Goal: Information Seeking & Learning: Learn about a topic

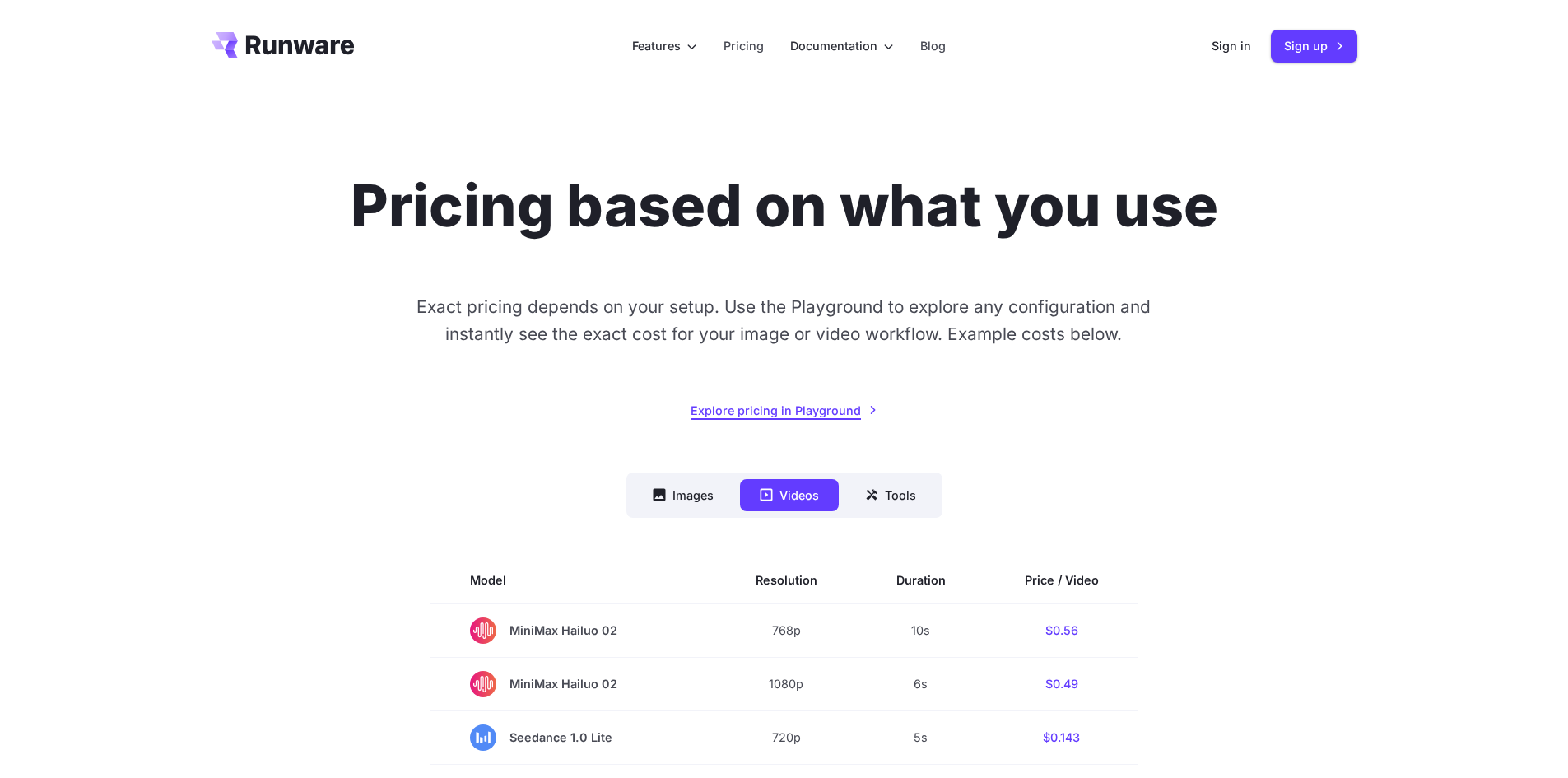
click at [796, 413] on link "Explore pricing in Playground" at bounding box center [784, 409] width 187 height 19
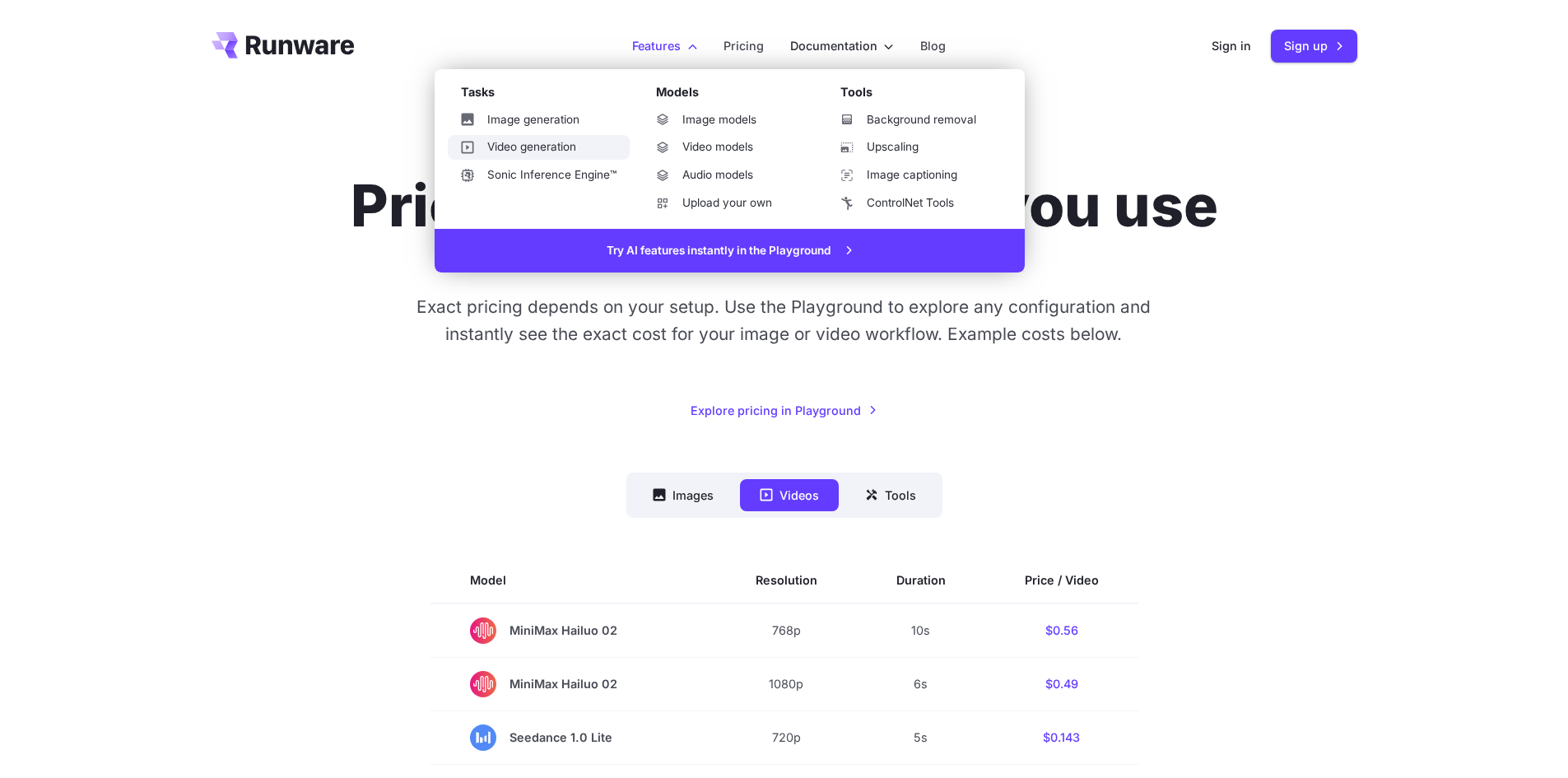
click at [571, 145] on link "Video generation" at bounding box center [538, 147] width 182 height 24
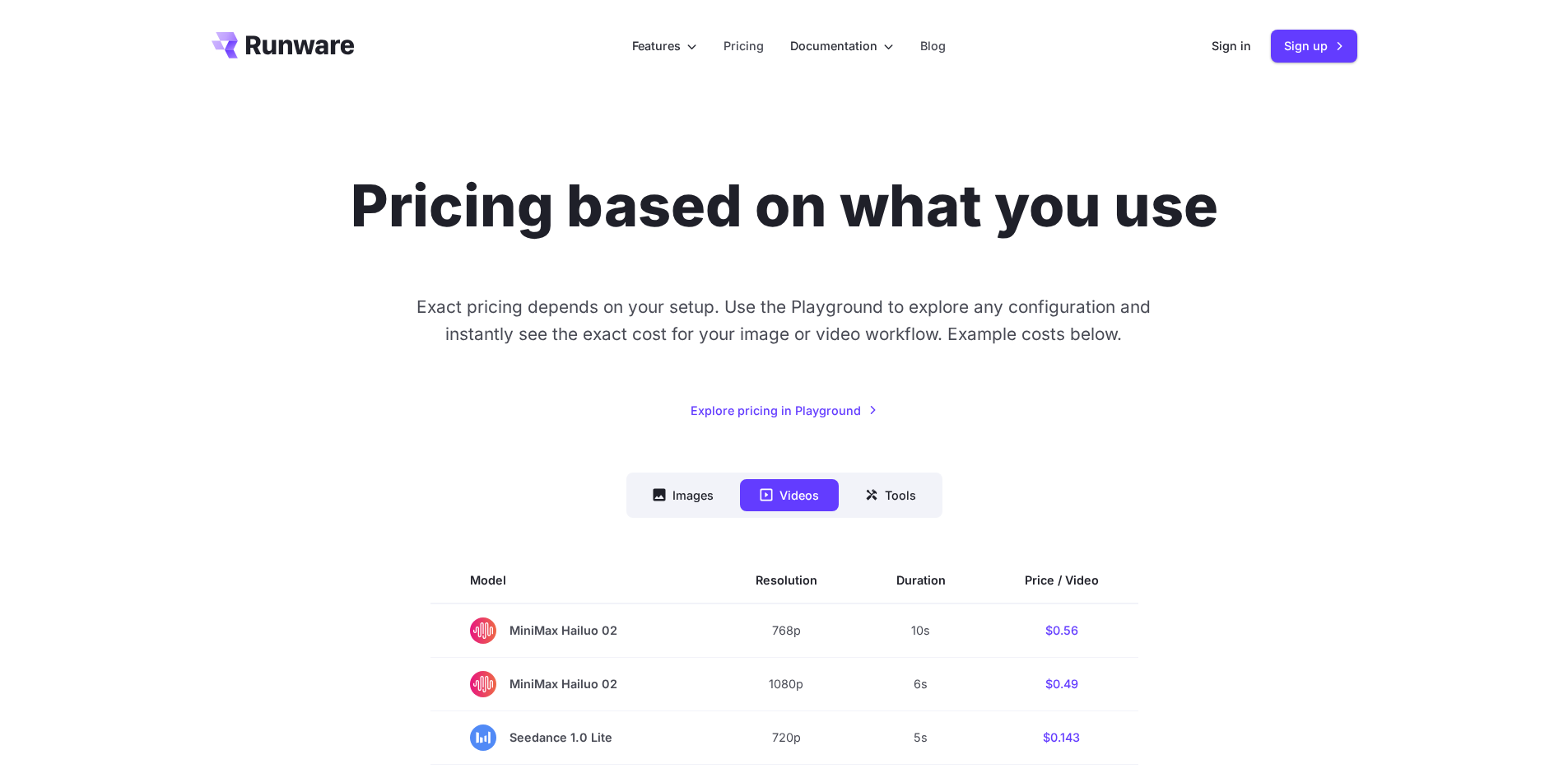
click at [304, 40] on icon "Go to /" at bounding box center [300, 44] width 108 height 19
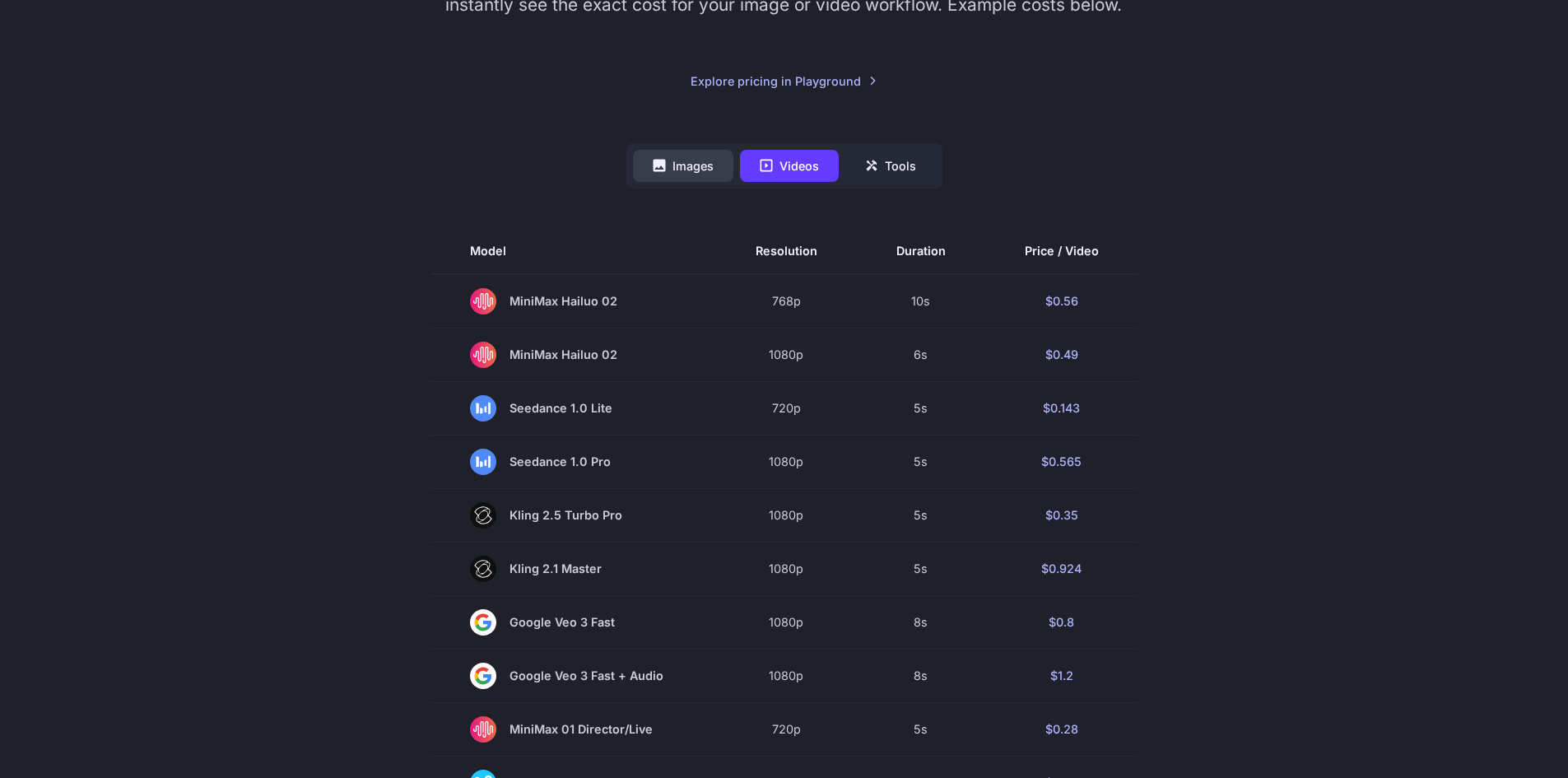
click at [682, 158] on button "Images" at bounding box center [682, 166] width 100 height 32
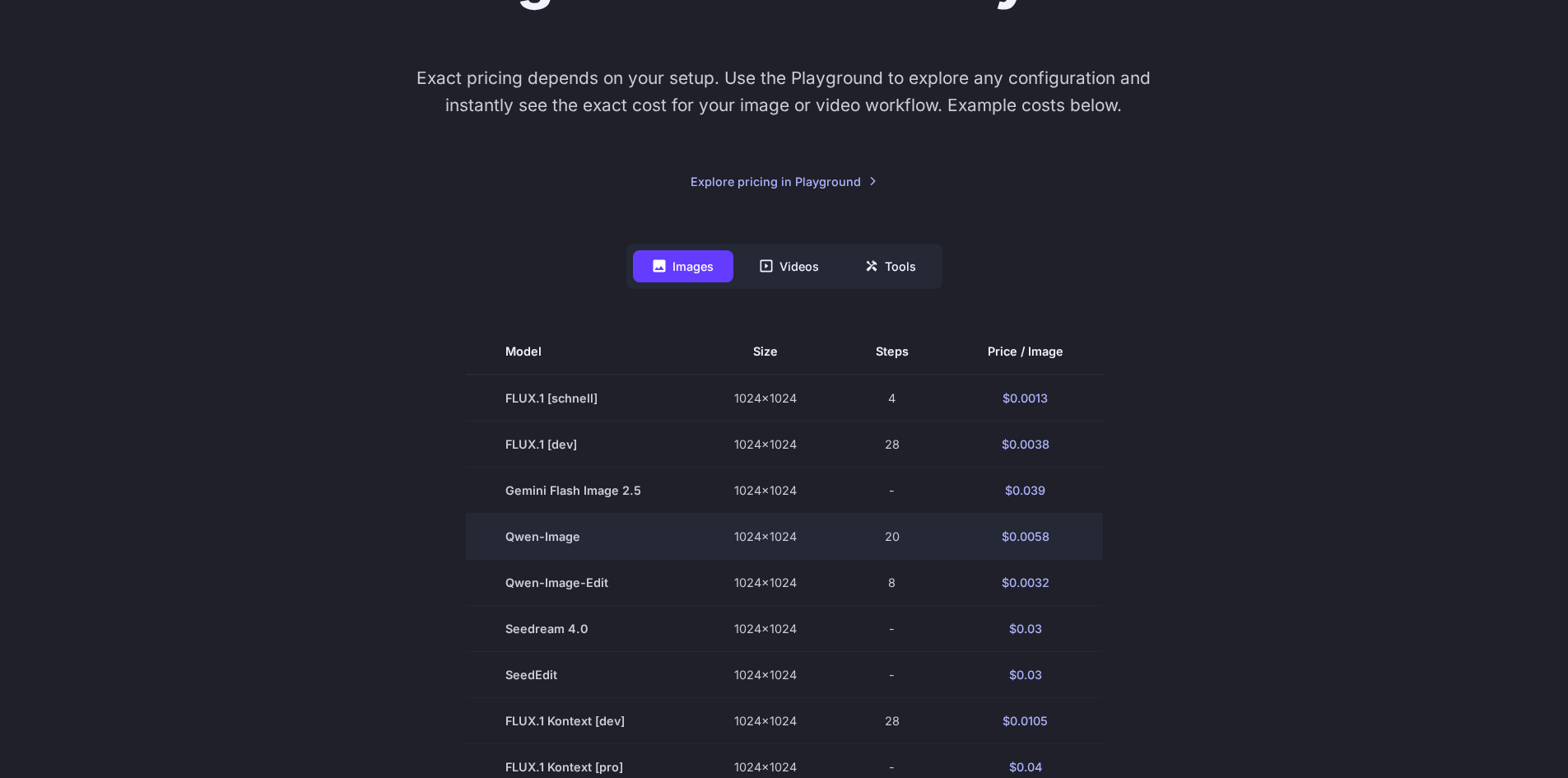
scroll to position [165, 0]
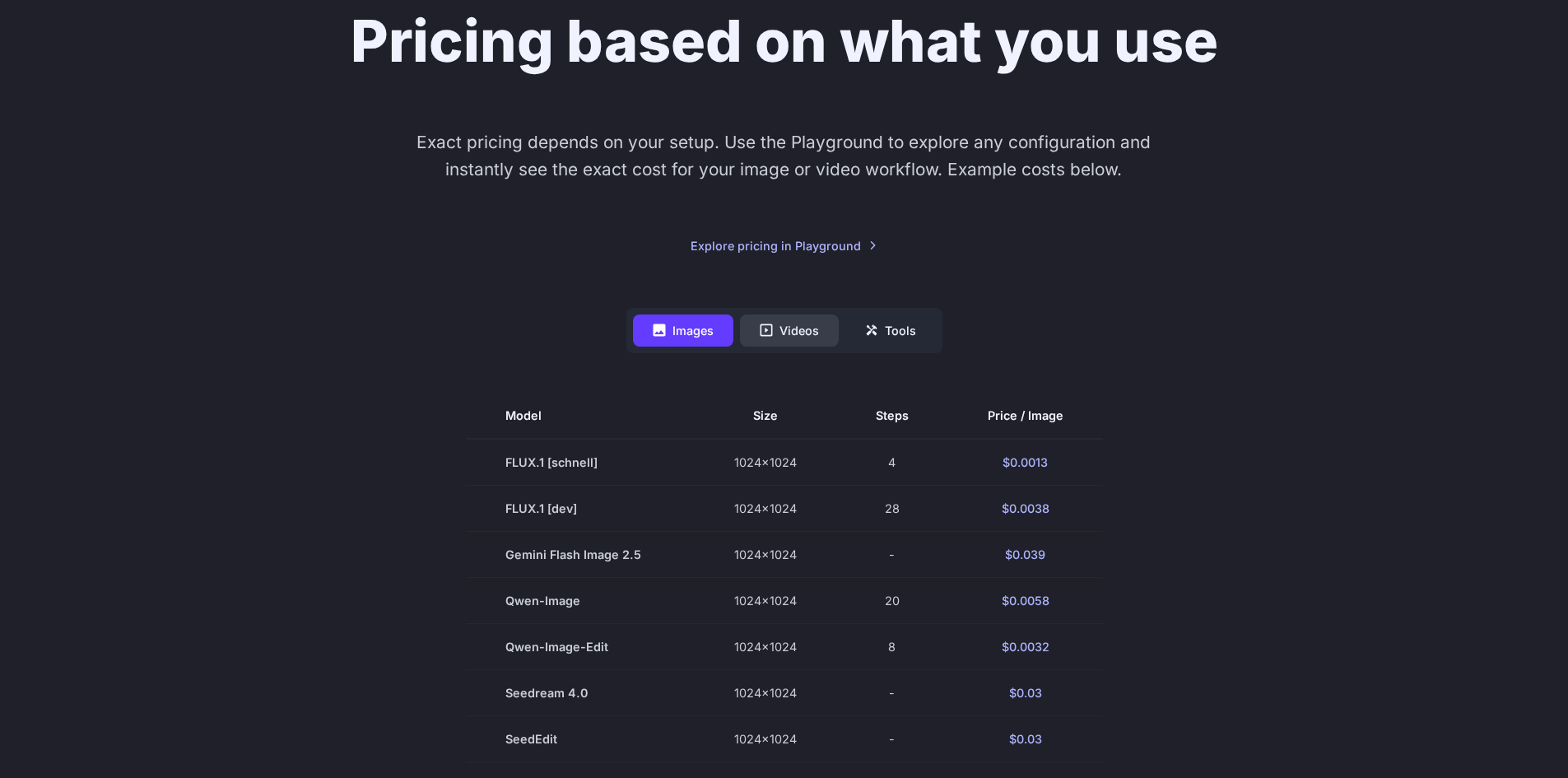
click at [771, 335] on icon at bounding box center [766, 331] width 13 height 13
click at [828, 335] on button "Videos" at bounding box center [788, 331] width 98 height 32
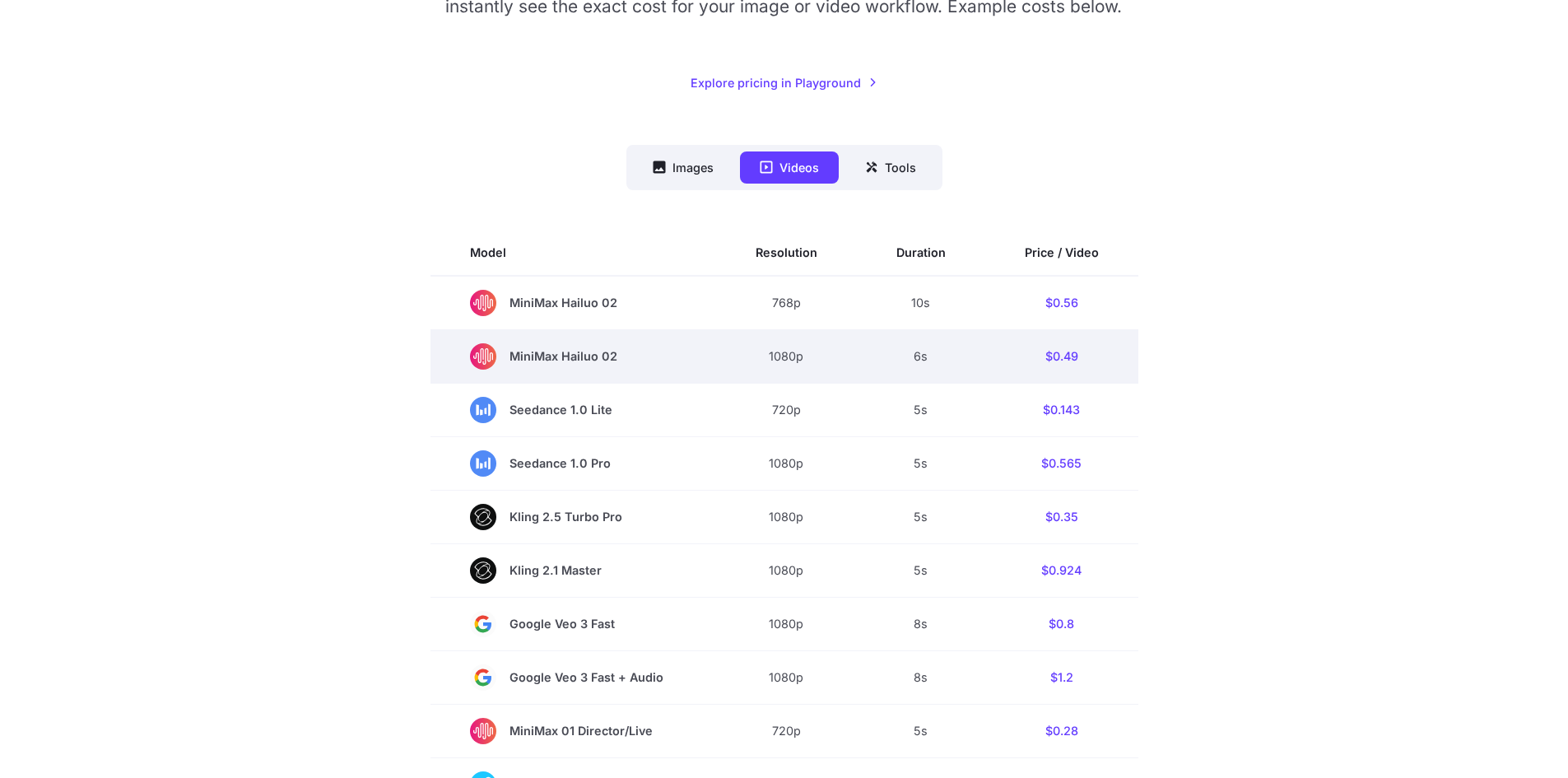
scroll to position [330, 0]
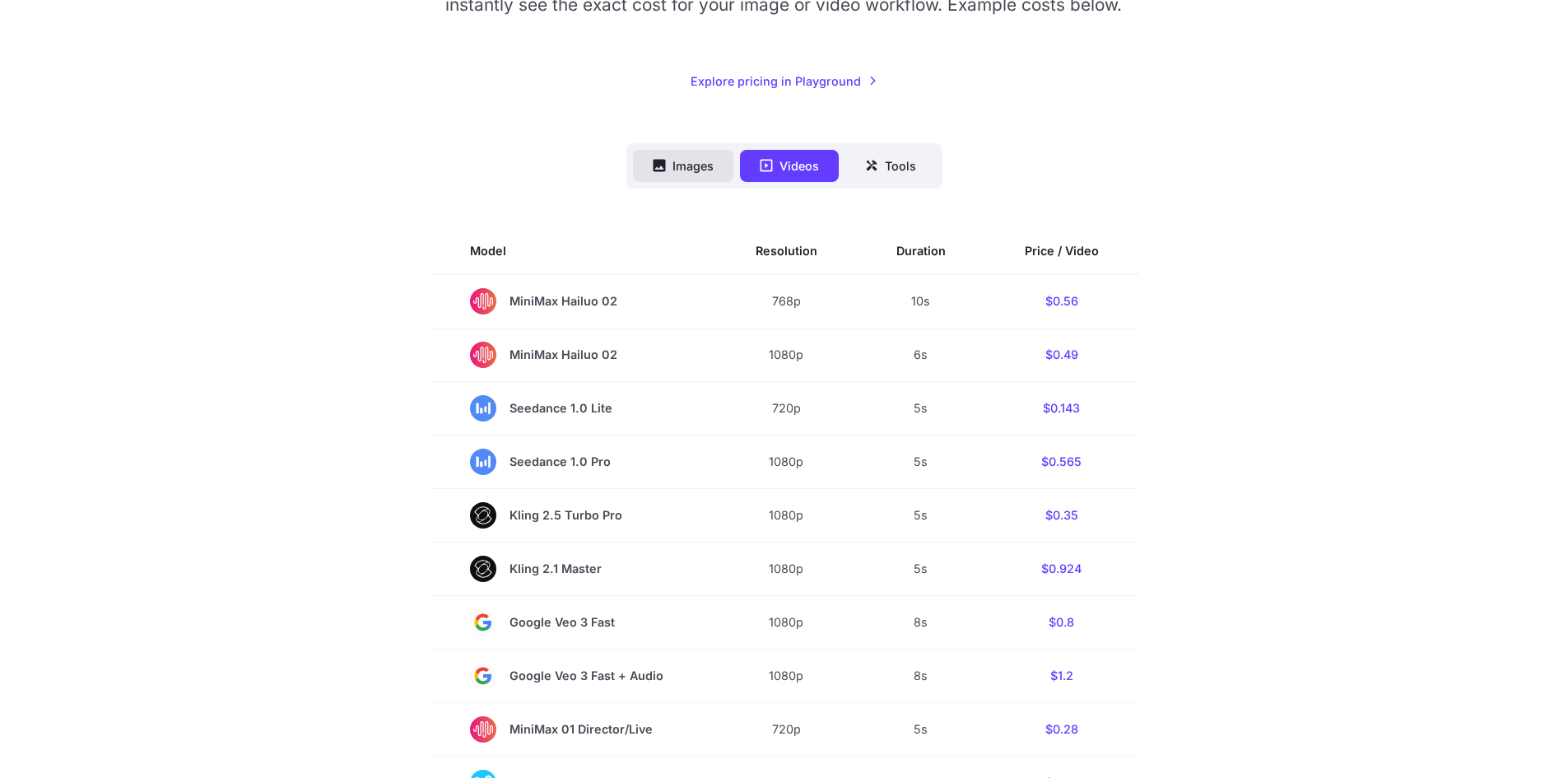
click at [685, 172] on button "Images" at bounding box center [682, 166] width 100 height 32
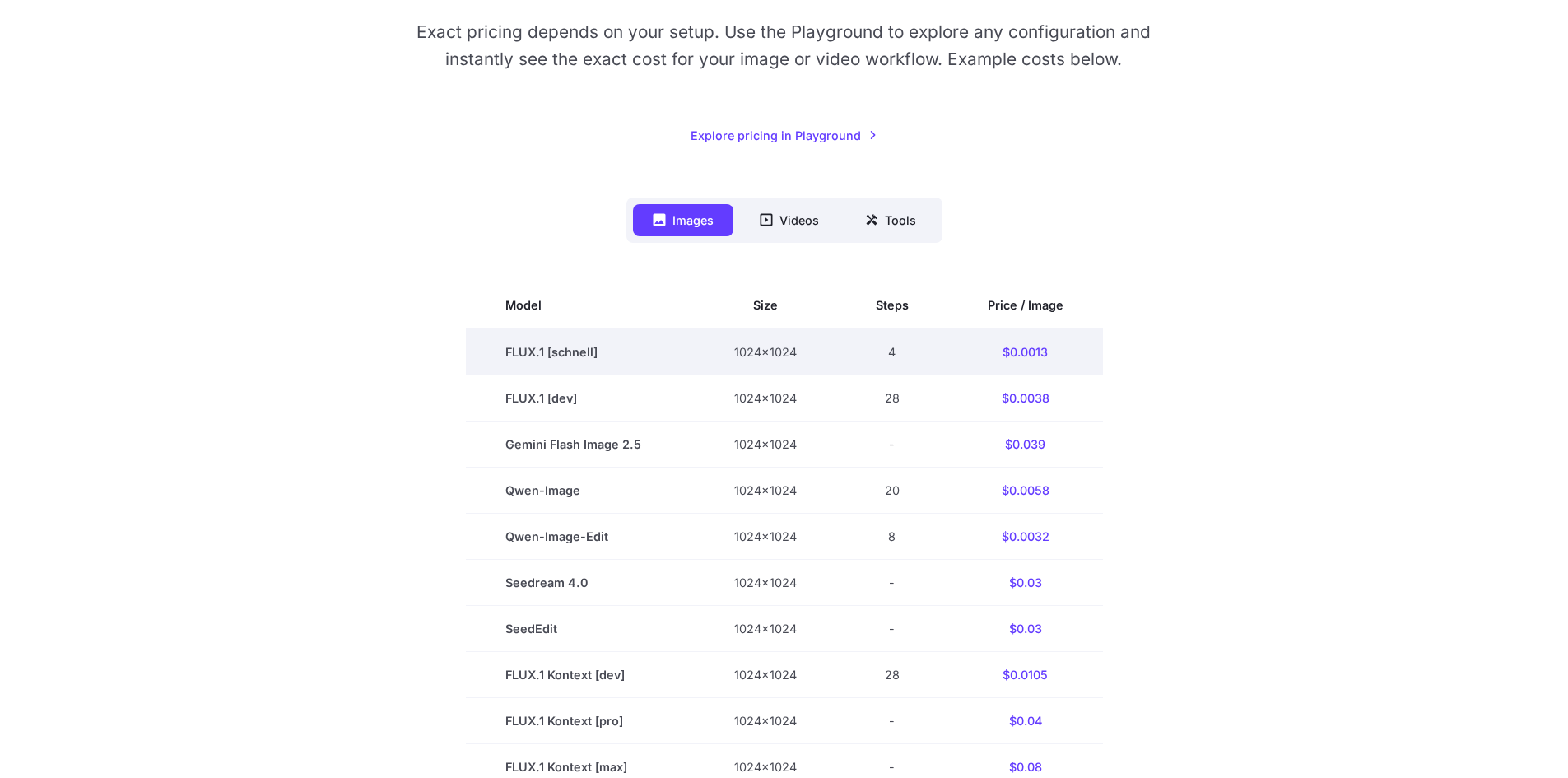
scroll to position [247, 0]
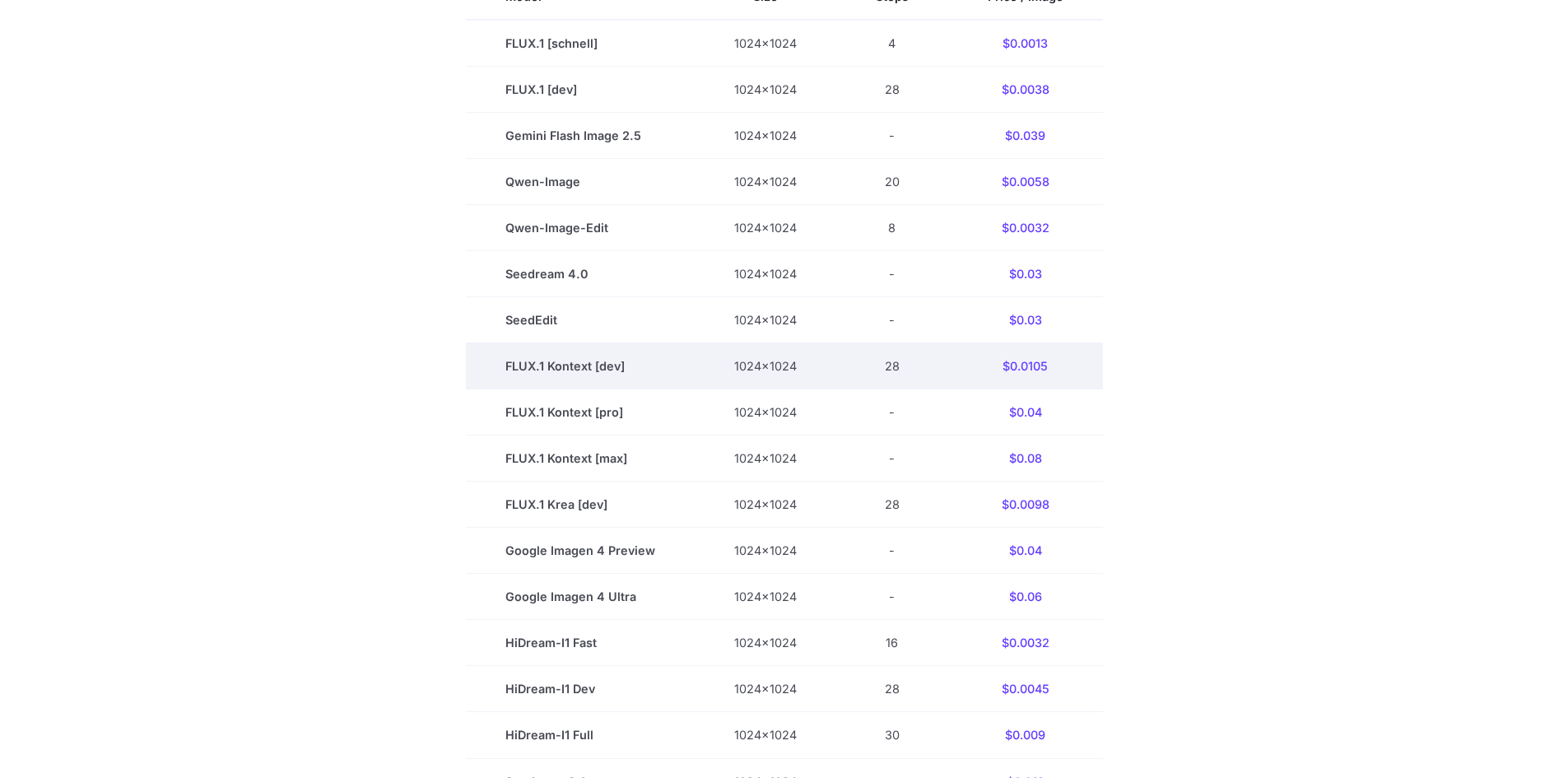
scroll to position [494, 0]
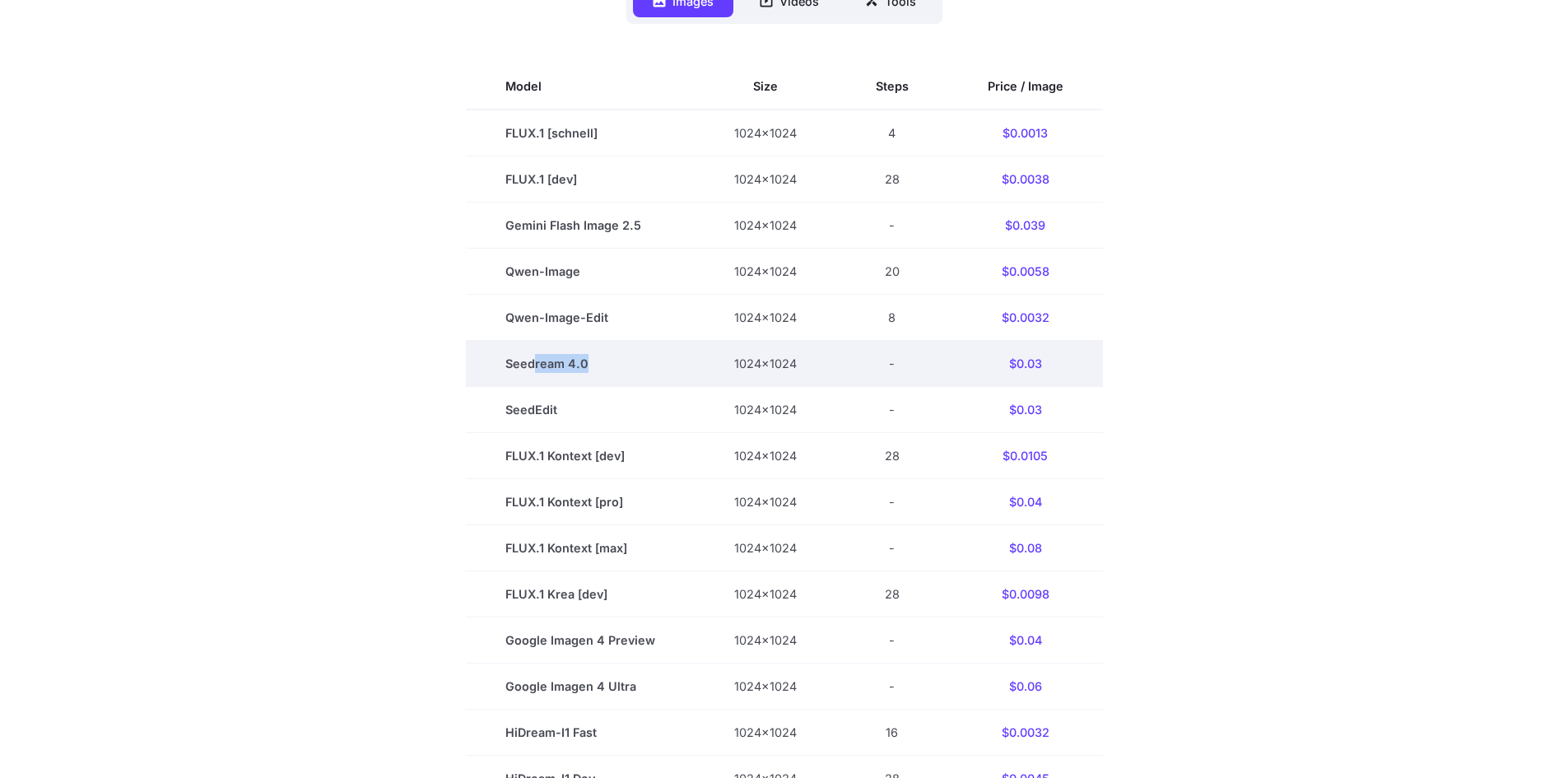
drag, startPoint x: 538, startPoint y: 361, endPoint x: 590, endPoint y: 360, distance: 52.0
click at [590, 360] on td "Seedream 4.0" at bounding box center [580, 364] width 229 height 46
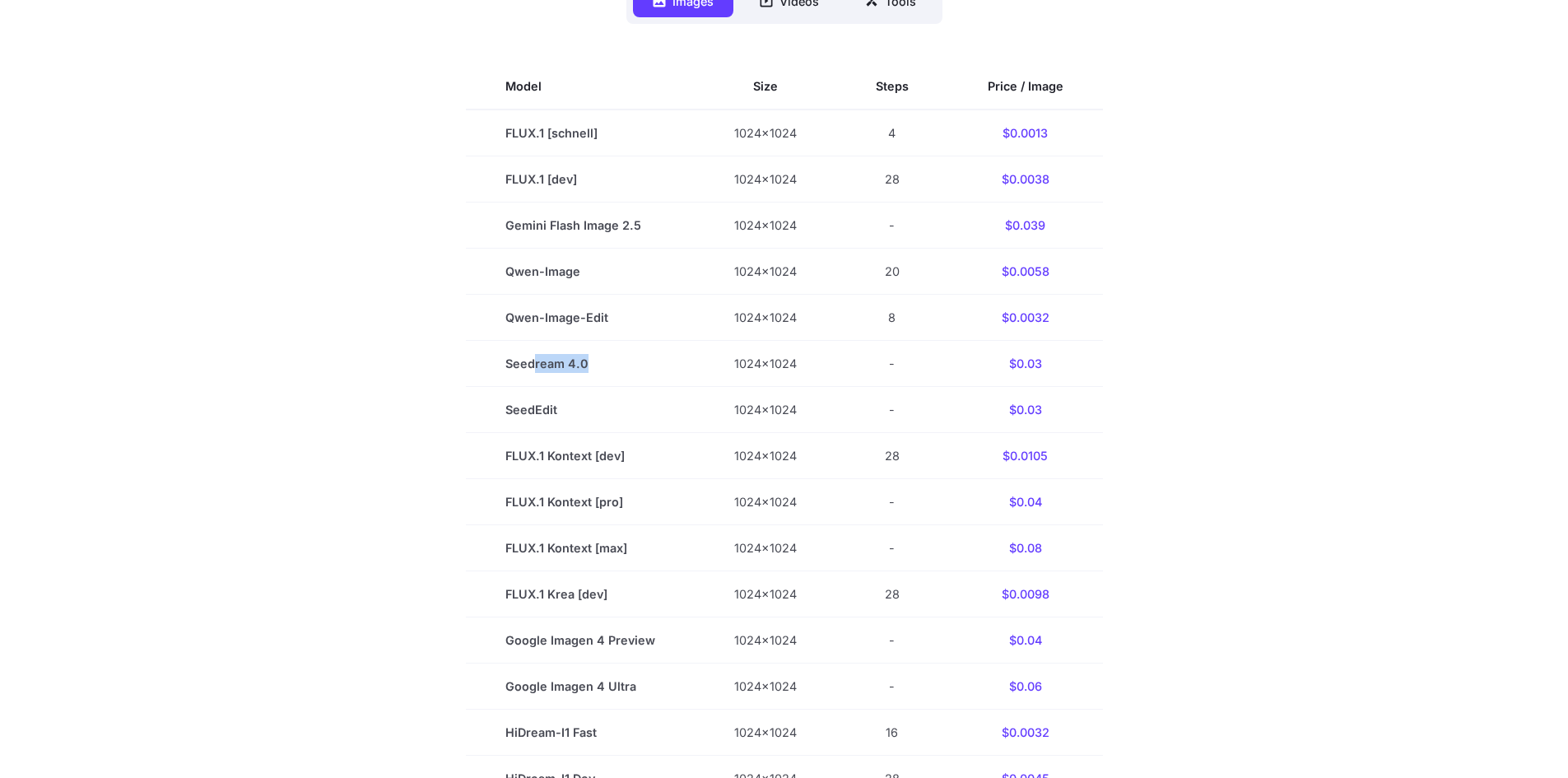
scroll to position [165, 0]
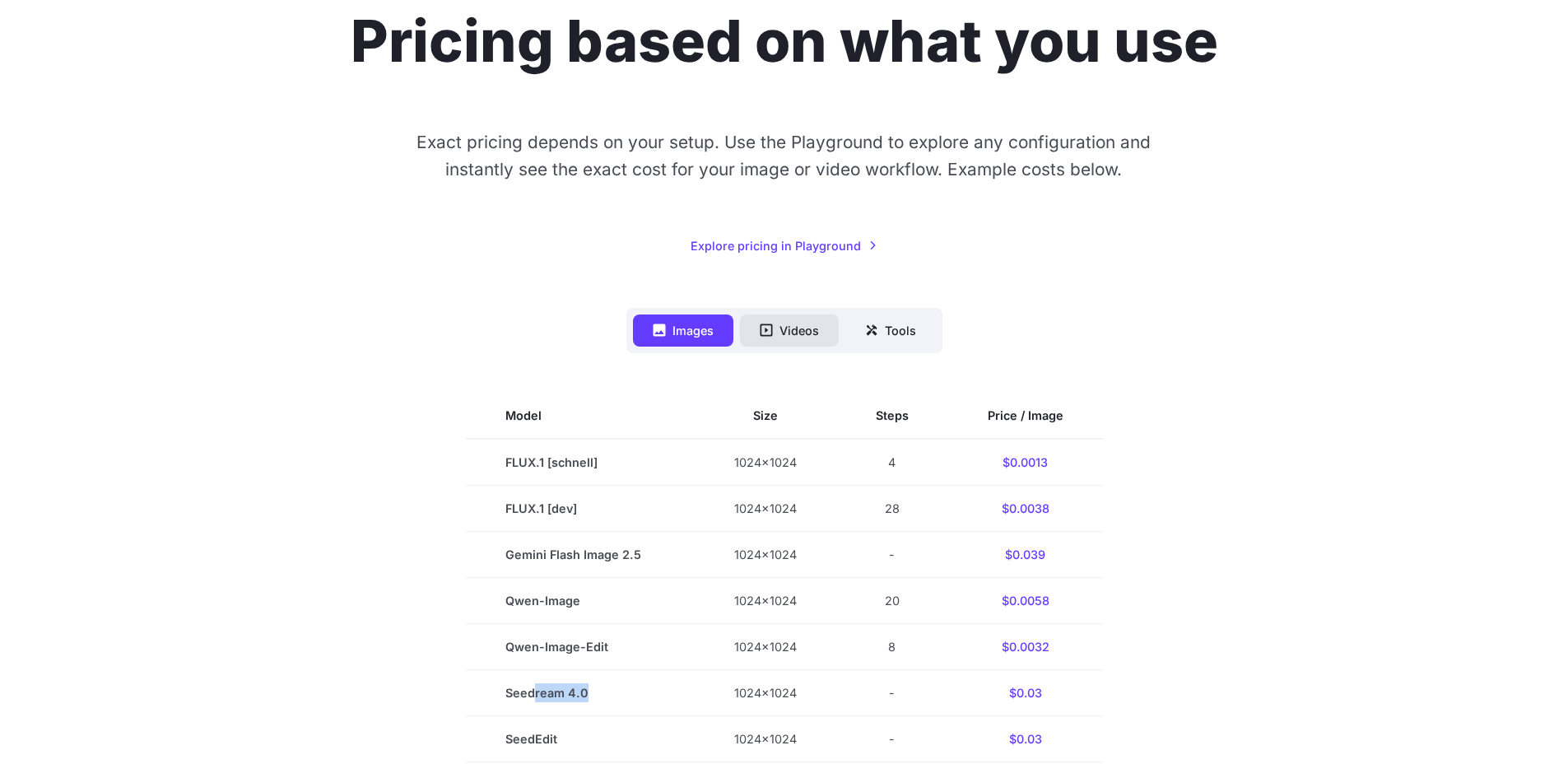
click at [791, 331] on button "Videos" at bounding box center [788, 331] width 98 height 32
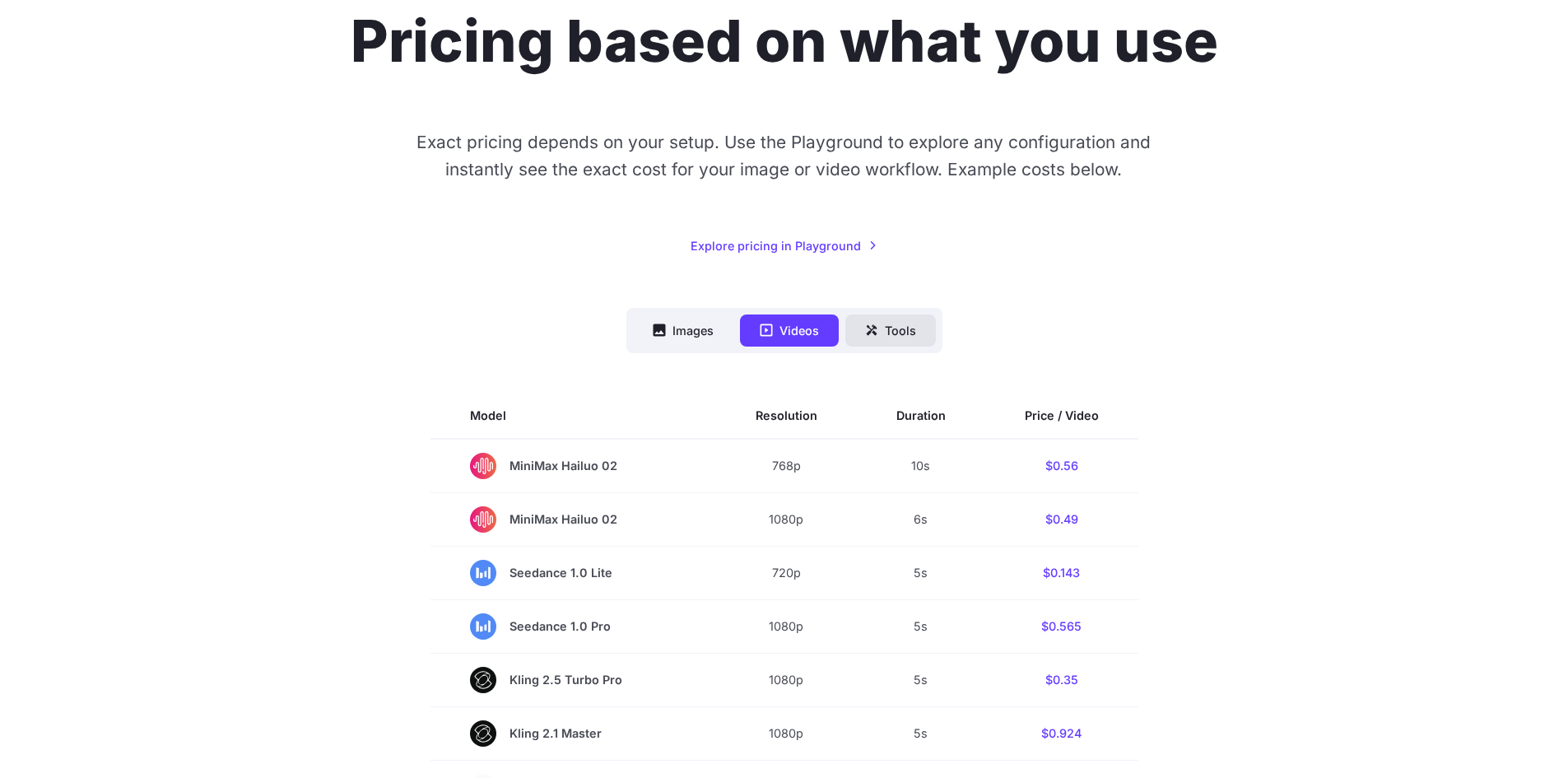
click at [882, 329] on button "Tools" at bounding box center [890, 331] width 91 height 32
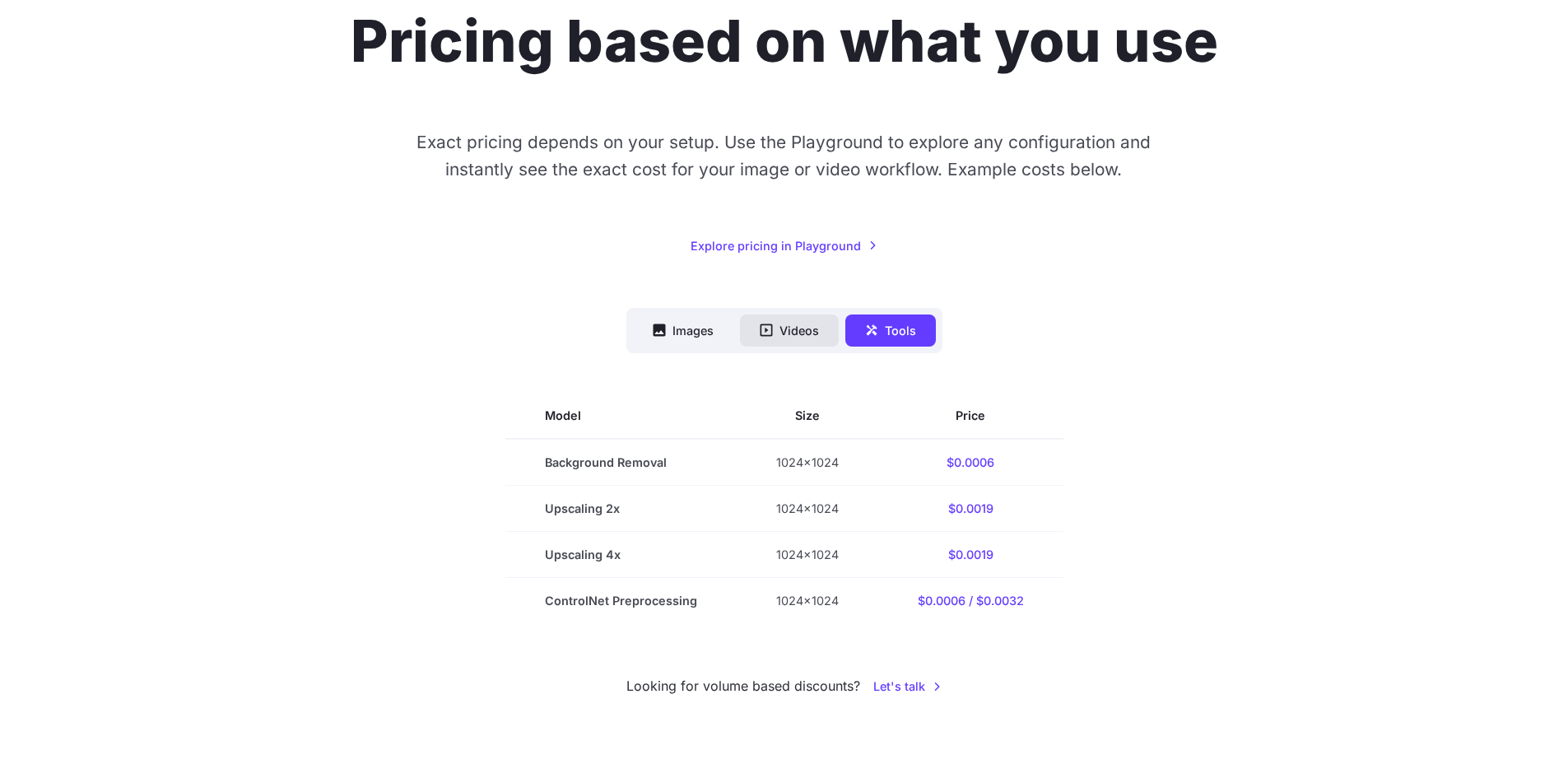
click at [796, 343] on button "Videos" at bounding box center [788, 331] width 98 height 32
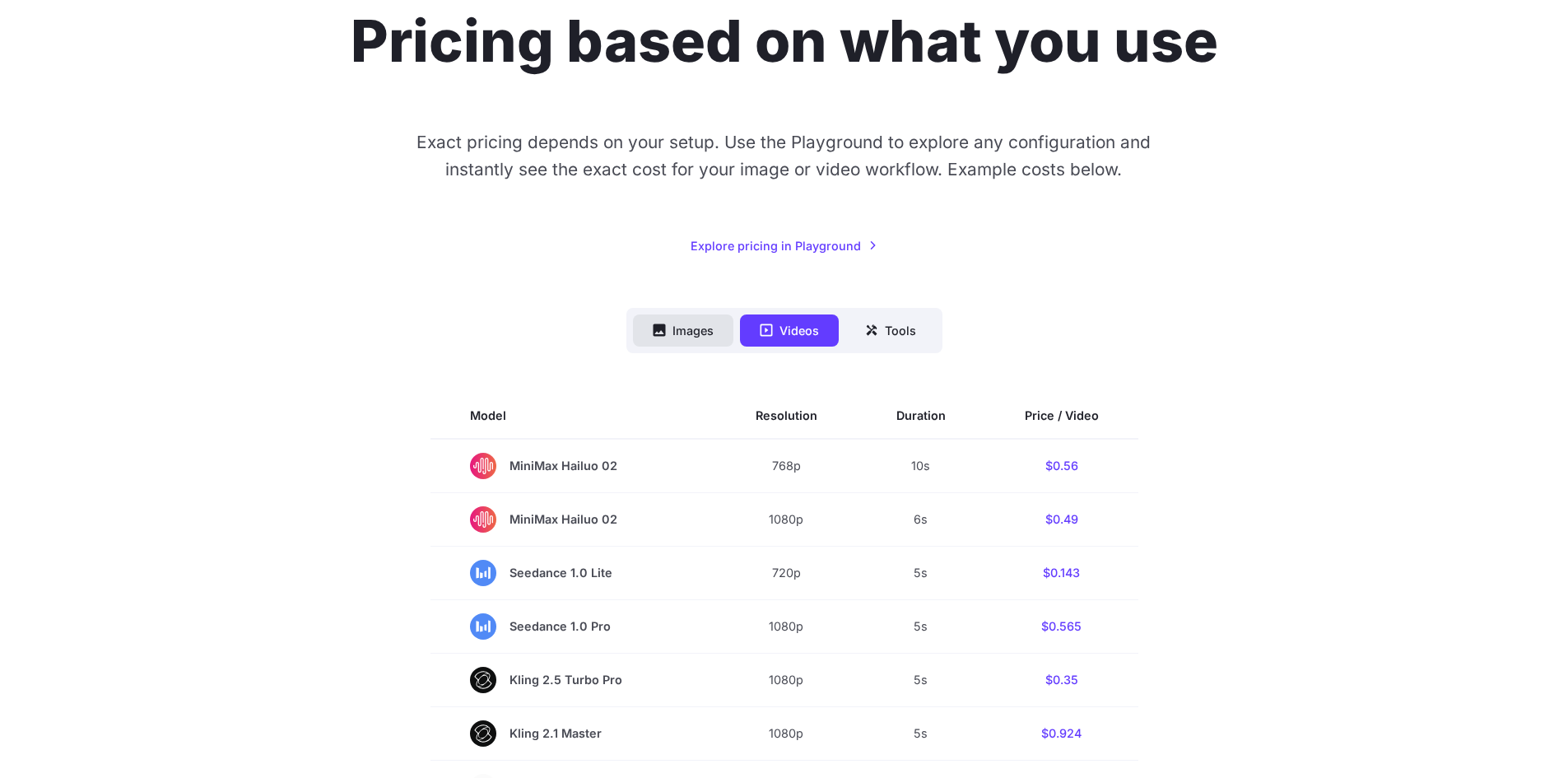
click at [691, 346] on button "Images" at bounding box center [682, 331] width 100 height 32
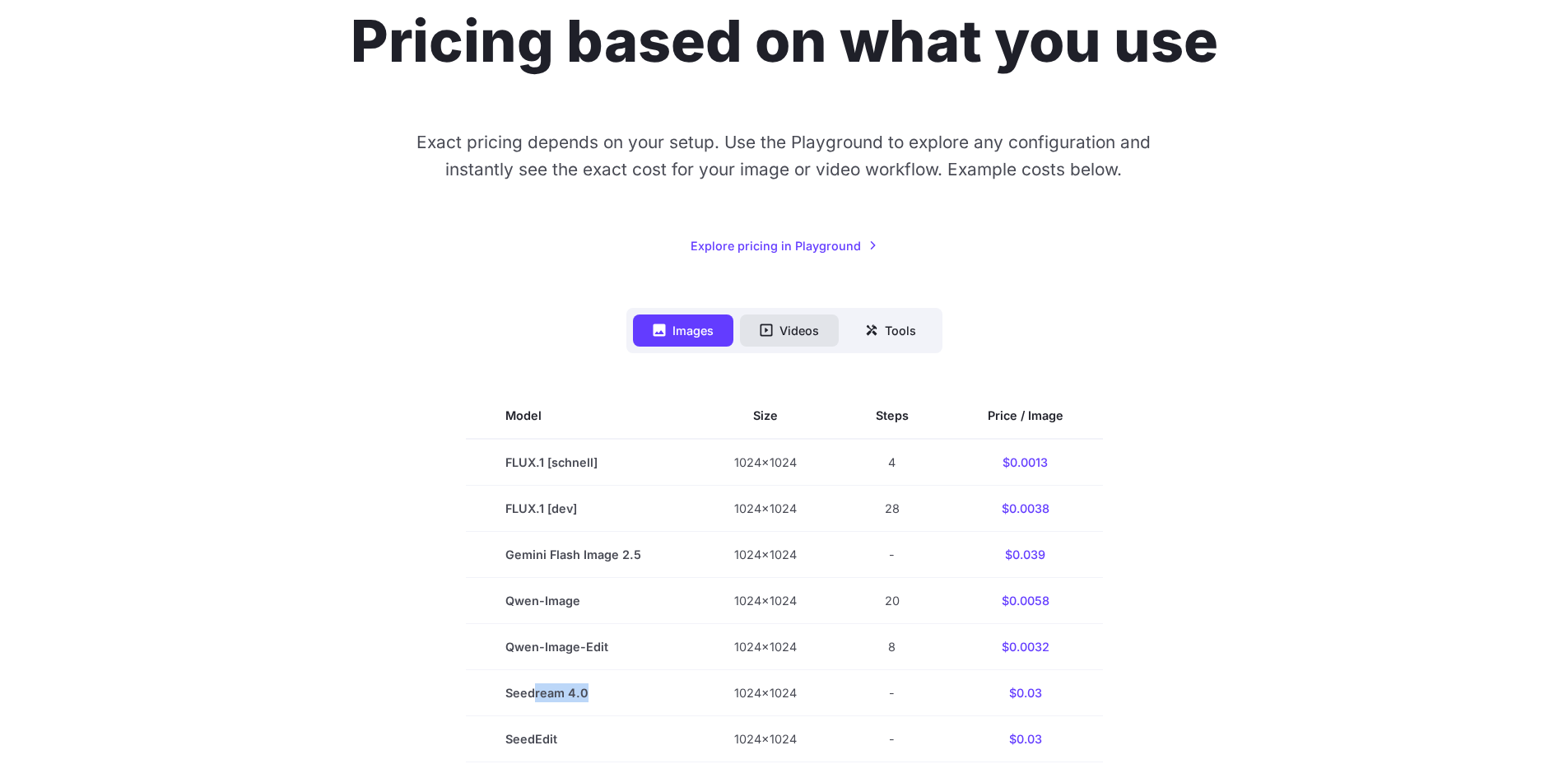
click at [794, 322] on button "Videos" at bounding box center [788, 331] width 98 height 32
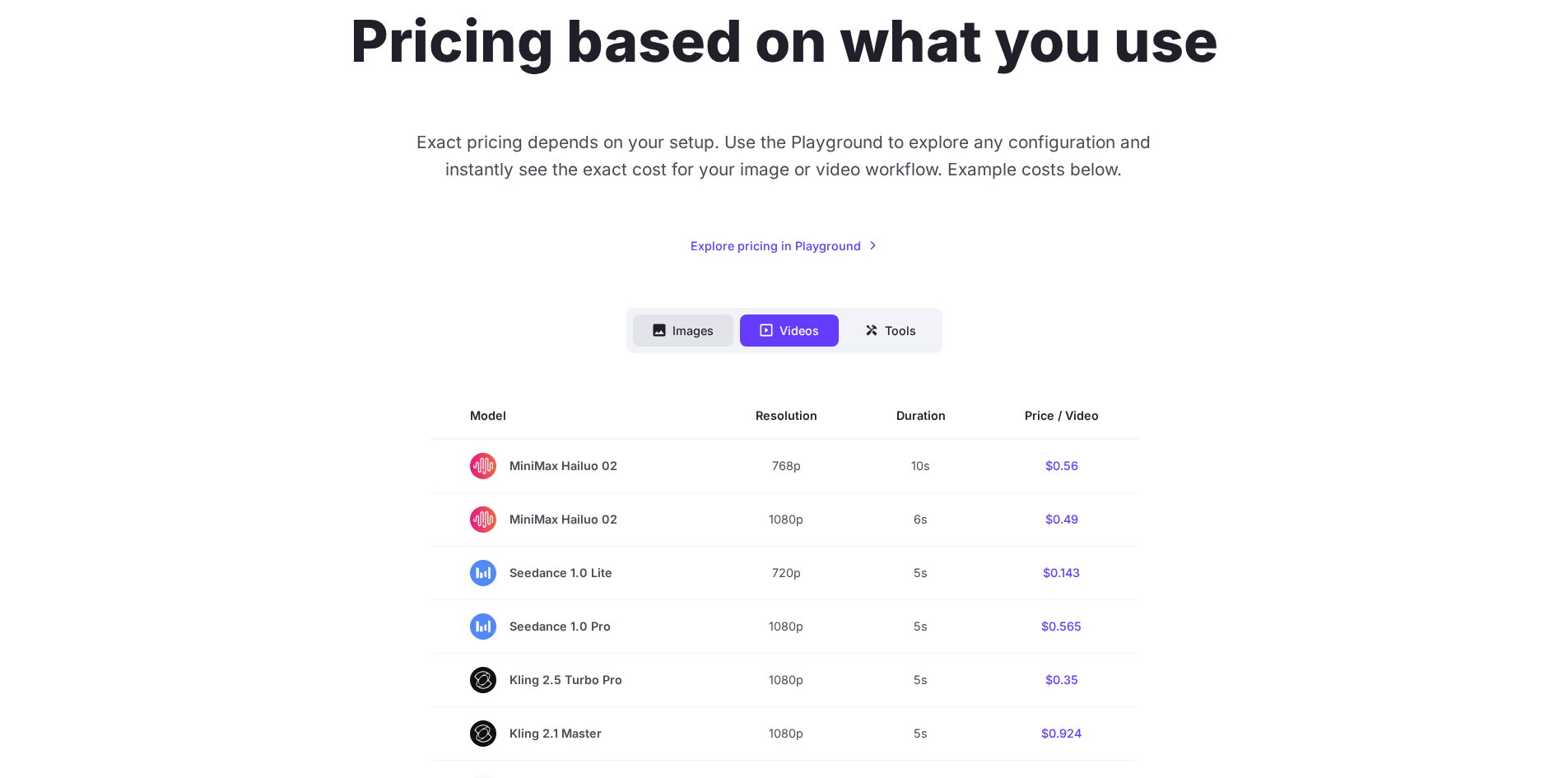
click at [663, 335] on icon at bounding box center [659, 331] width 13 height 13
click at [700, 315] on button "Images" at bounding box center [682, 331] width 100 height 32
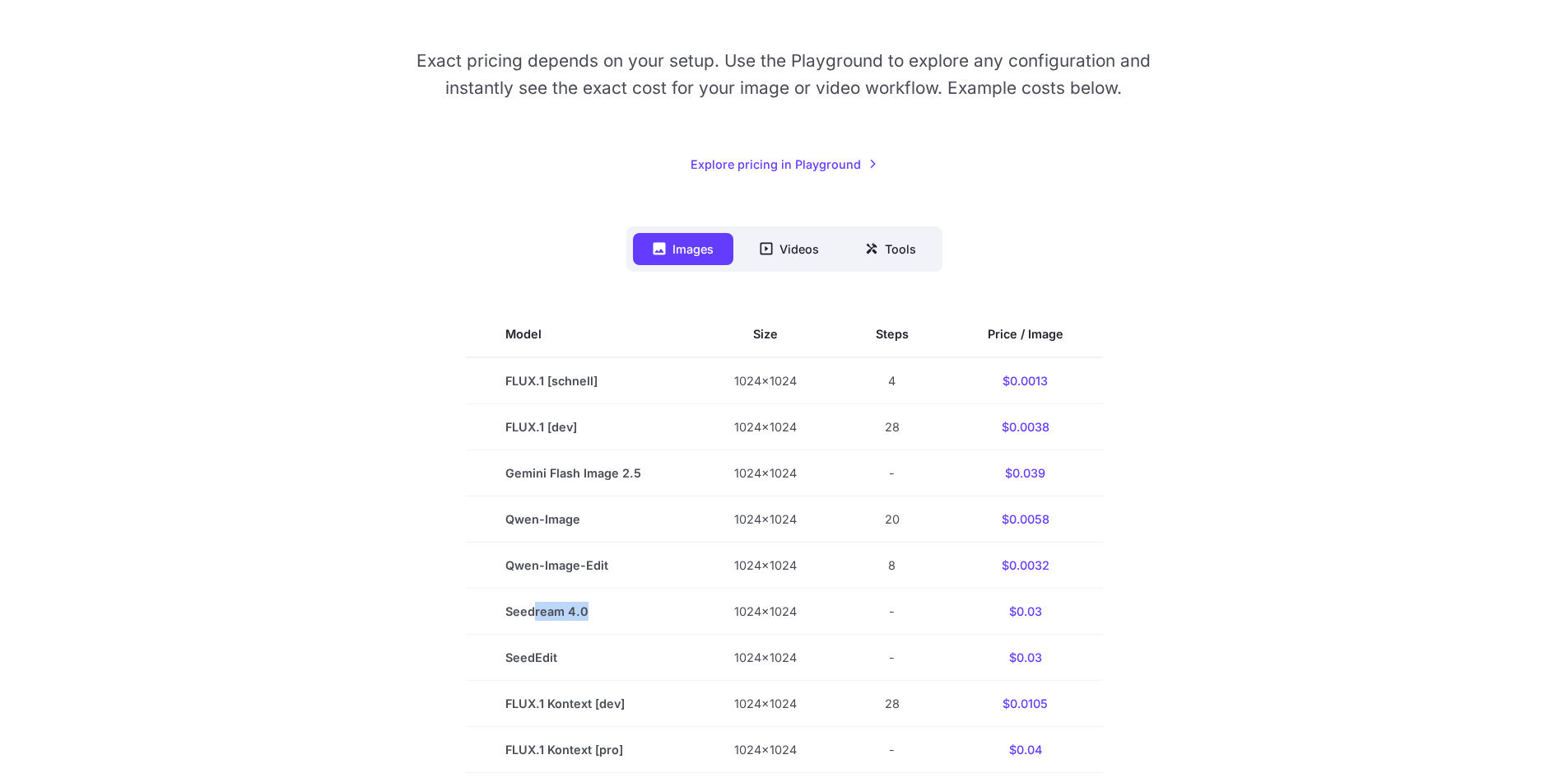
scroll to position [494, 0]
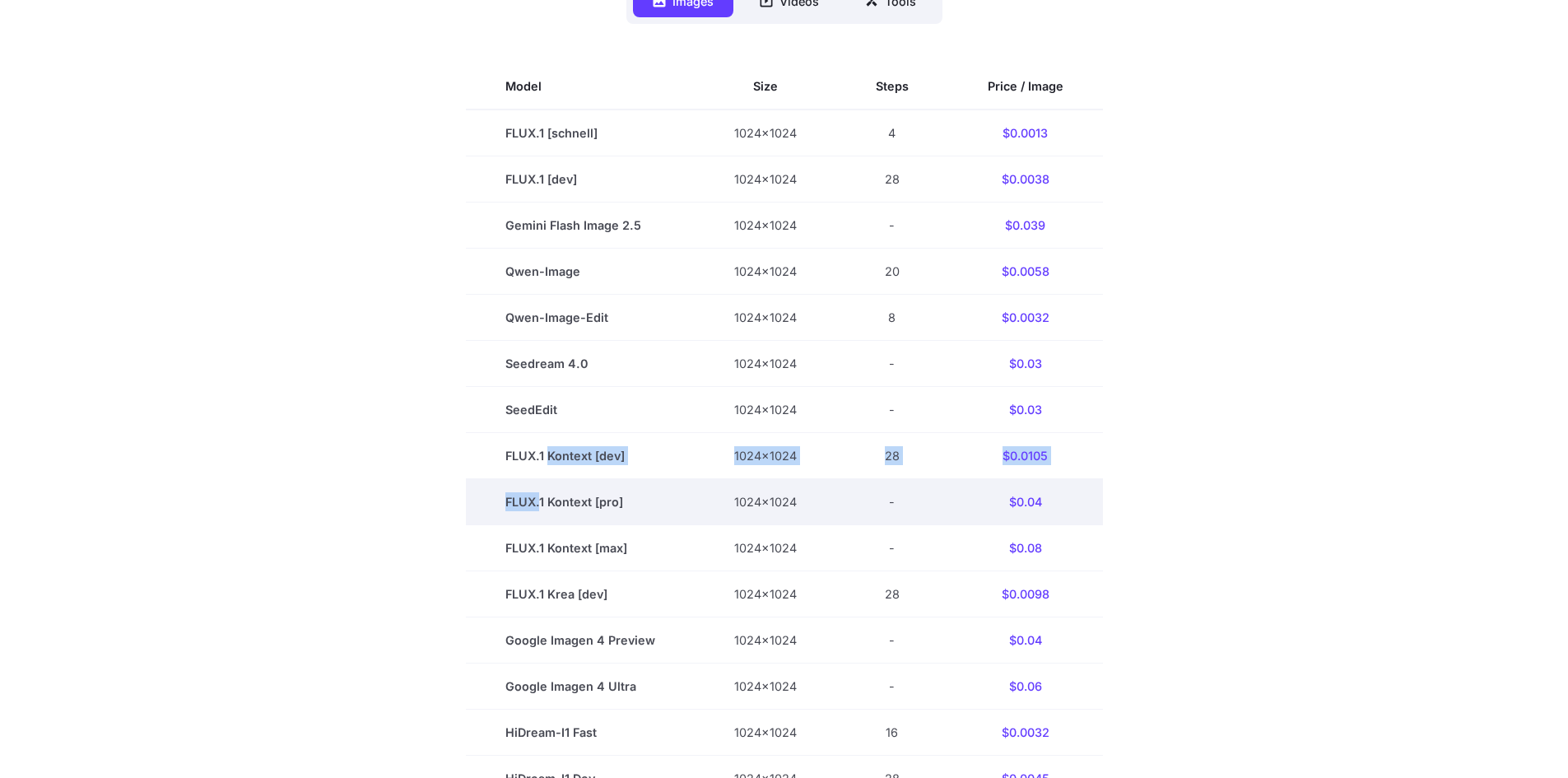
click at [542, 482] on tbody "Model Size Steps Price / Image FLUX.1 [schnell] 1024x1024 4 $0.0013 FLUX.1 [dev…" at bounding box center [784, 548] width 637 height 969
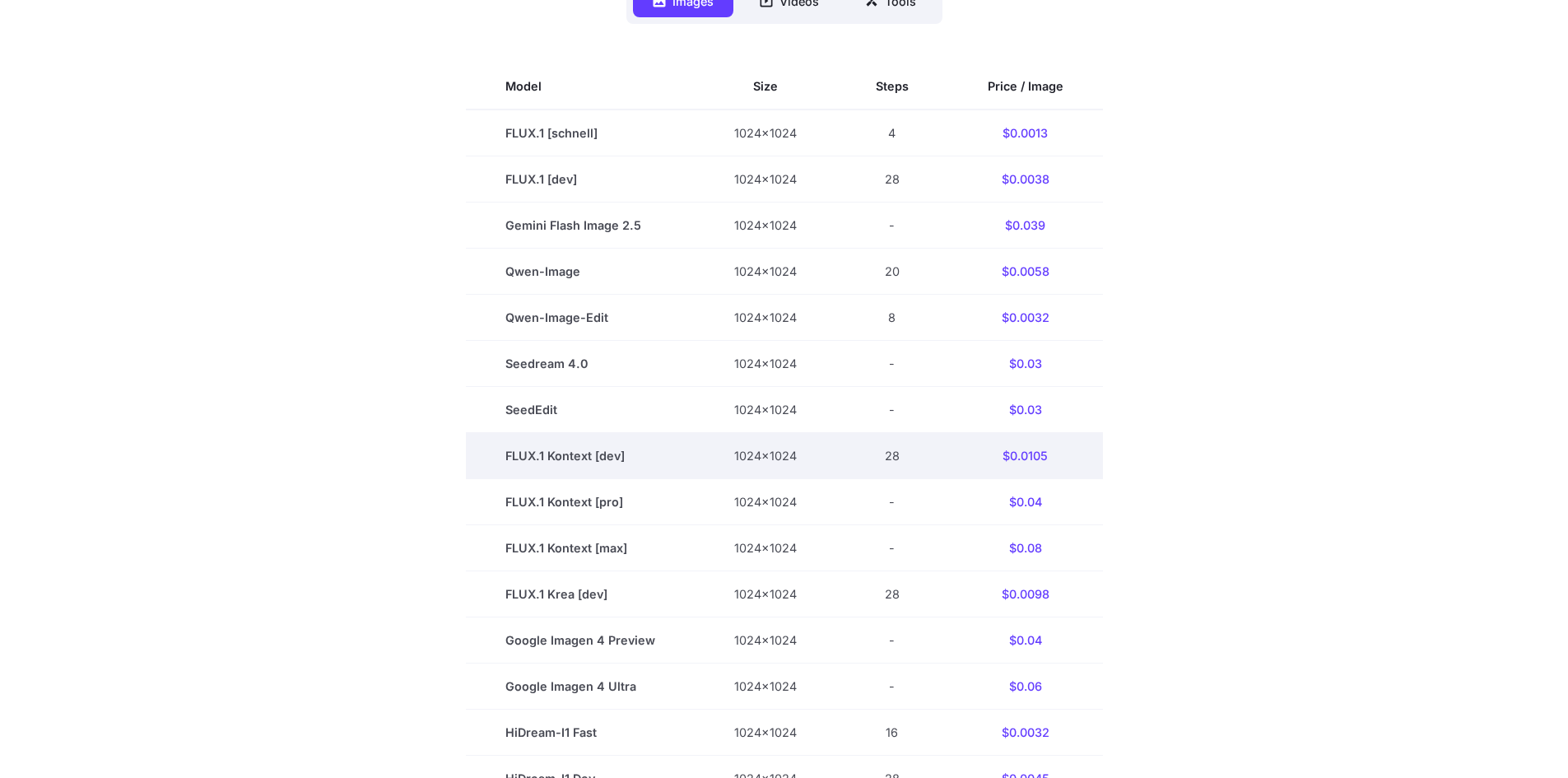
click at [475, 455] on td "FLUX.1 Kontext [dev]" at bounding box center [580, 455] width 229 height 46
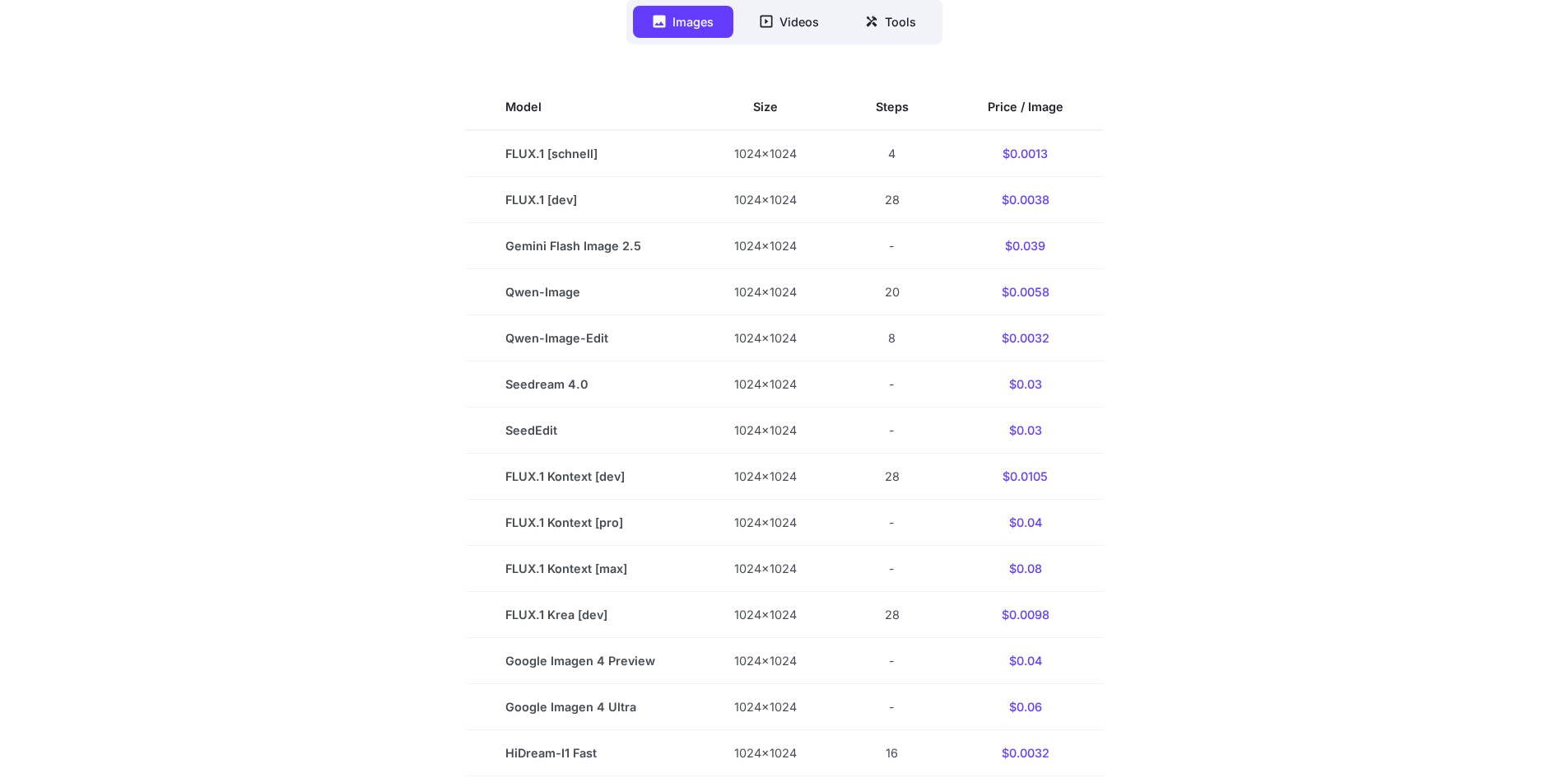
scroll to position [82, 0]
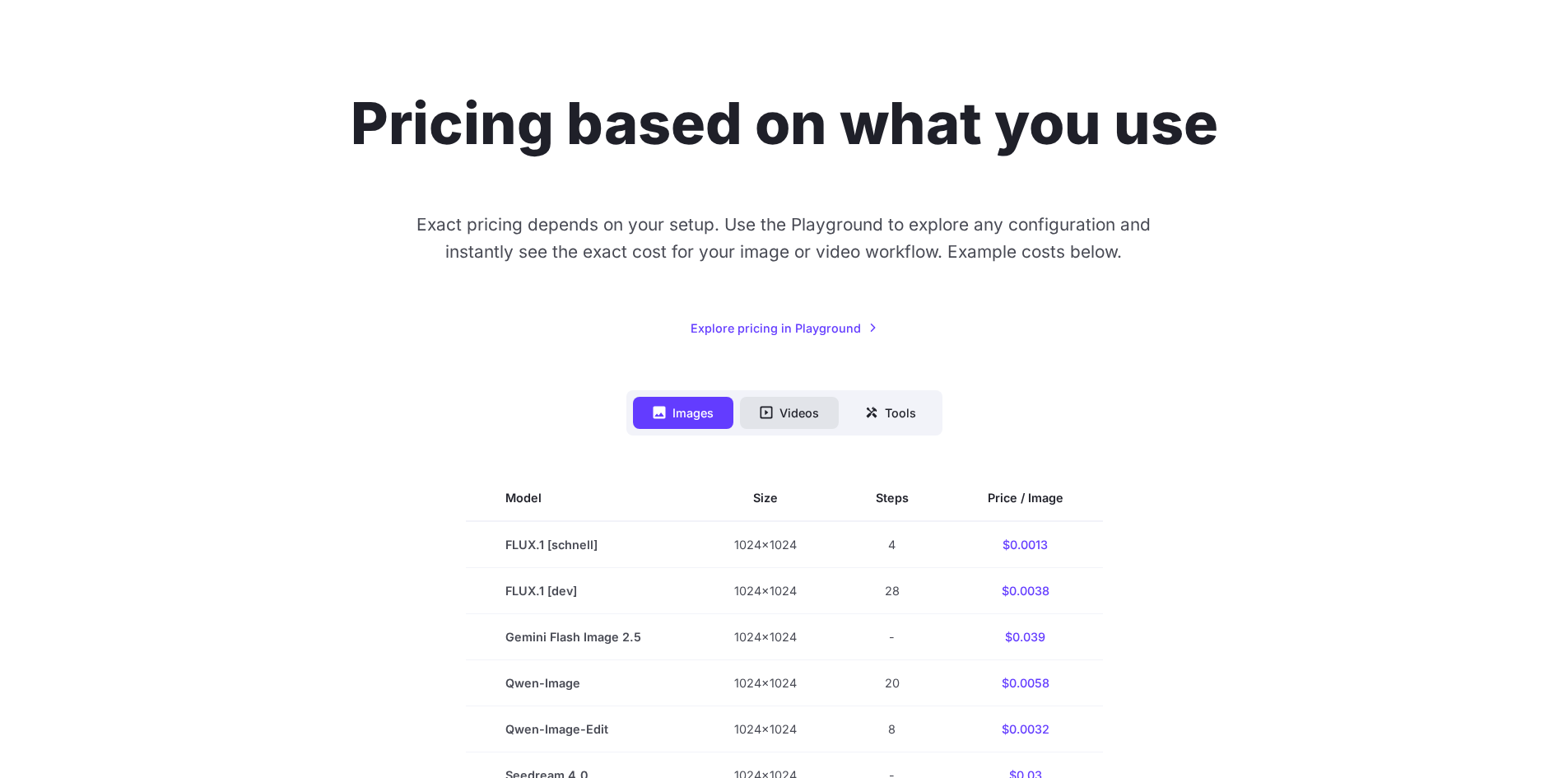
click at [784, 411] on button "Videos" at bounding box center [788, 412] width 98 height 32
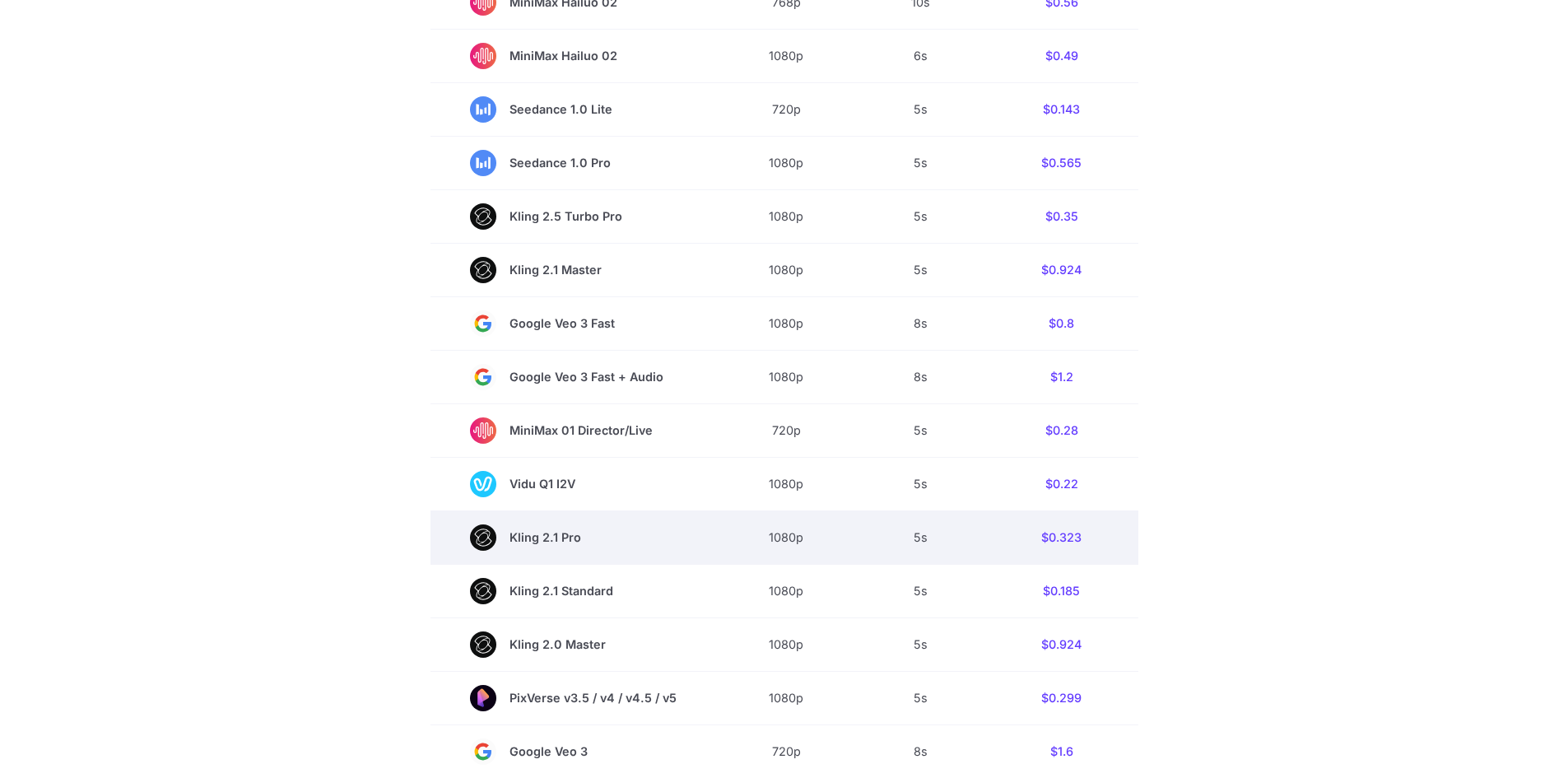
scroll to position [576, 0]
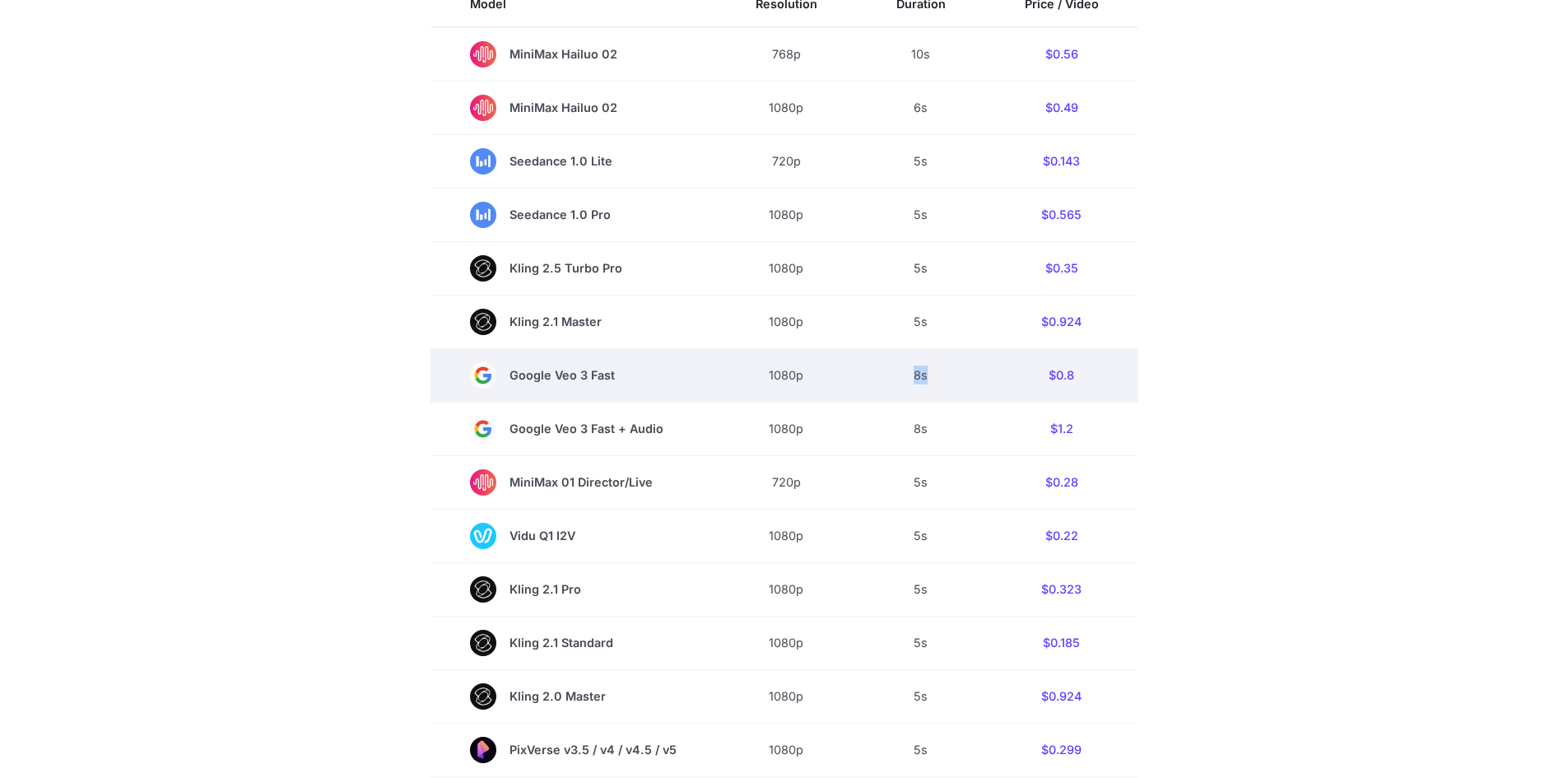
drag, startPoint x: 821, startPoint y: 375, endPoint x: 981, endPoint y: 371, distance: 160.0
click at [981, 371] on tr "Google Veo 3 Fast 1080p 8s $0.8" at bounding box center [784, 374] width 708 height 54
click at [839, 387] on td "1080p" at bounding box center [786, 374] width 140 height 54
click at [786, 371] on td "1080p" at bounding box center [786, 374] width 140 height 54
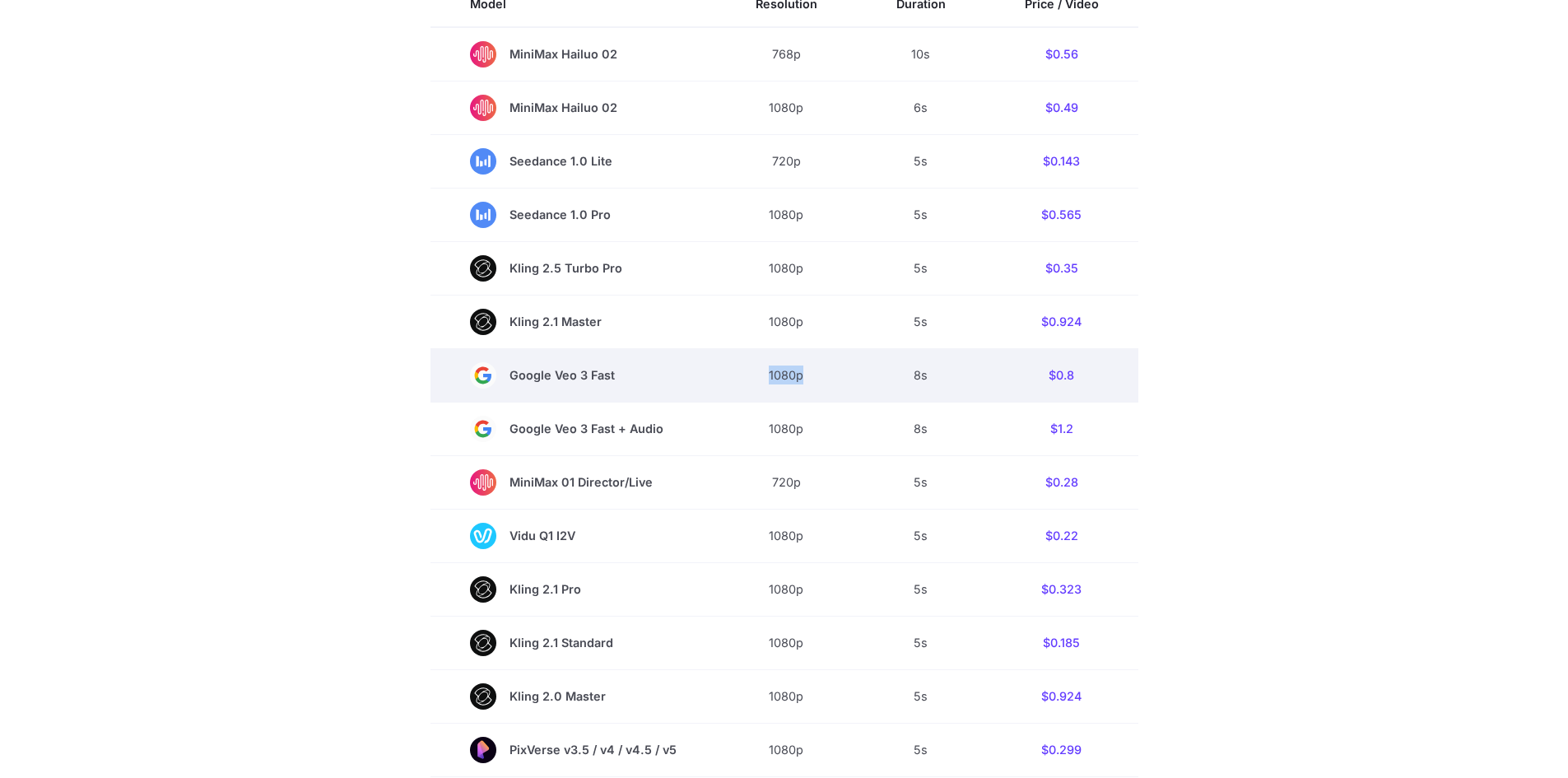
click at [785, 374] on td "1080p" at bounding box center [786, 374] width 140 height 54
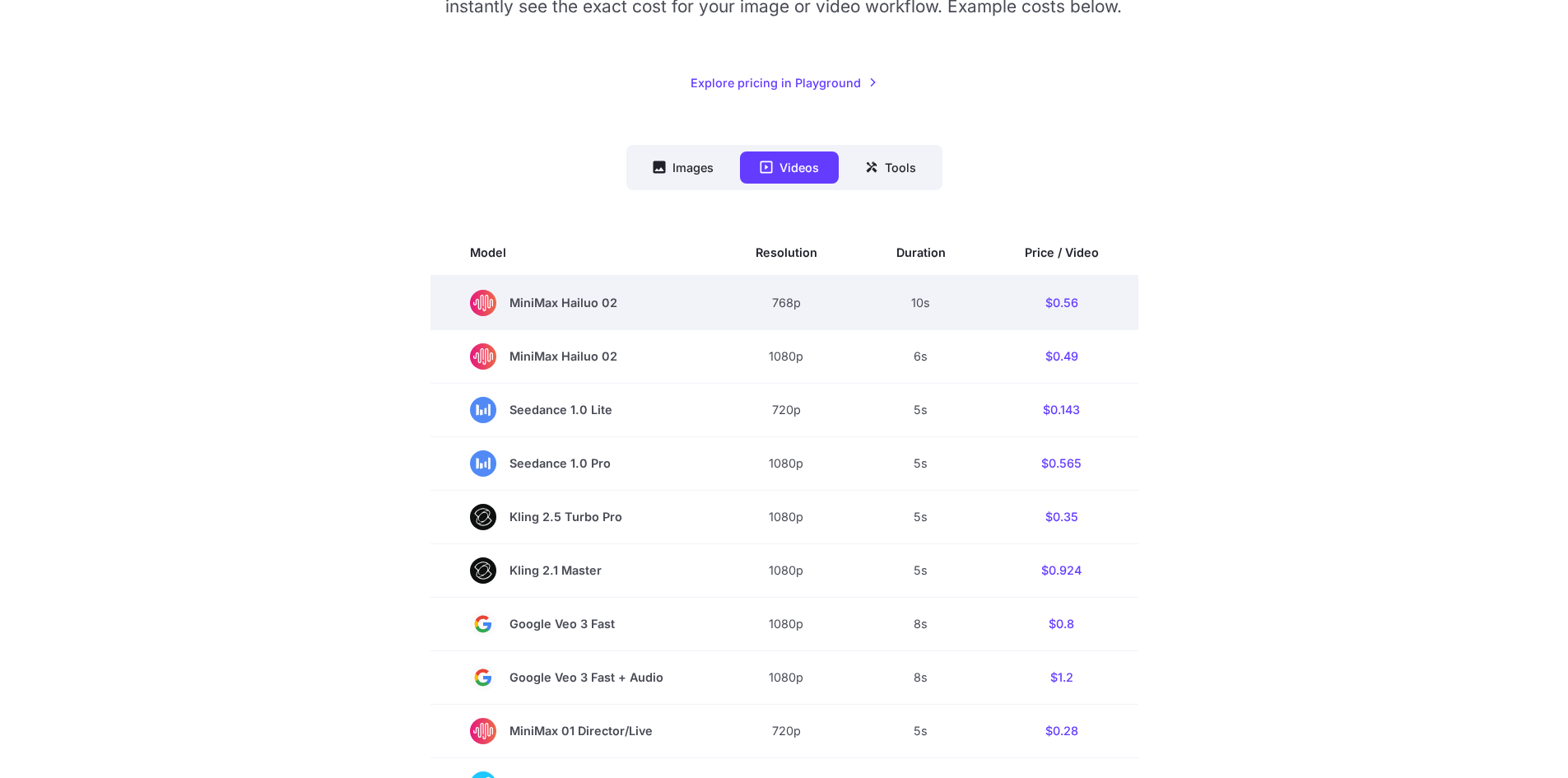
scroll to position [0, 0]
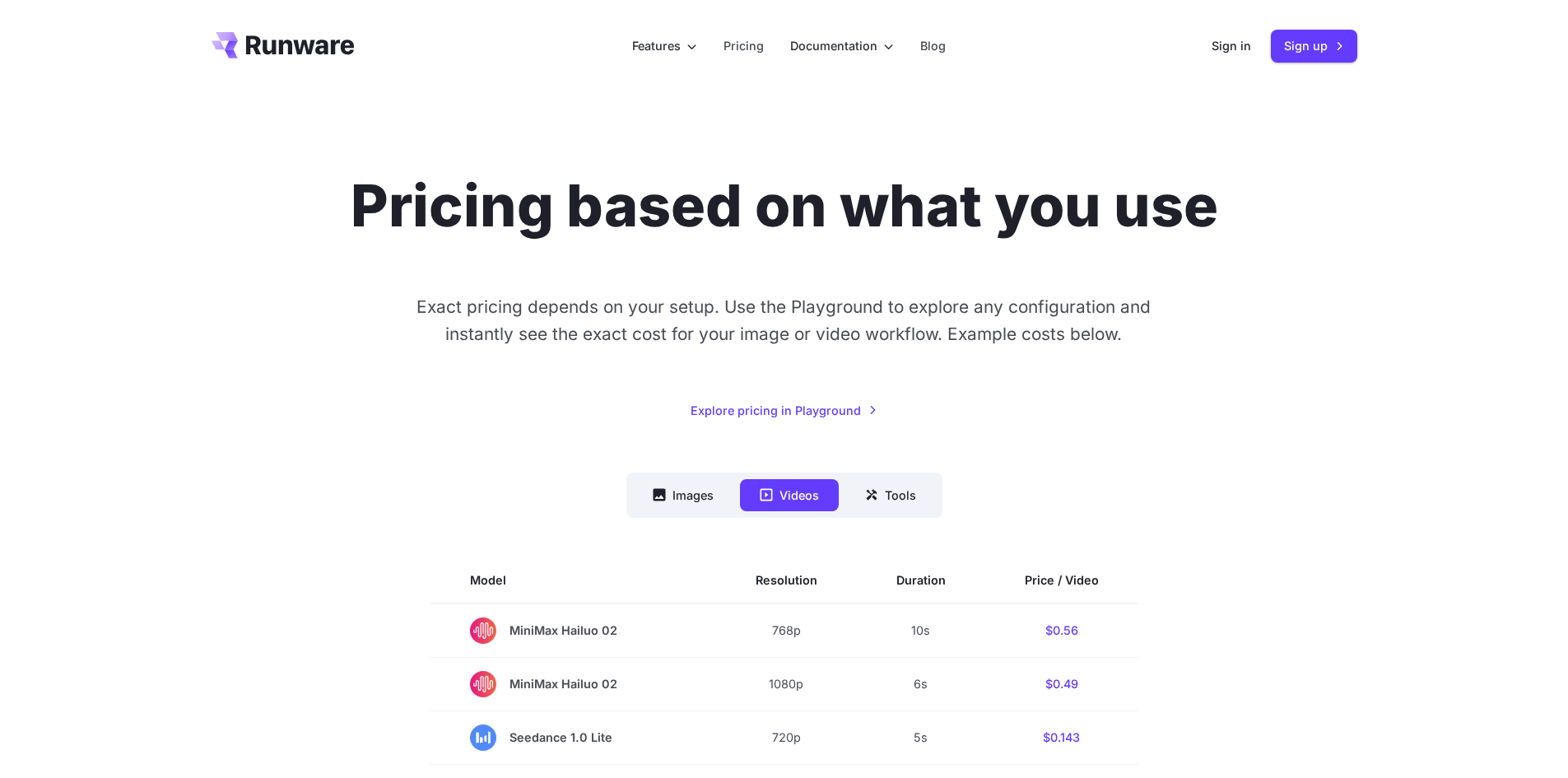
drag, startPoint x: 778, startPoint y: 1, endPoint x: 643, endPoint y: 464, distance: 482.3
click at [893, 494] on button "Tools" at bounding box center [890, 495] width 91 height 32
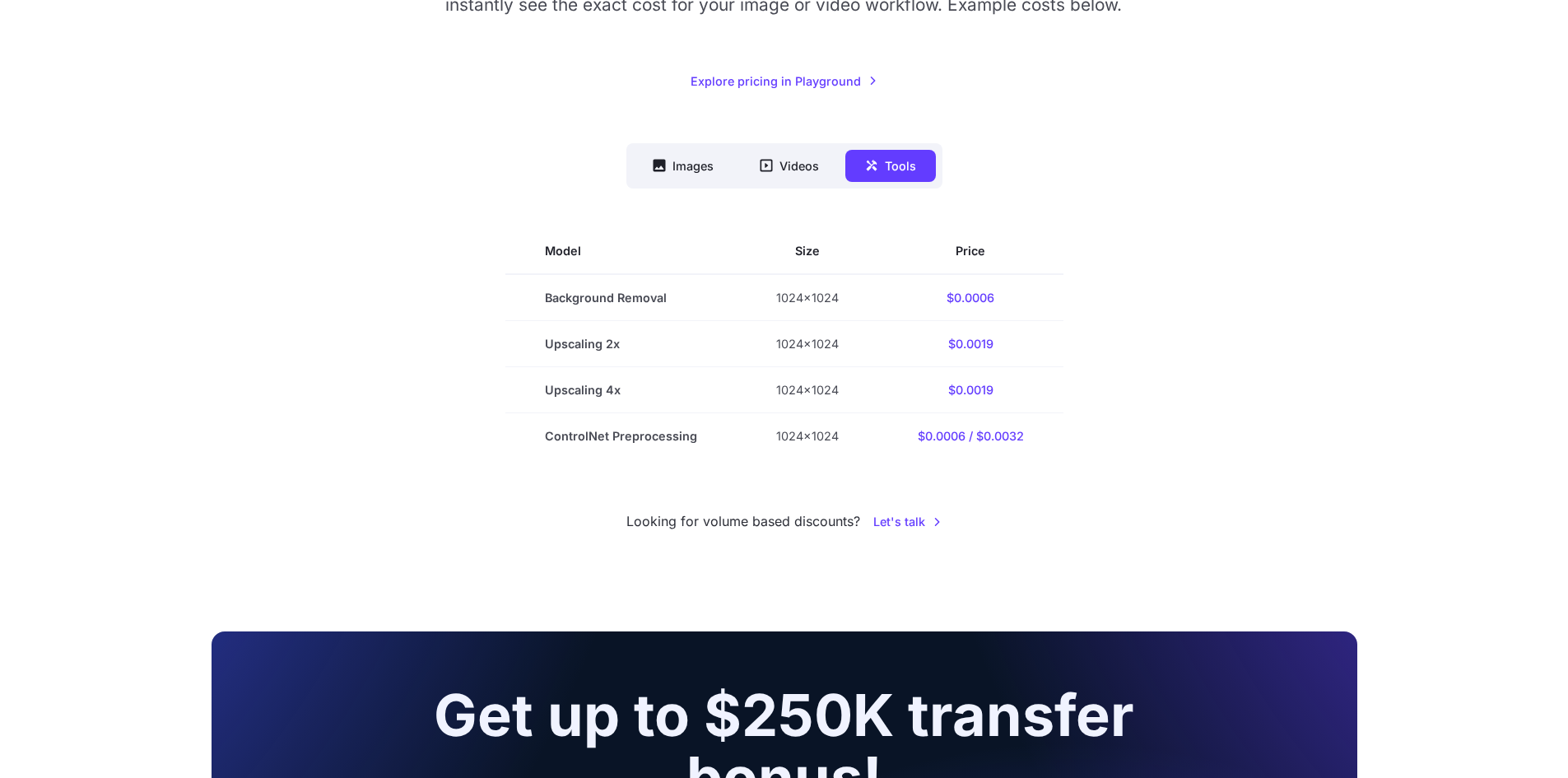
scroll to position [247, 0]
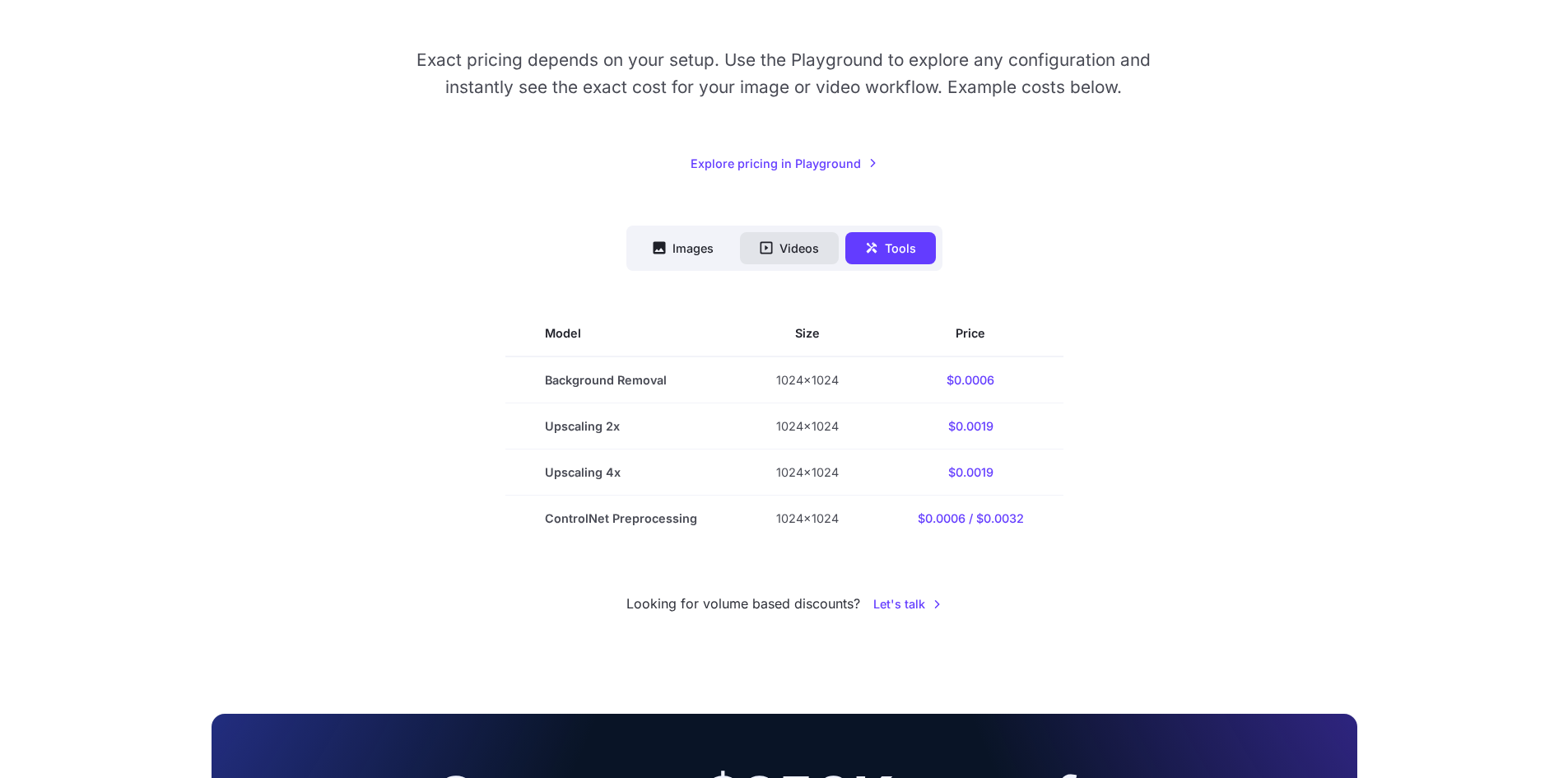
click at [771, 262] on button "Videos" at bounding box center [788, 248] width 98 height 32
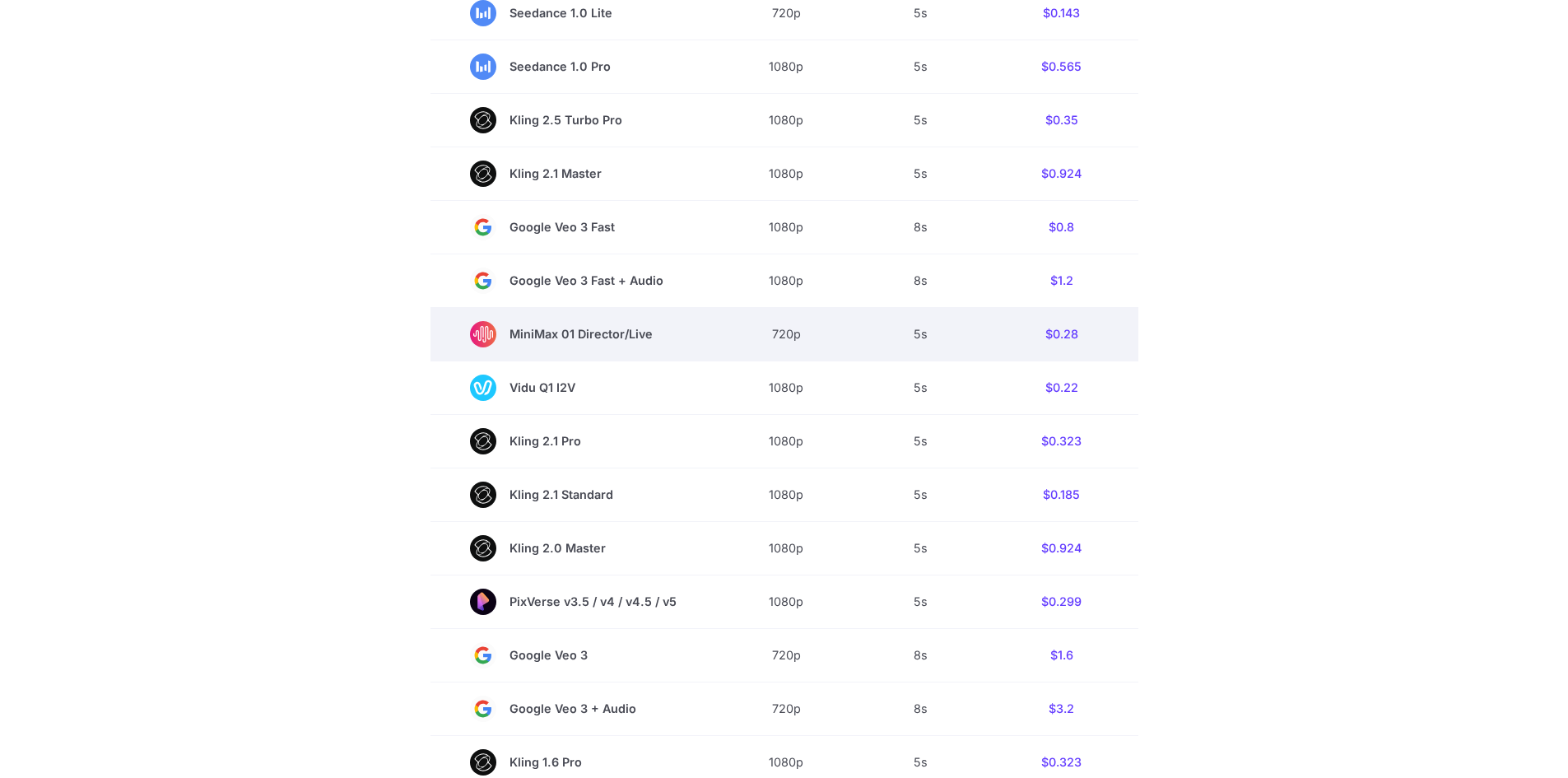
scroll to position [576, 0]
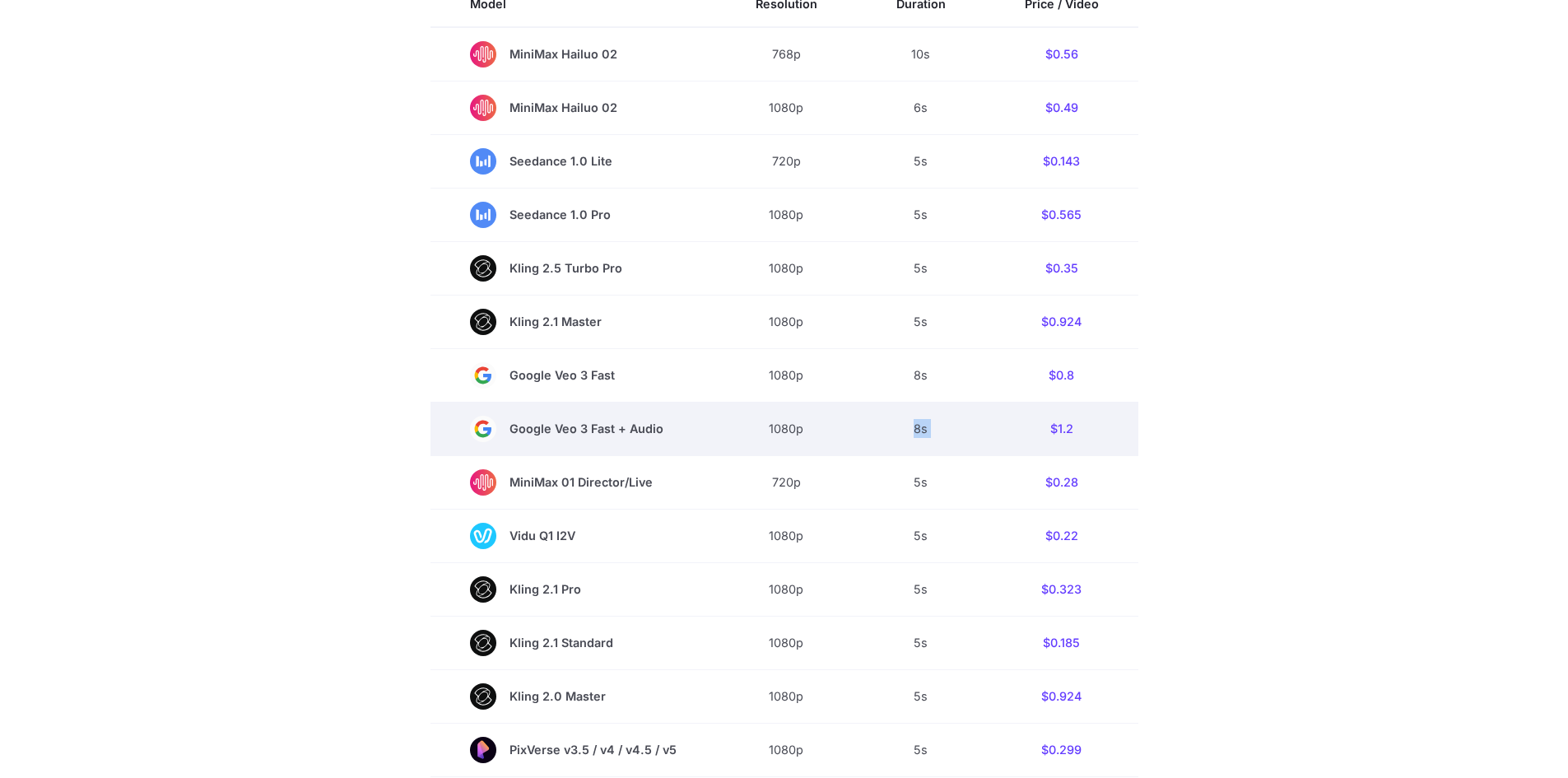
drag, startPoint x: 850, startPoint y: 437, endPoint x: 982, endPoint y: 437, distance: 132.0
click at [982, 437] on tr "Google Veo 3 Fast + Audio 1080p 8s $1.2" at bounding box center [784, 428] width 708 height 54
click at [885, 421] on td "8s" at bounding box center [921, 428] width 129 height 54
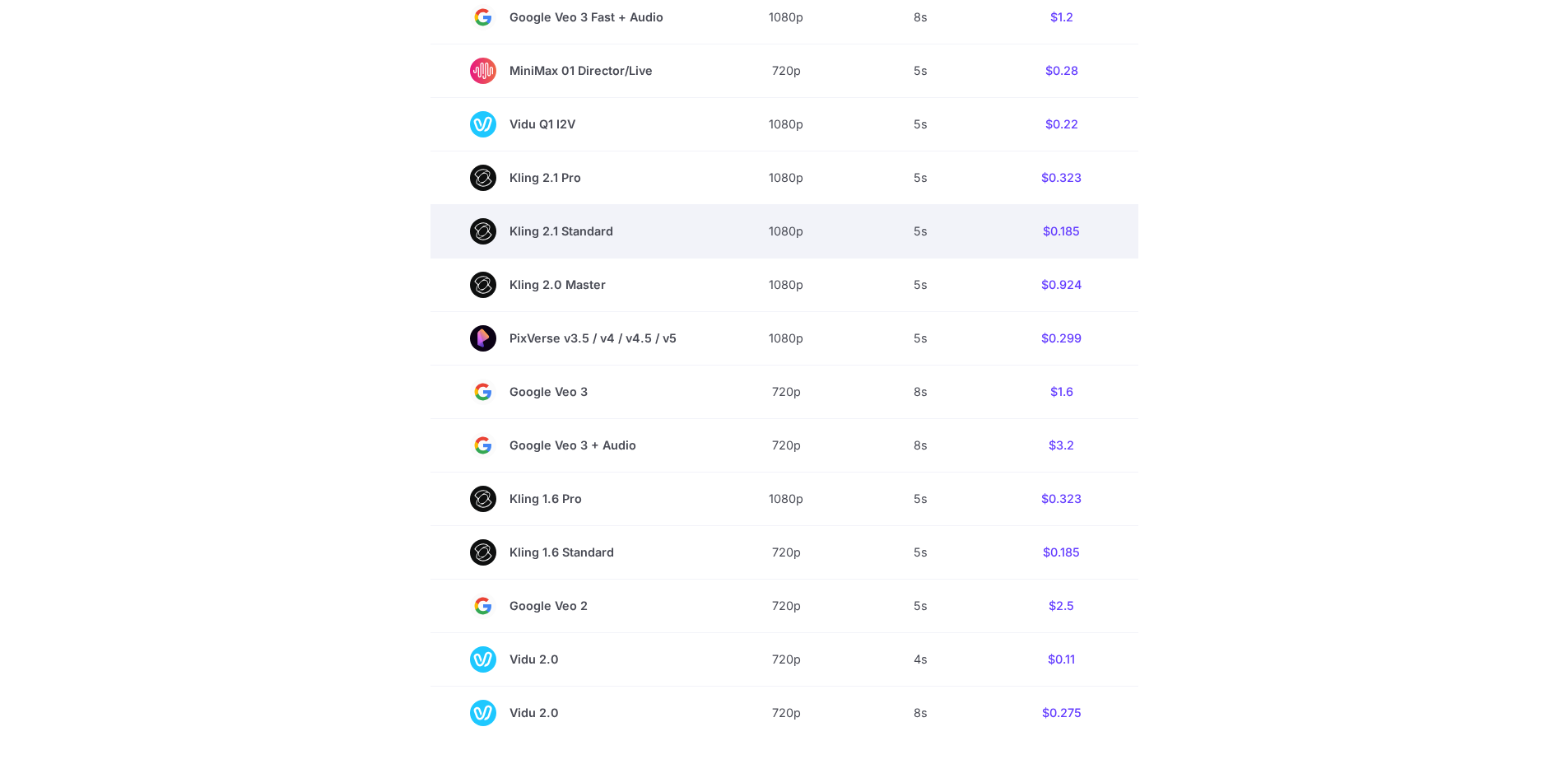
scroll to position [659, 0]
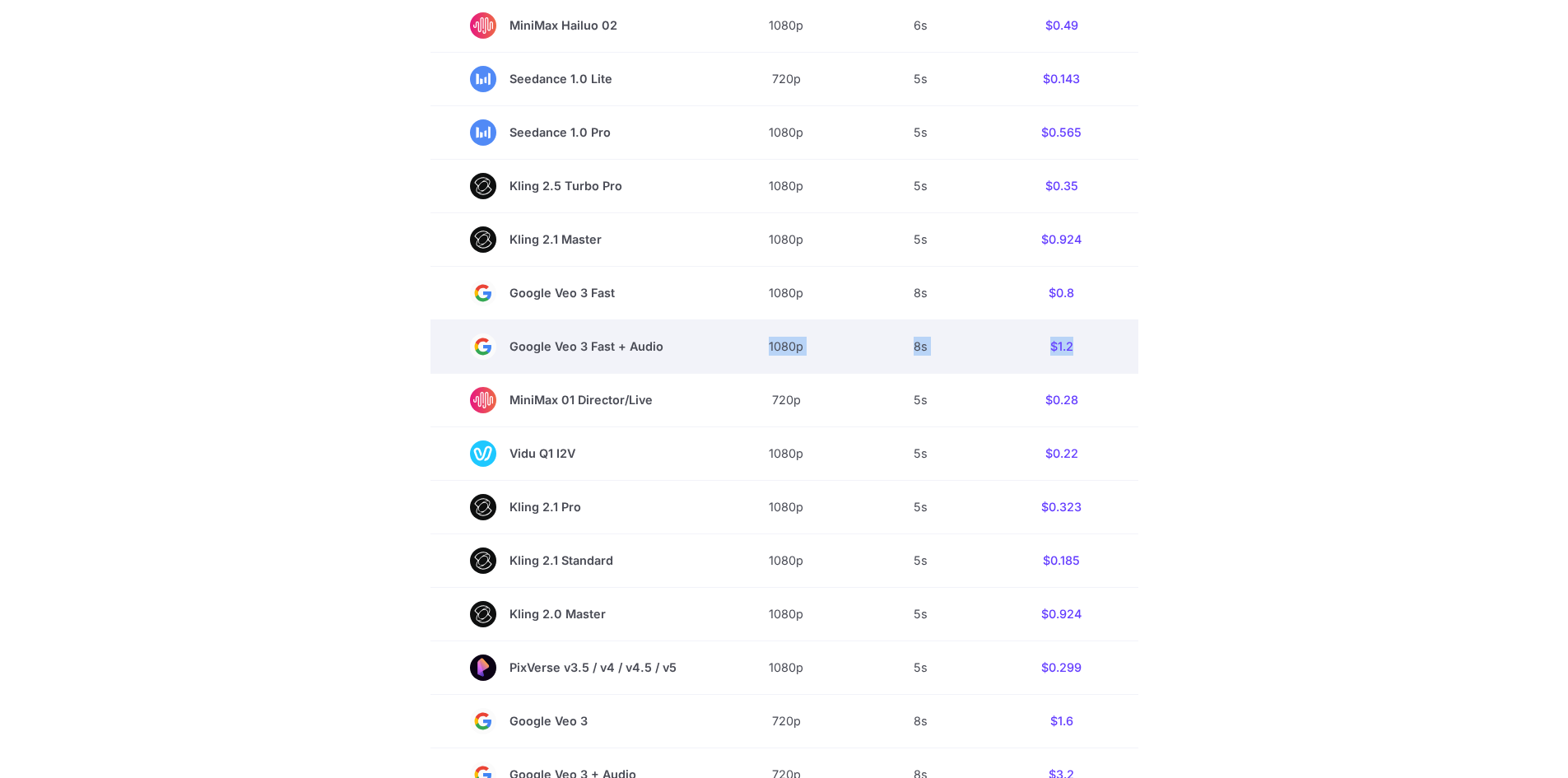
drag, startPoint x: 764, startPoint y: 349, endPoint x: 1082, endPoint y: 340, distance: 318.1
click at [1082, 340] on tr "Google Veo 3 Fast + Audio 1080p 8s $1.2" at bounding box center [784, 346] width 708 height 54
click at [787, 353] on td "1080p" at bounding box center [786, 346] width 140 height 54
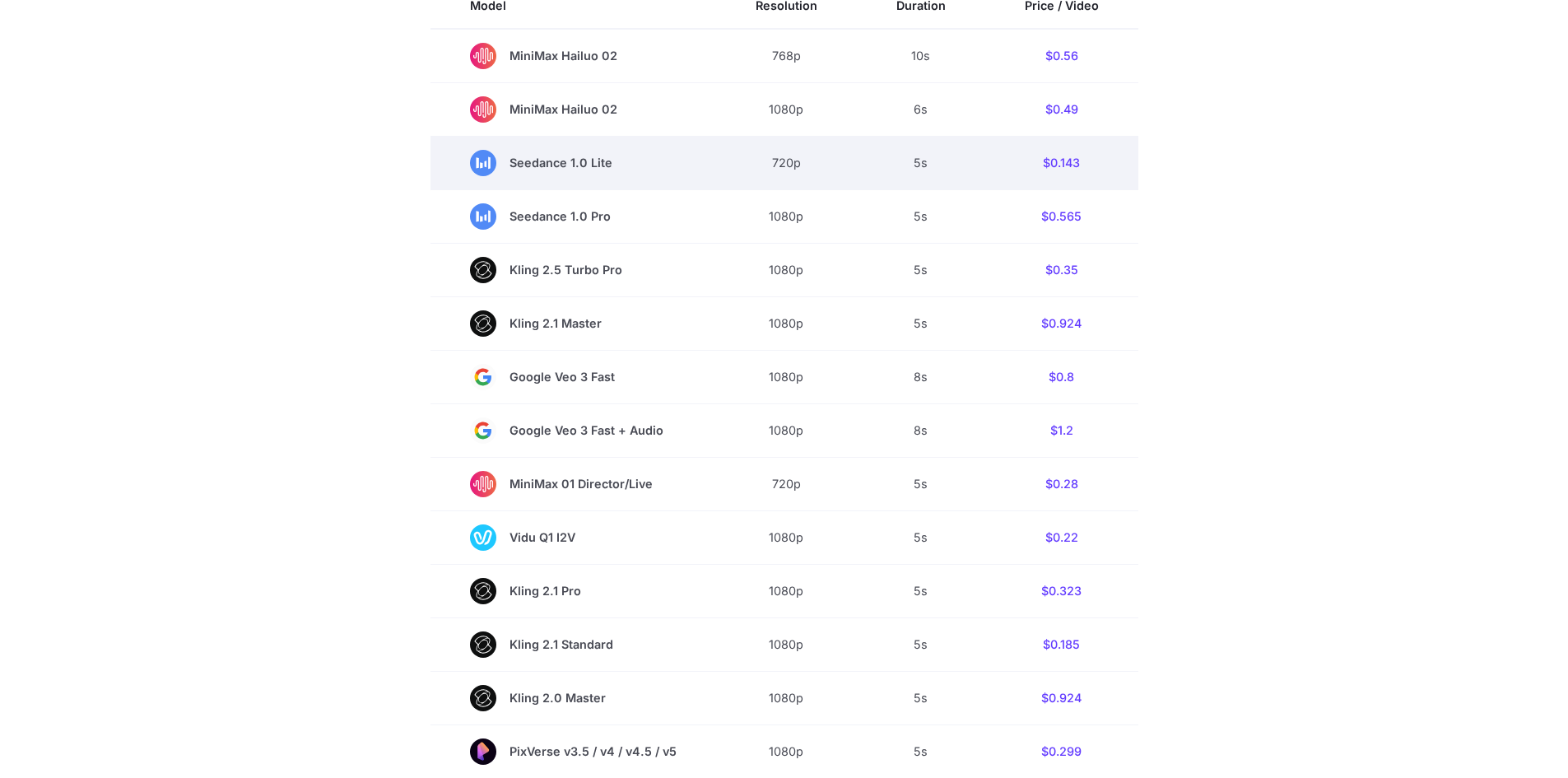
scroll to position [576, 0]
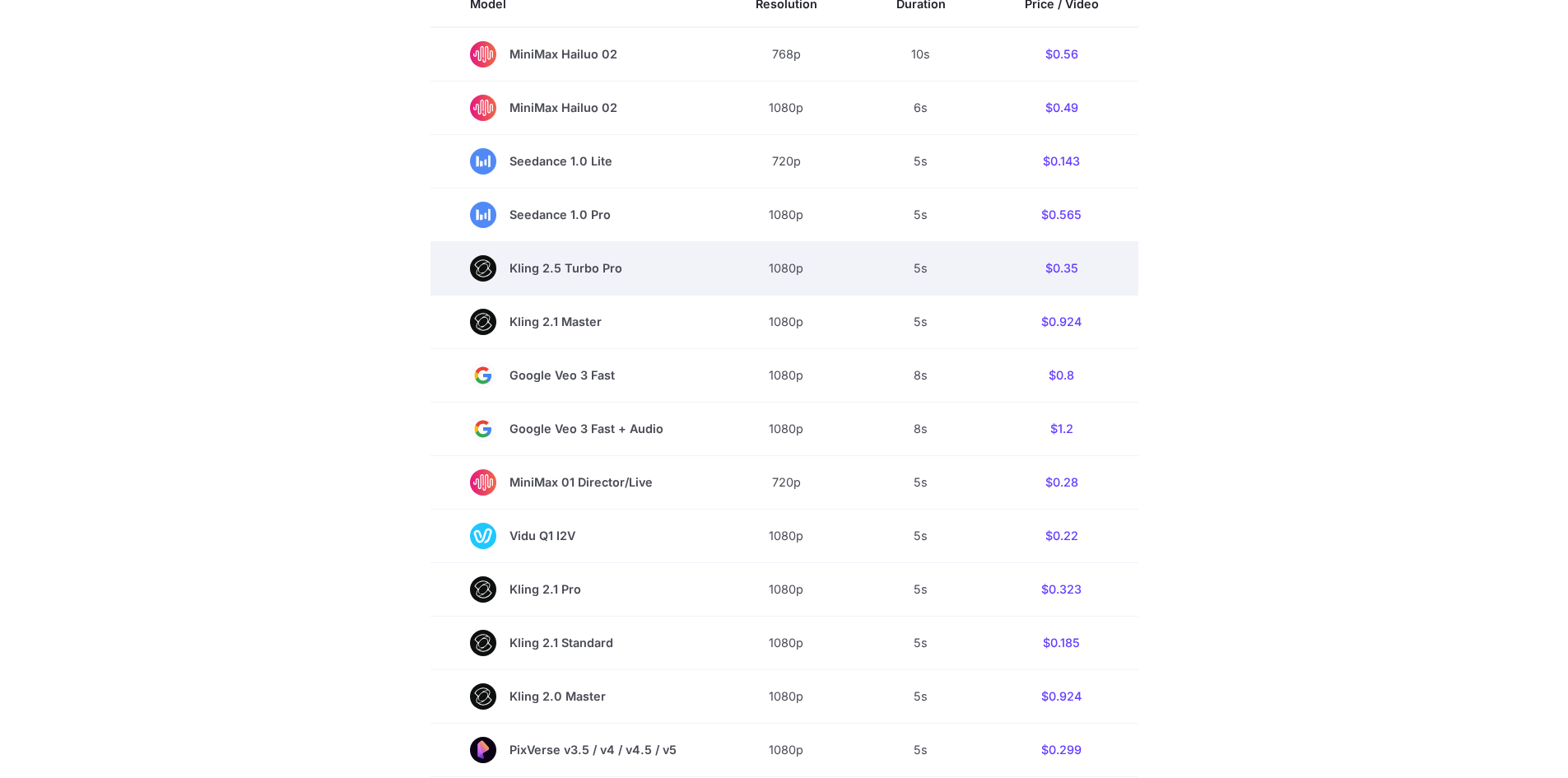
drag, startPoint x: 633, startPoint y: 271, endPoint x: 458, endPoint y: 276, distance: 175.1
click at [458, 276] on td "Kling 2.5 Turbo Pro" at bounding box center [573, 267] width 286 height 54
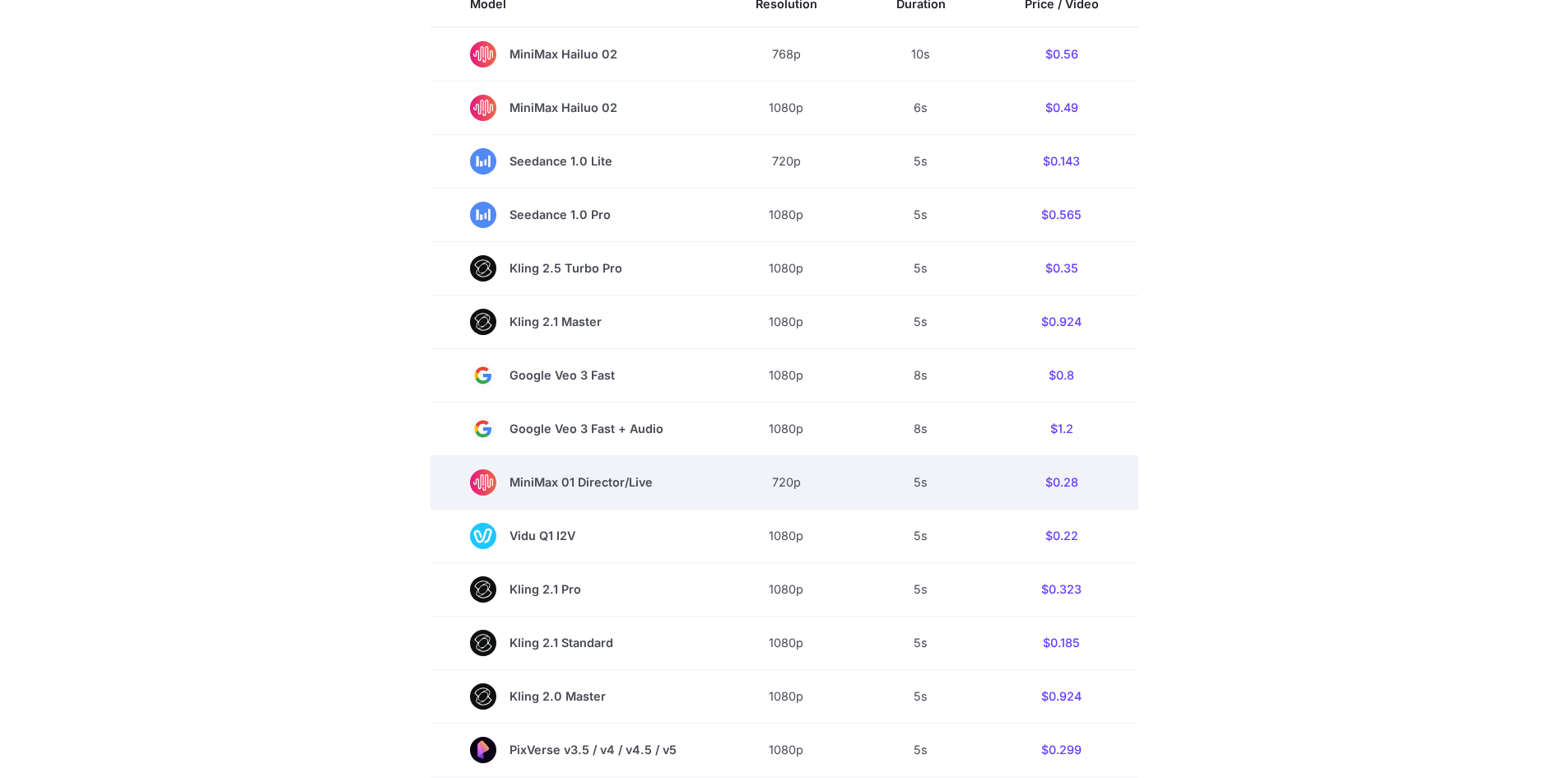
scroll to position [247, 0]
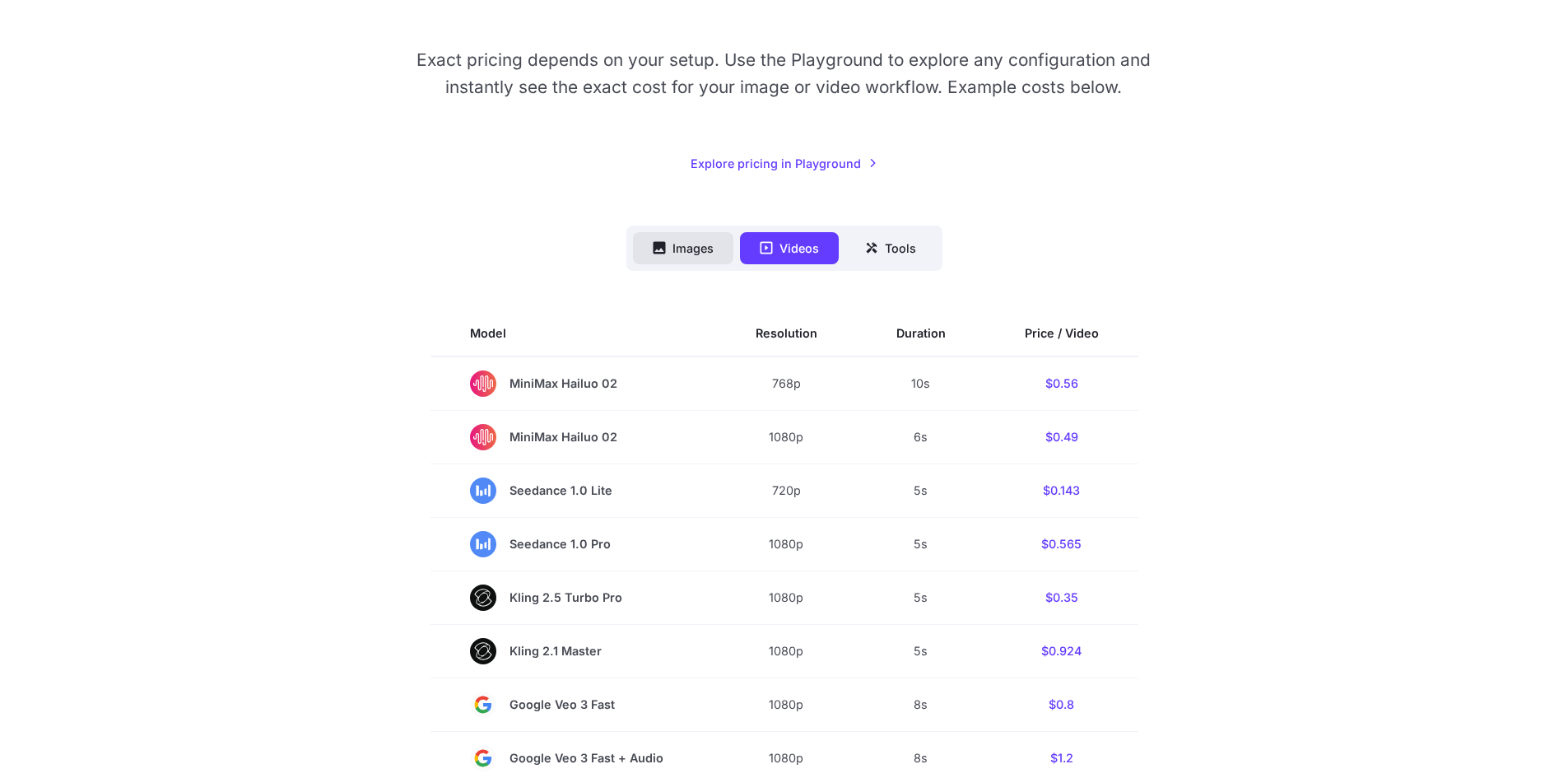
click at [675, 249] on button "Images" at bounding box center [682, 248] width 100 height 32
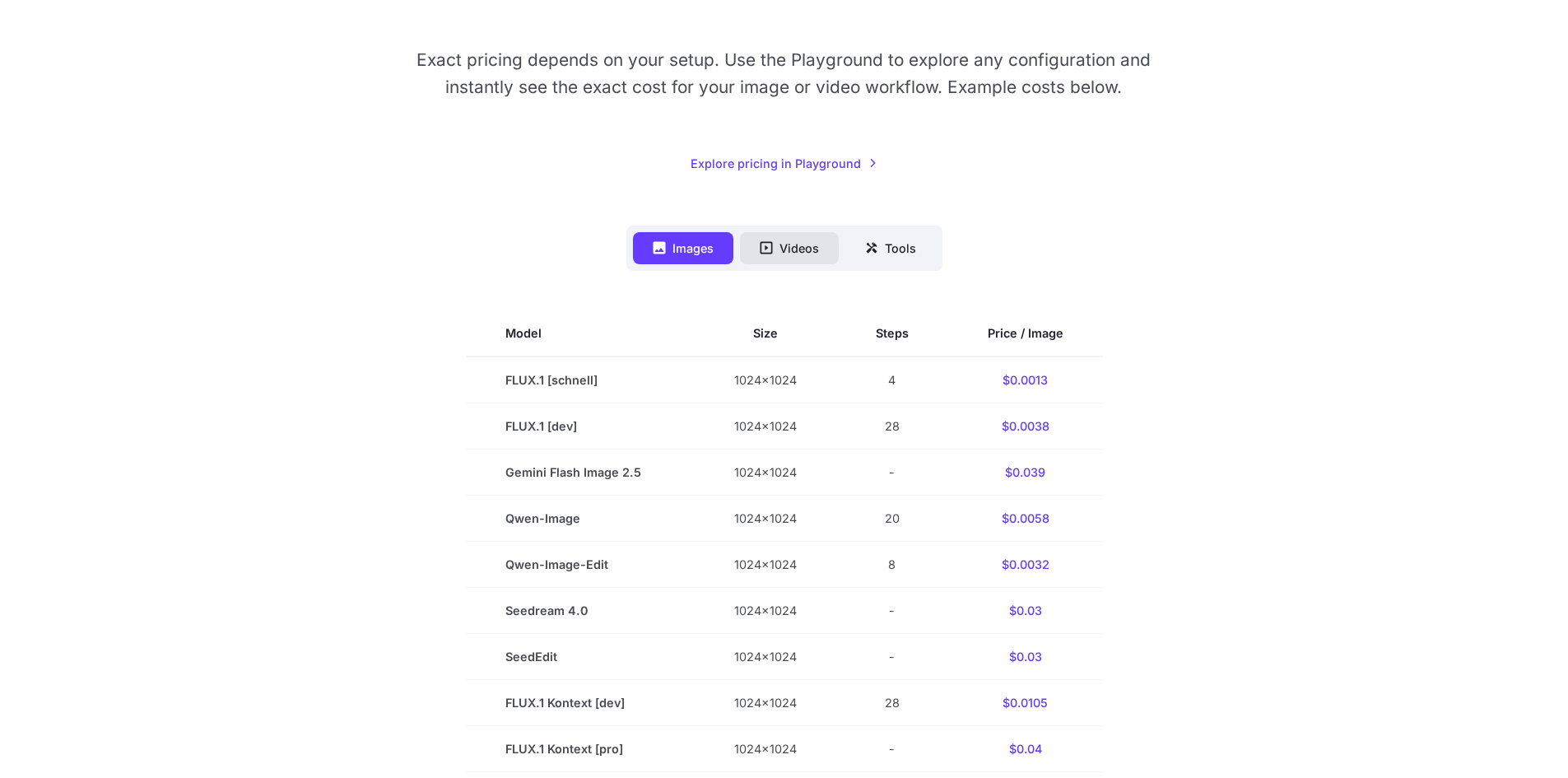
click at [769, 236] on button "Videos" at bounding box center [788, 248] width 98 height 32
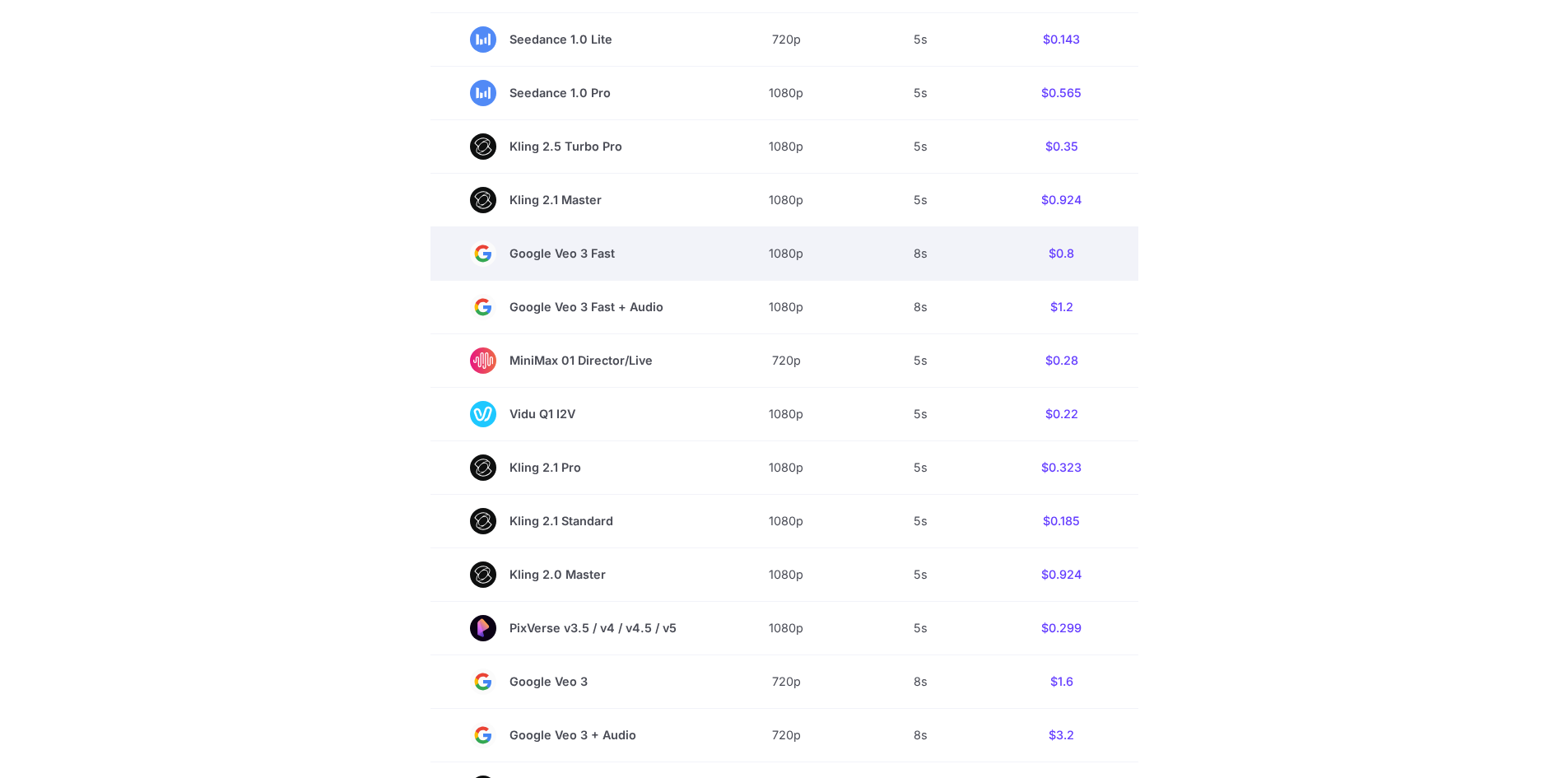
scroll to position [741, 0]
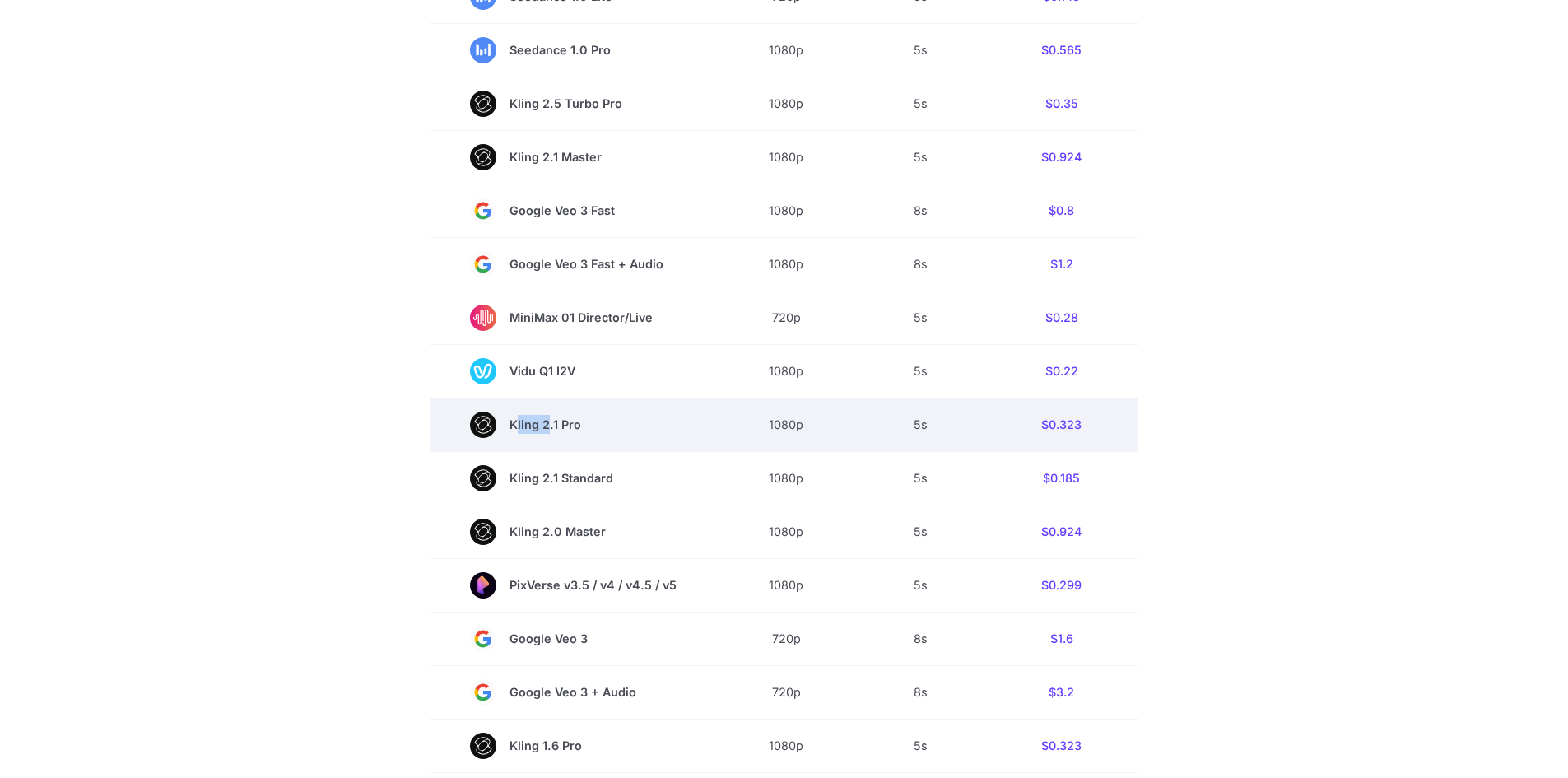
drag, startPoint x: 555, startPoint y: 429, endPoint x: 607, endPoint y: 425, distance: 52.2
click at [607, 425] on span "Kling 2.1 Pro" at bounding box center [573, 424] width 207 height 26
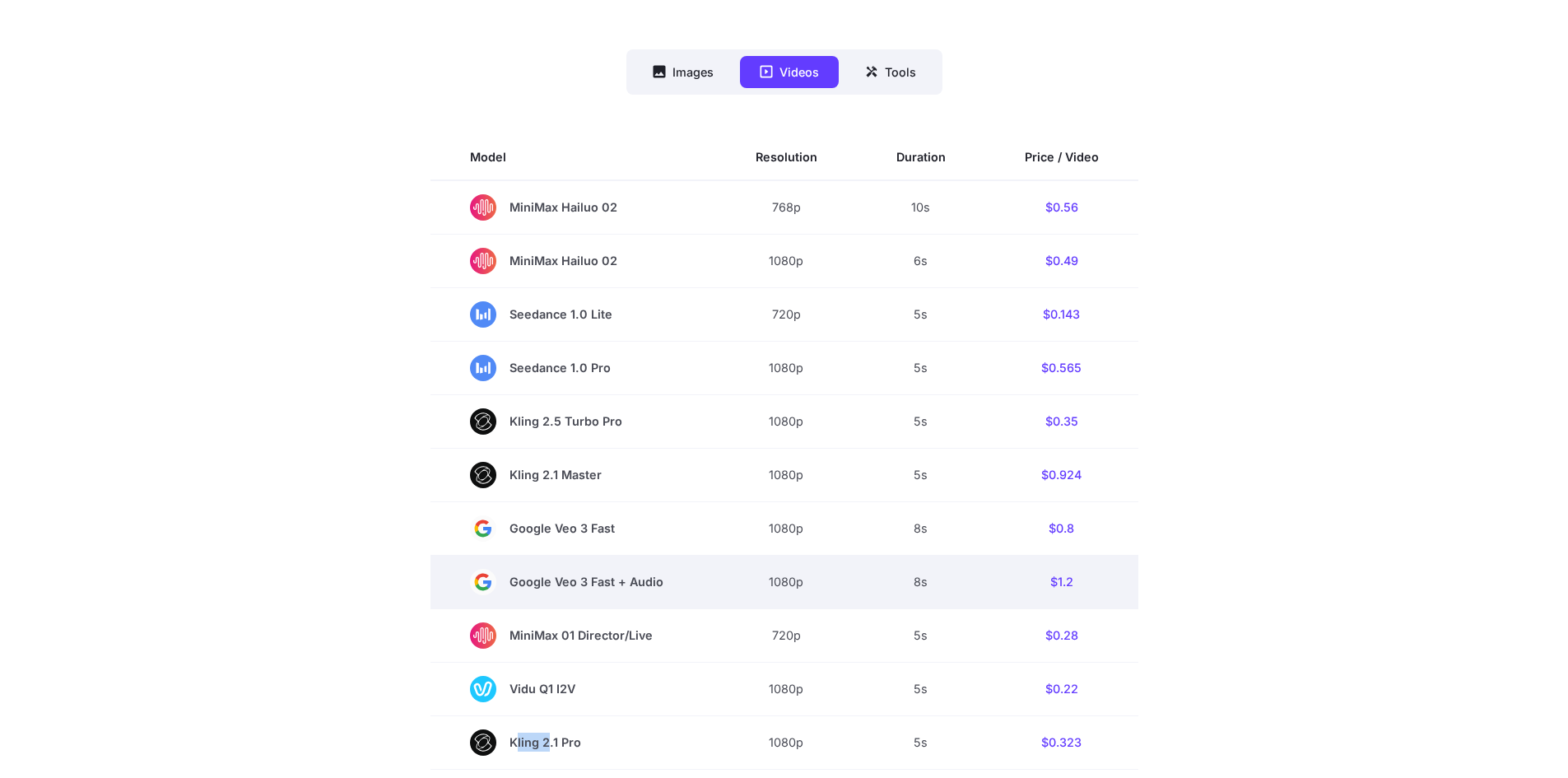
scroll to position [411, 0]
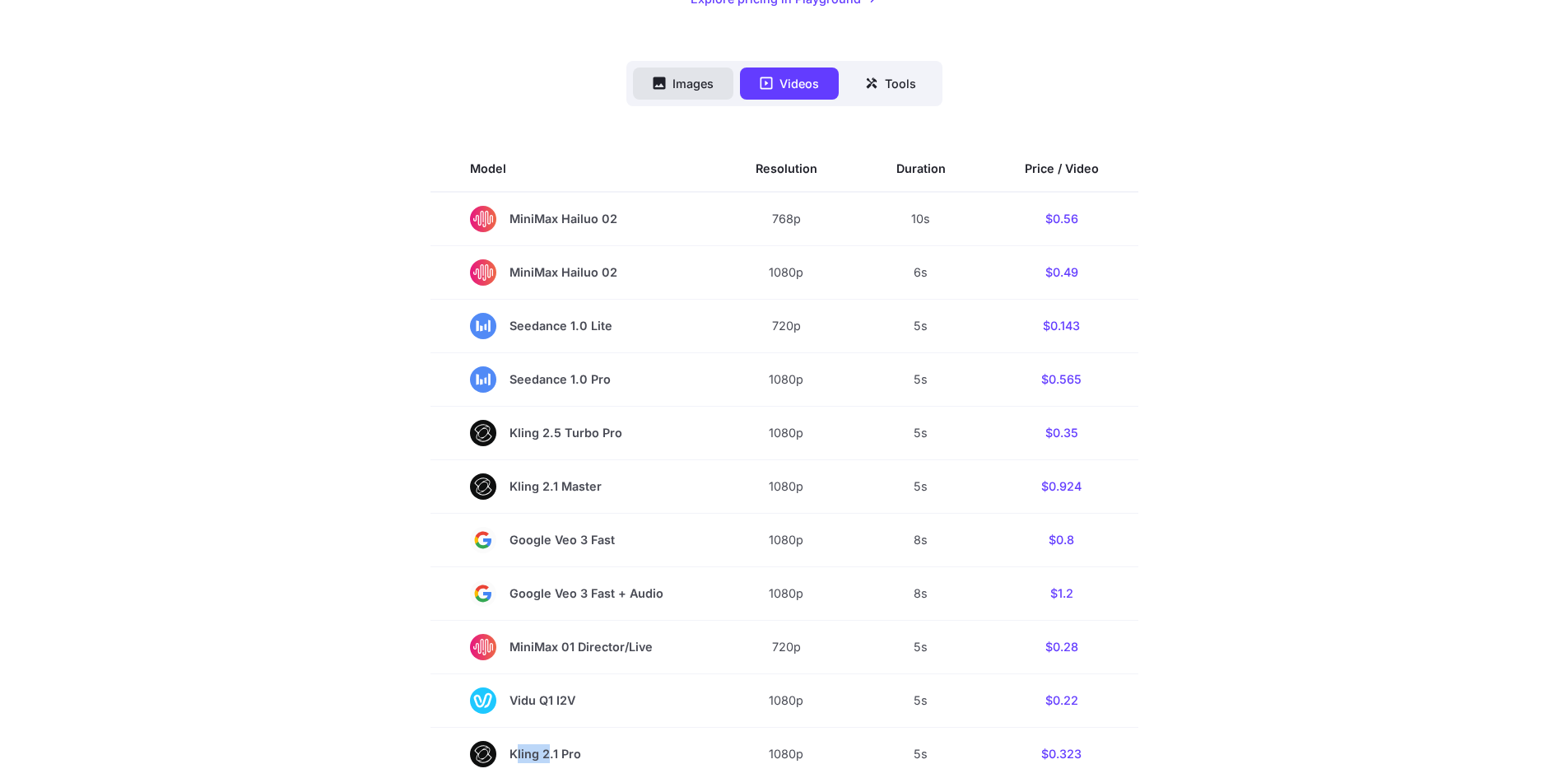
click at [702, 81] on button "Images" at bounding box center [682, 83] width 100 height 32
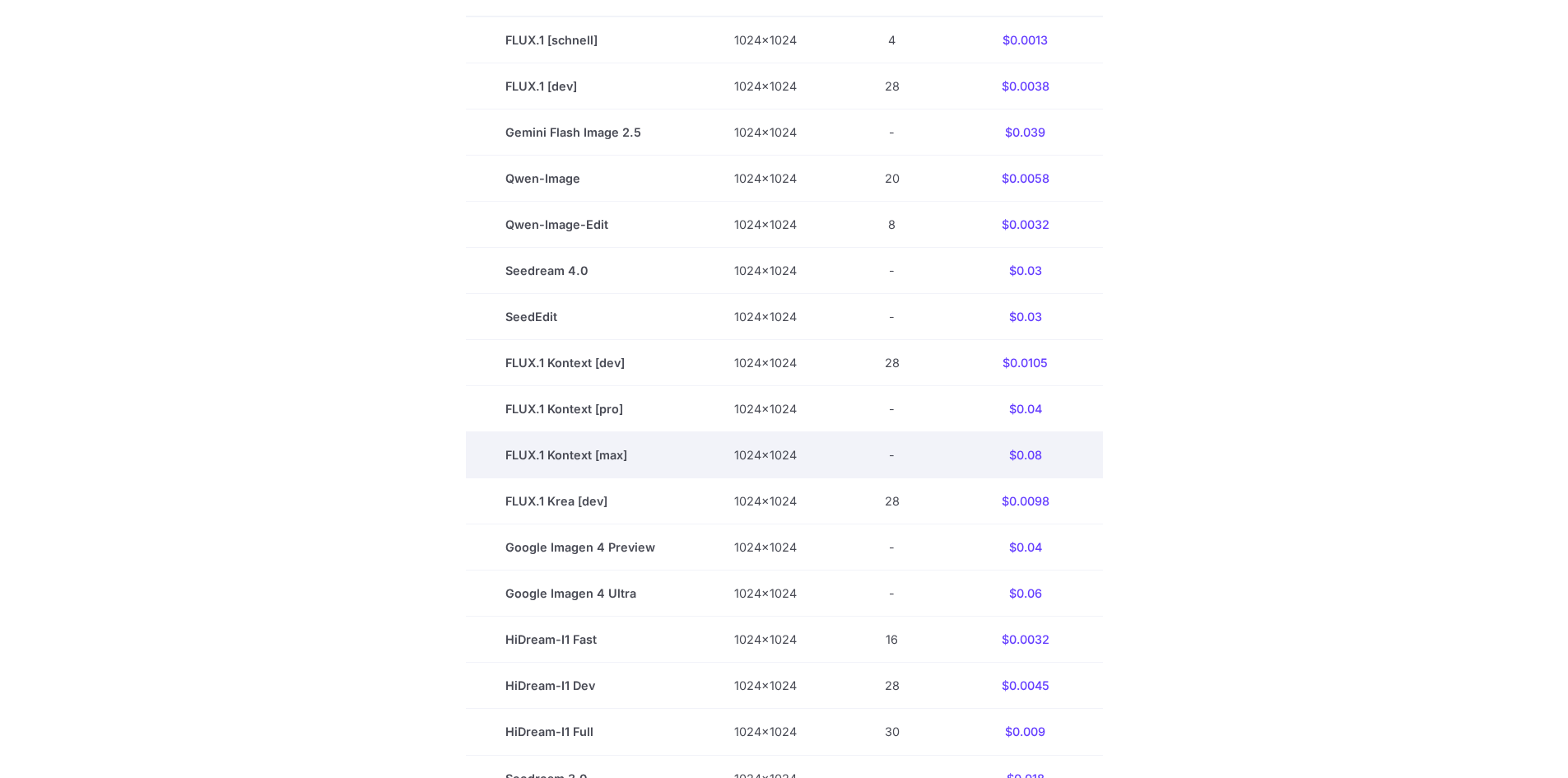
scroll to position [247, 0]
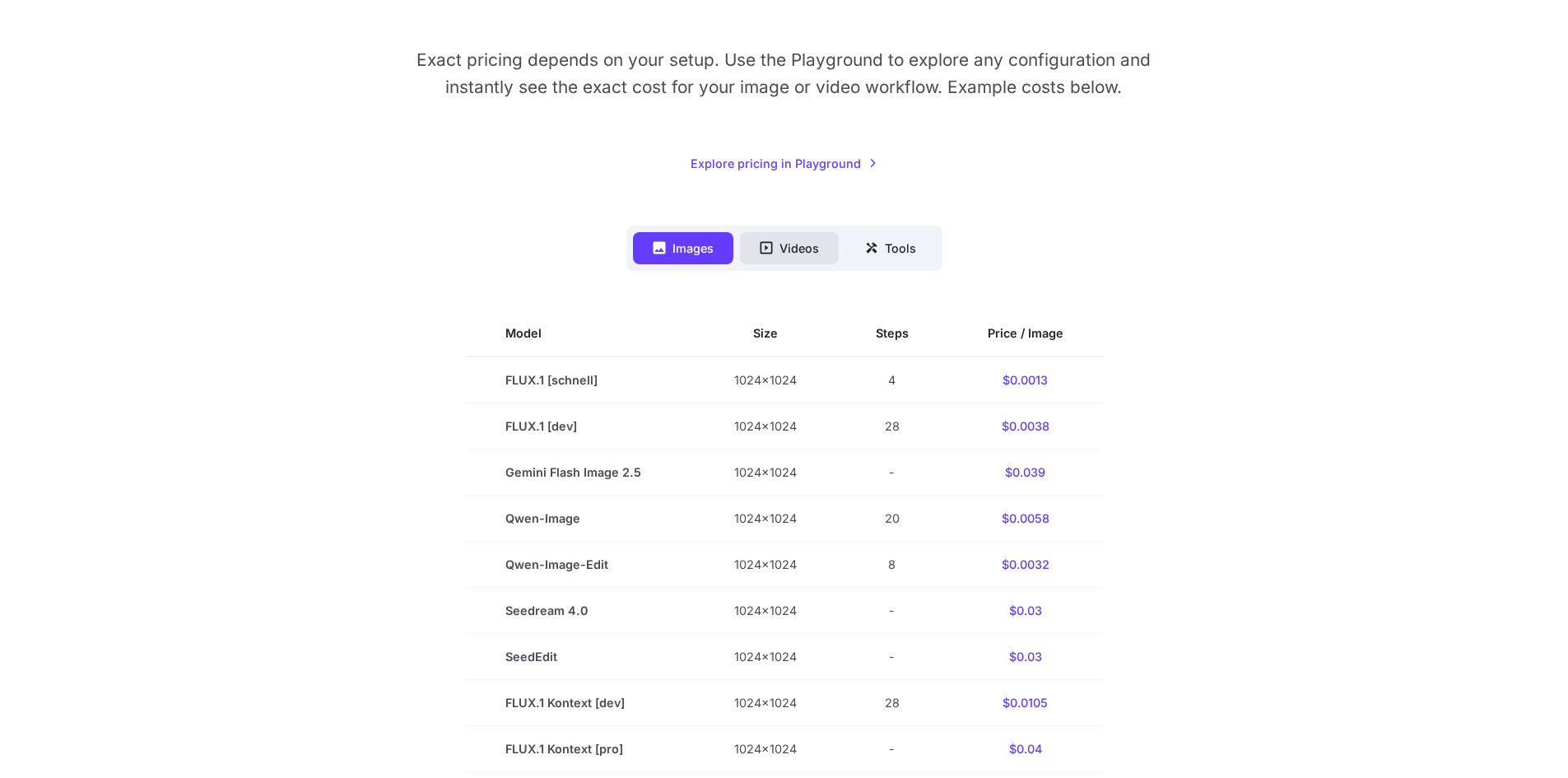
click at [788, 245] on button "Videos" at bounding box center [788, 248] width 98 height 32
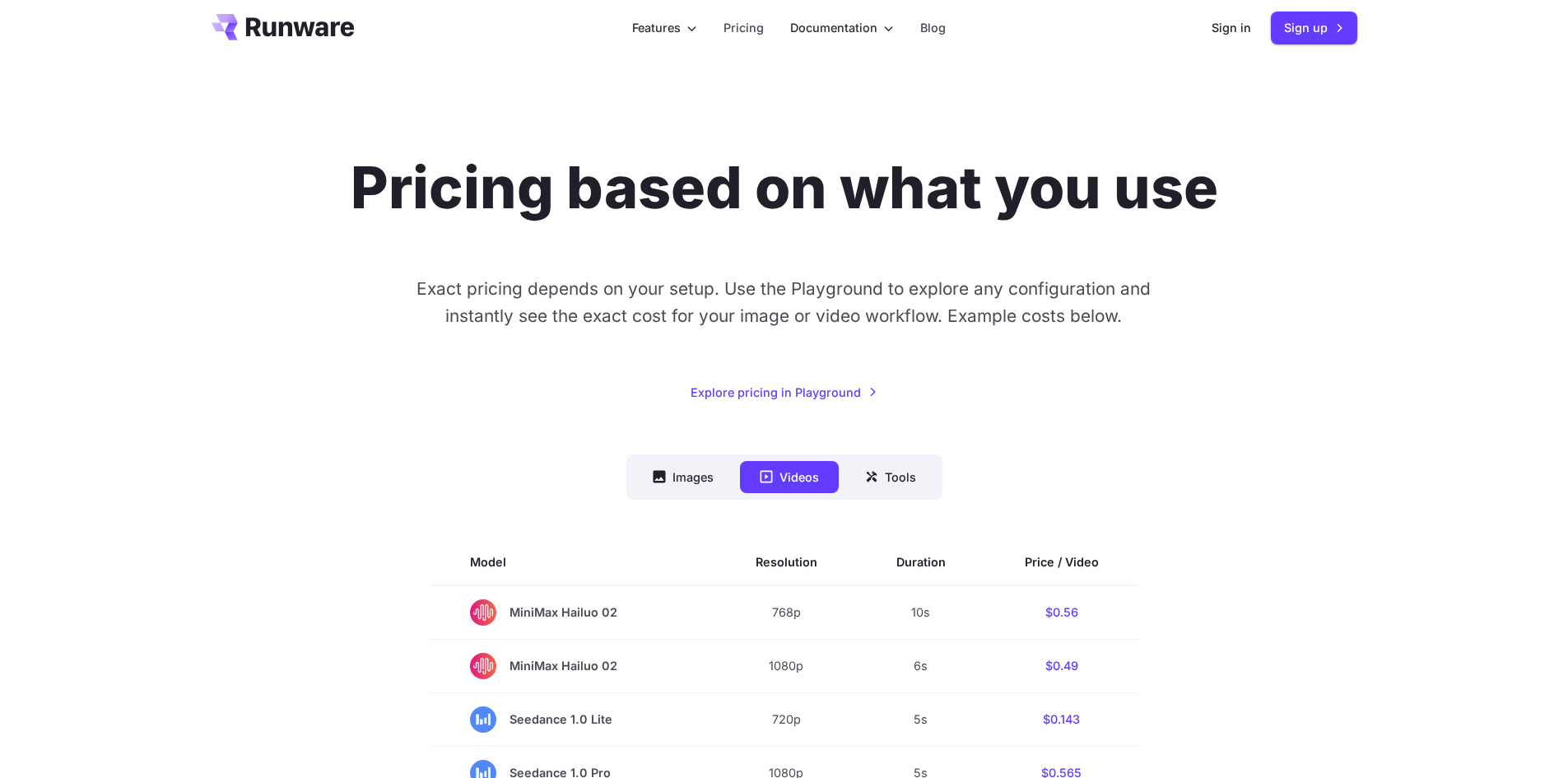
scroll to position [0, 0]
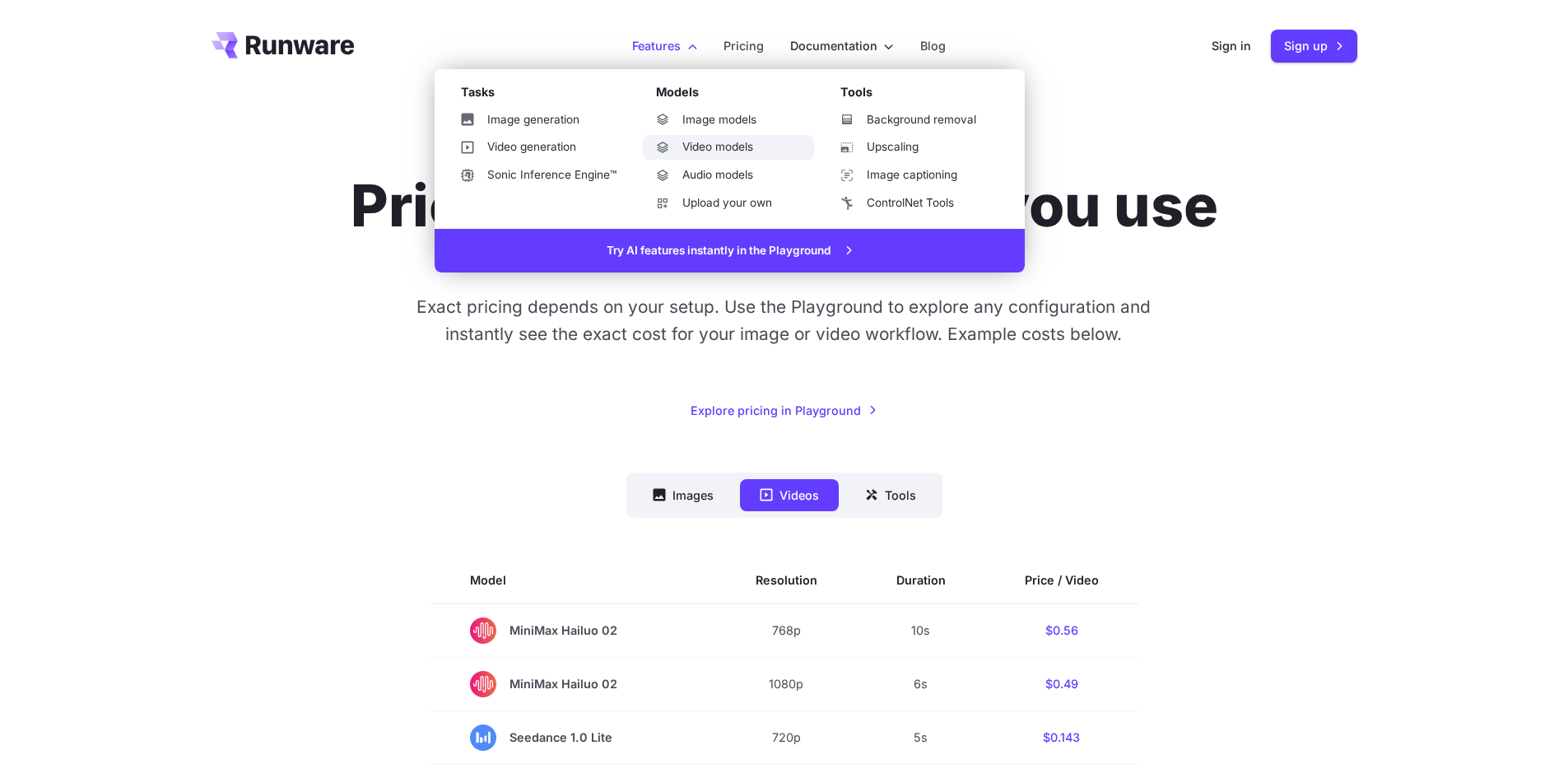
click at [704, 140] on link "Video models" at bounding box center [729, 147] width 172 height 24
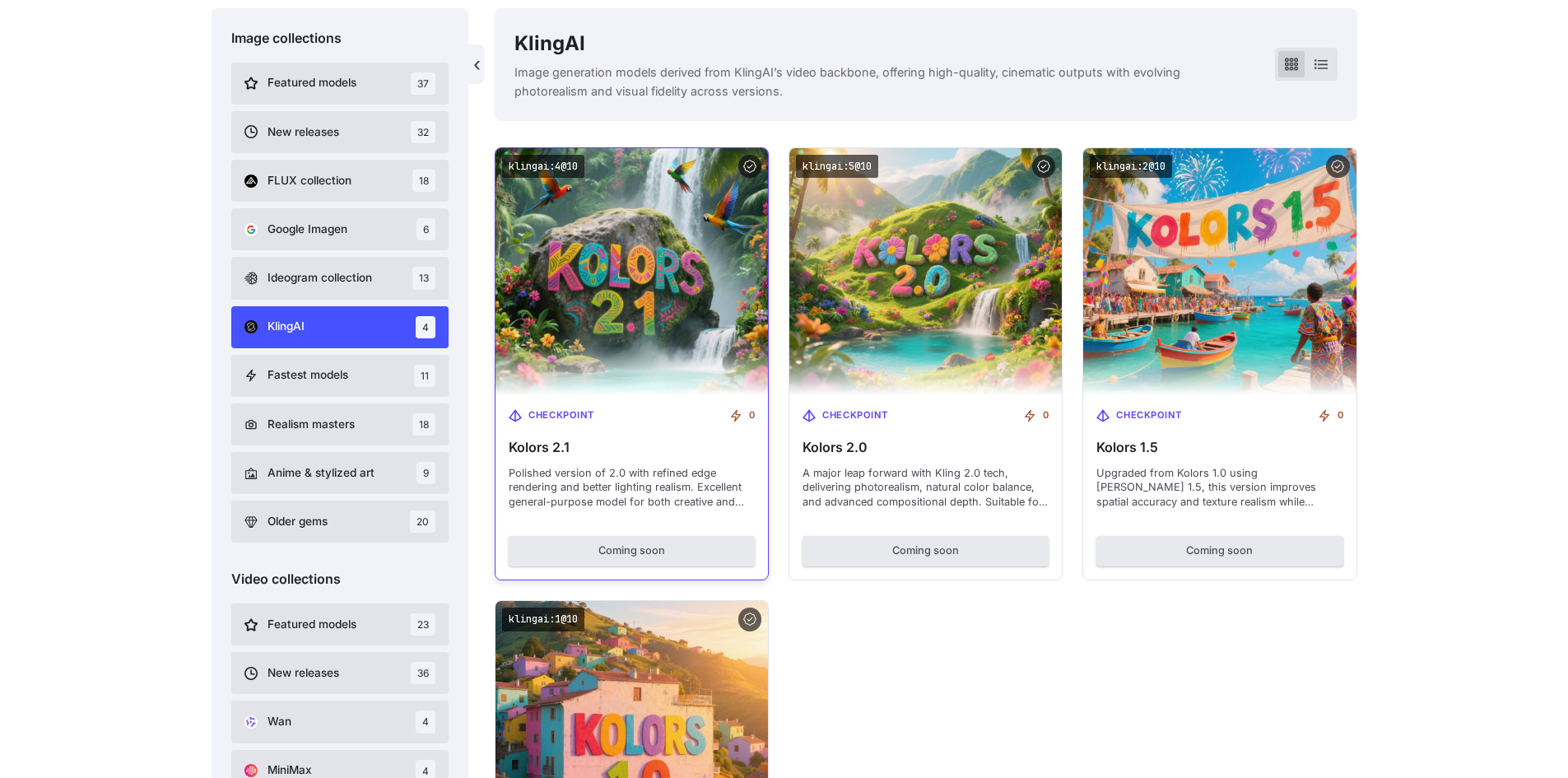
scroll to position [475, 0]
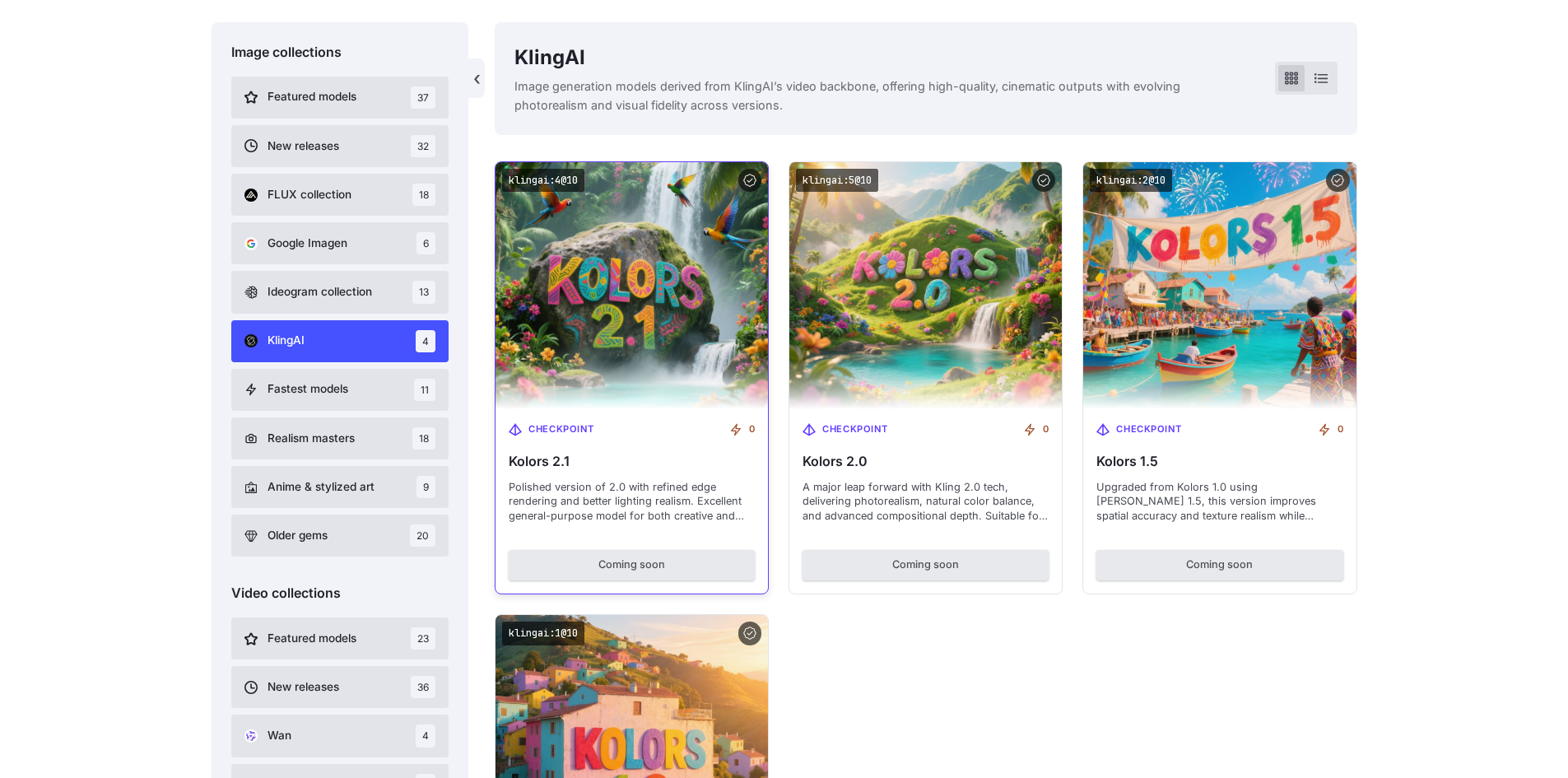
click at [623, 309] on img at bounding box center [631, 286] width 299 height 273
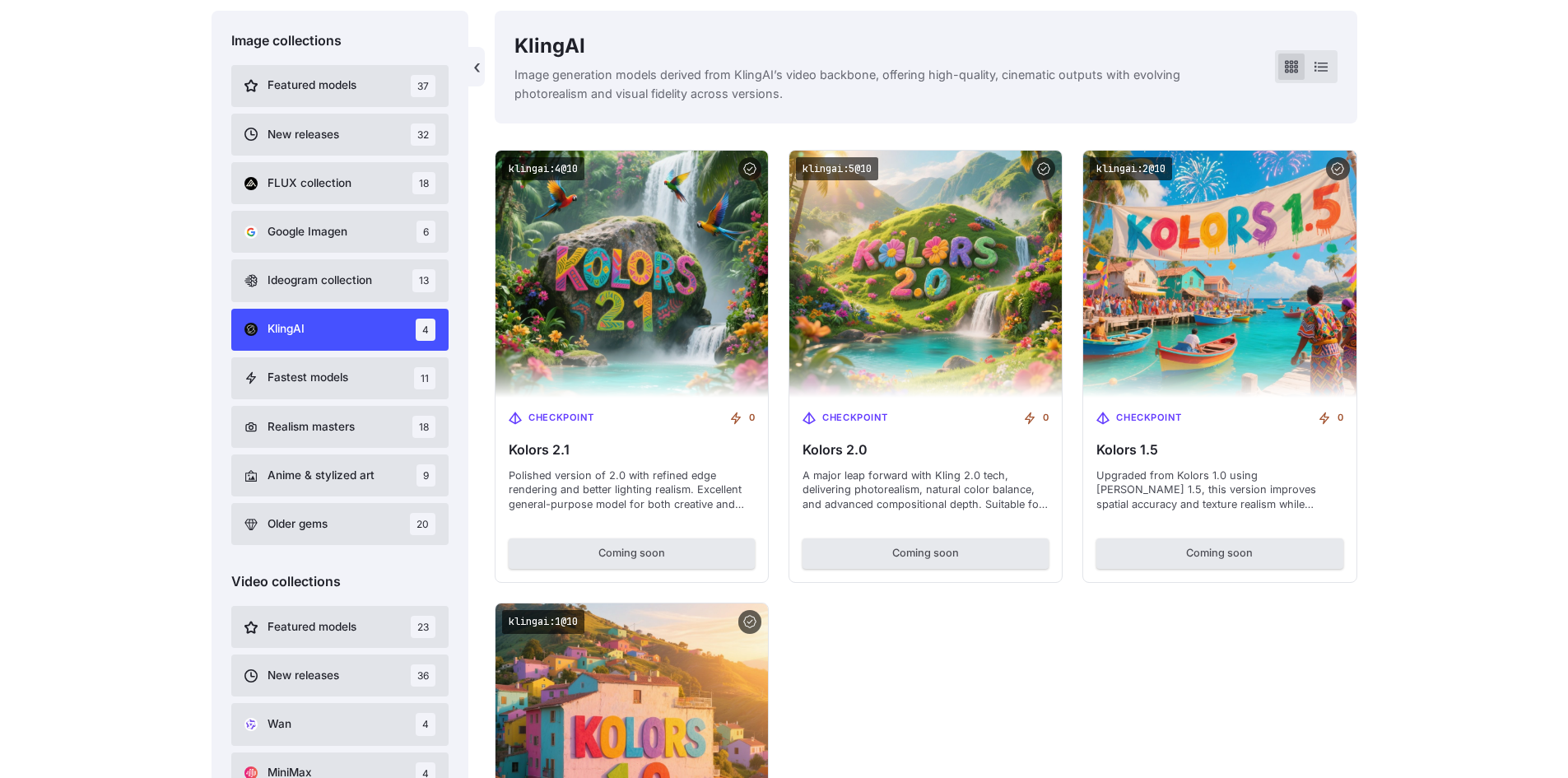
scroll to position [393, 0]
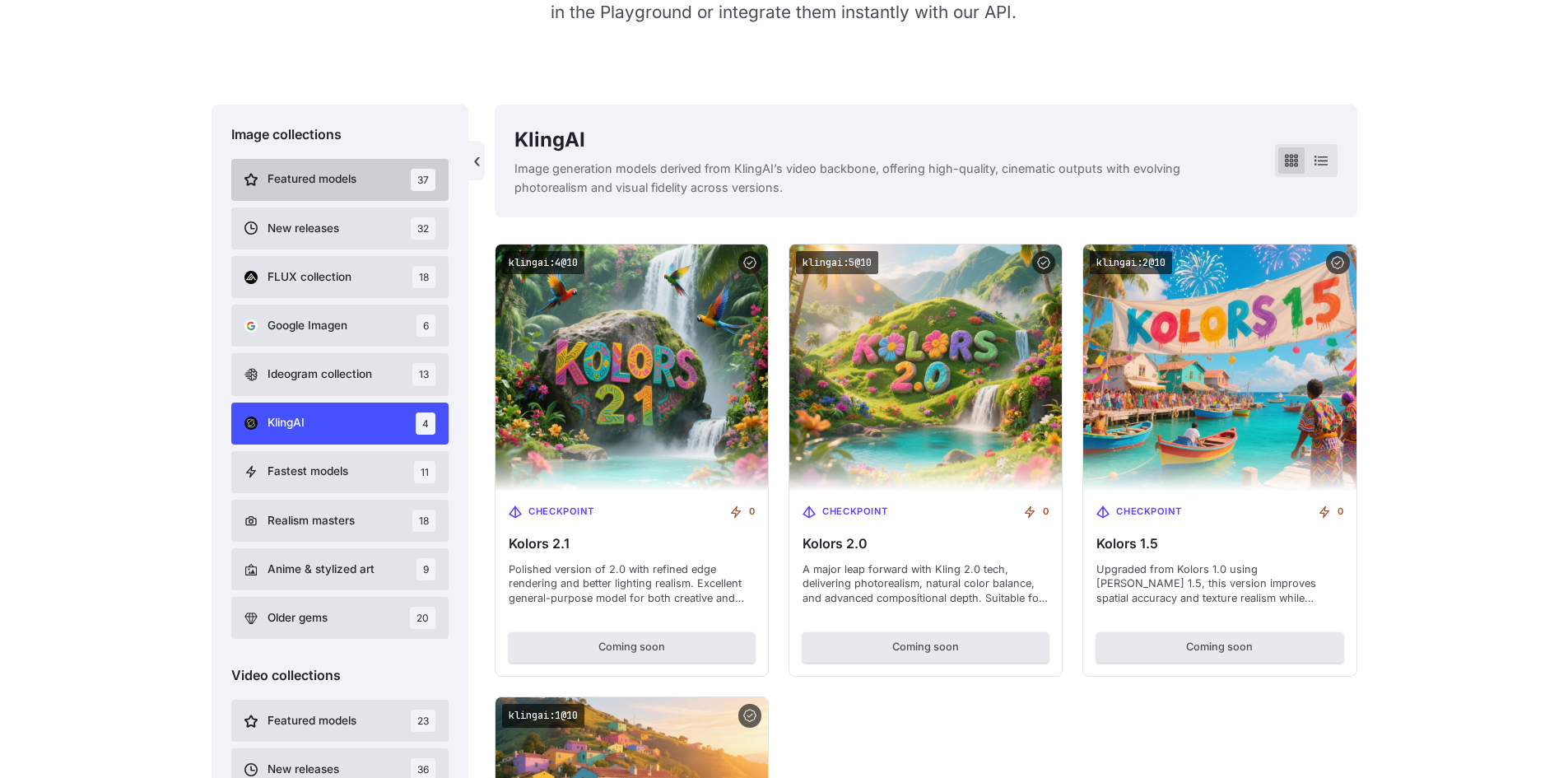
click at [379, 173] on button "Featured models 37" at bounding box center [340, 179] width 218 height 42
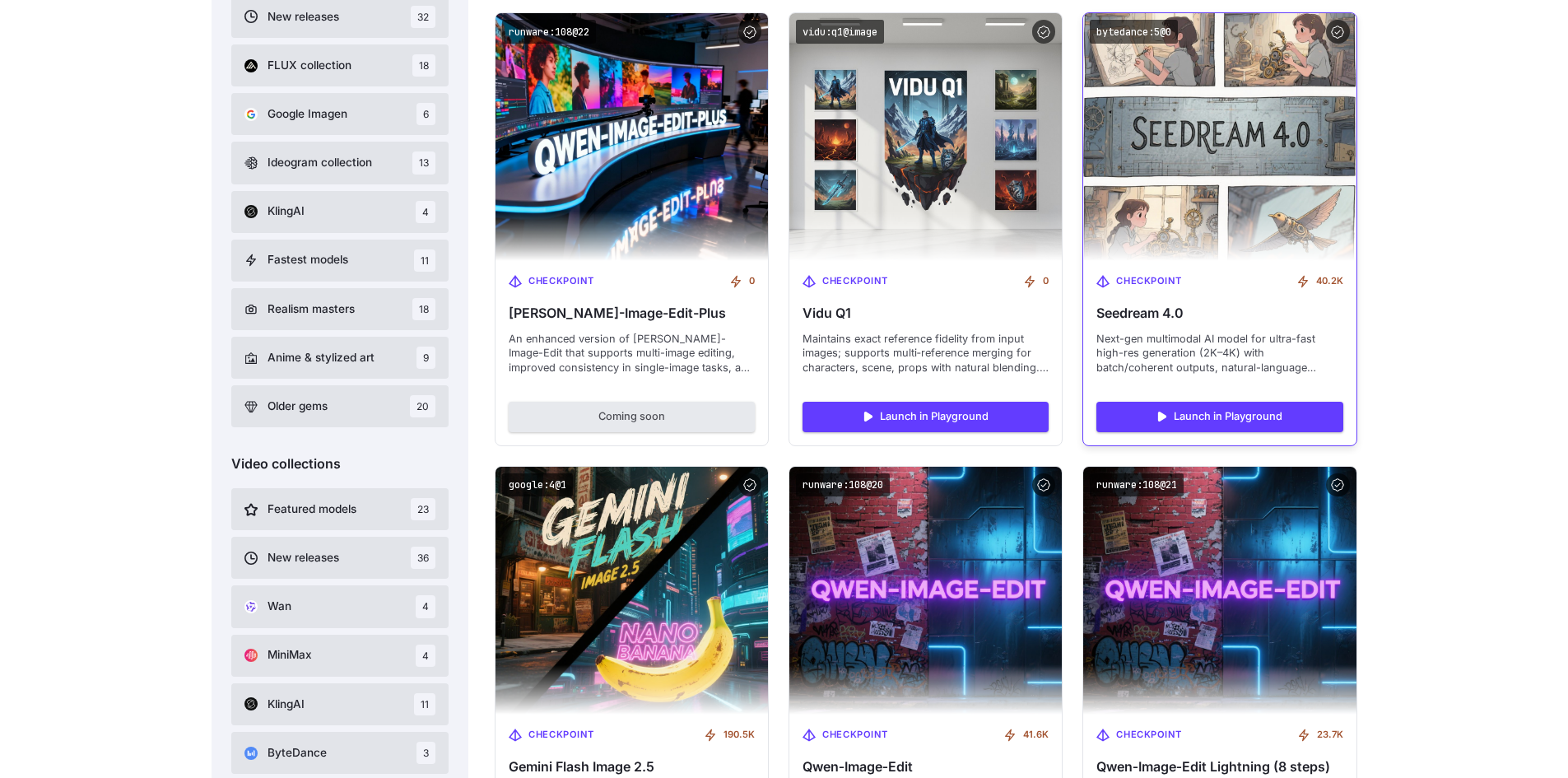
scroll to position [887, 0]
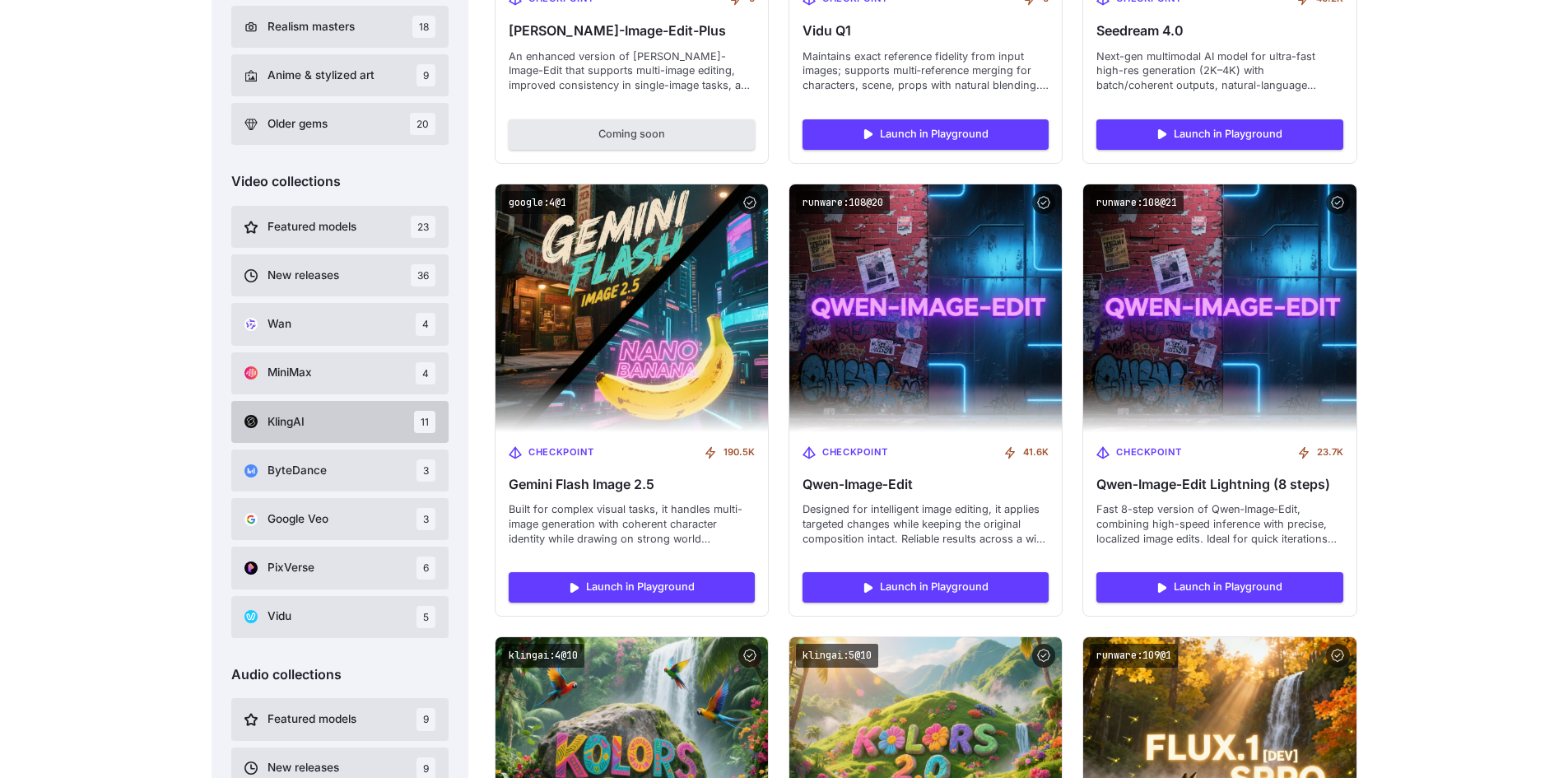
click at [352, 426] on button "KlingAI 11" at bounding box center [340, 421] width 218 height 42
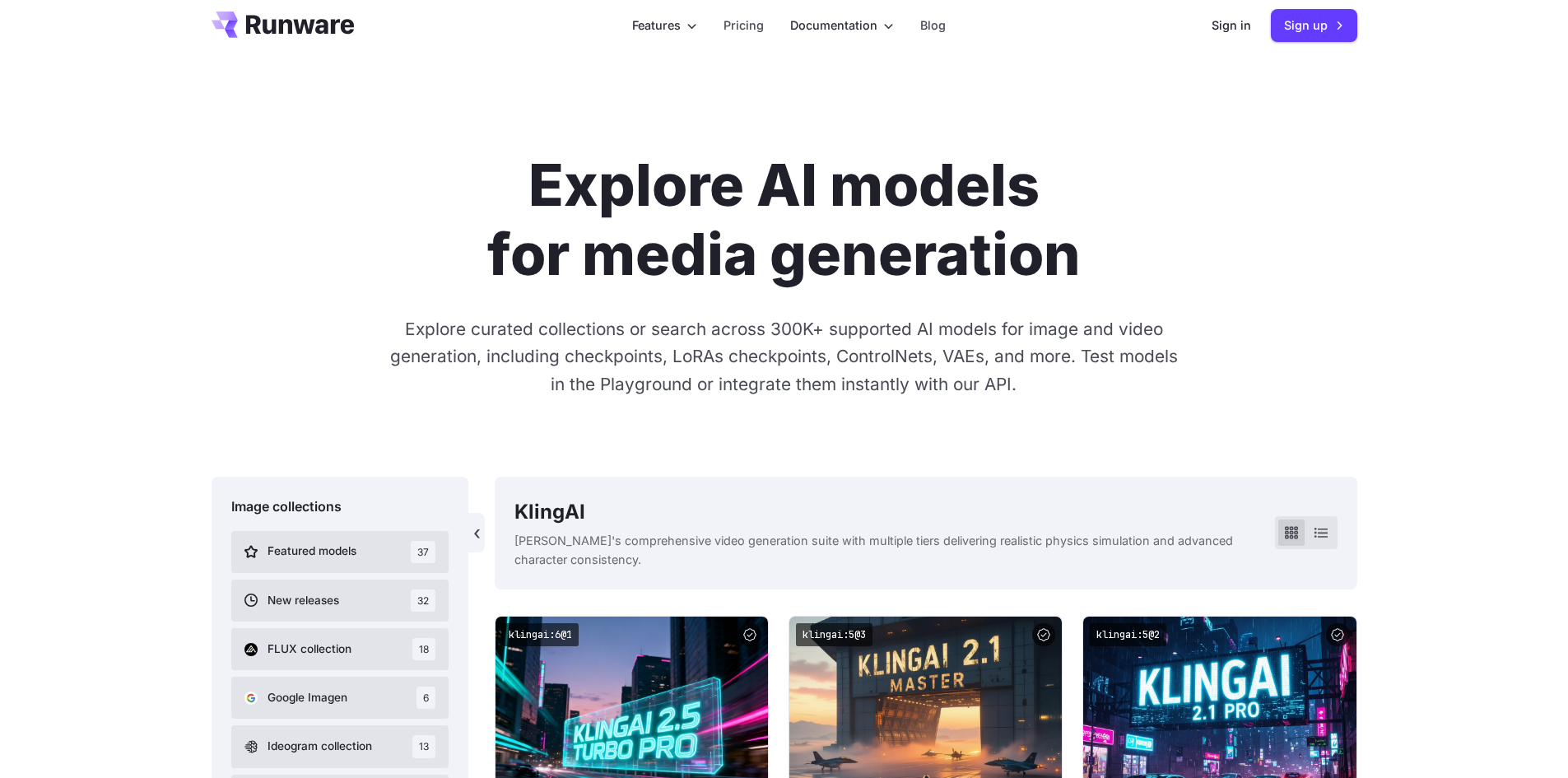
scroll to position [839, 0]
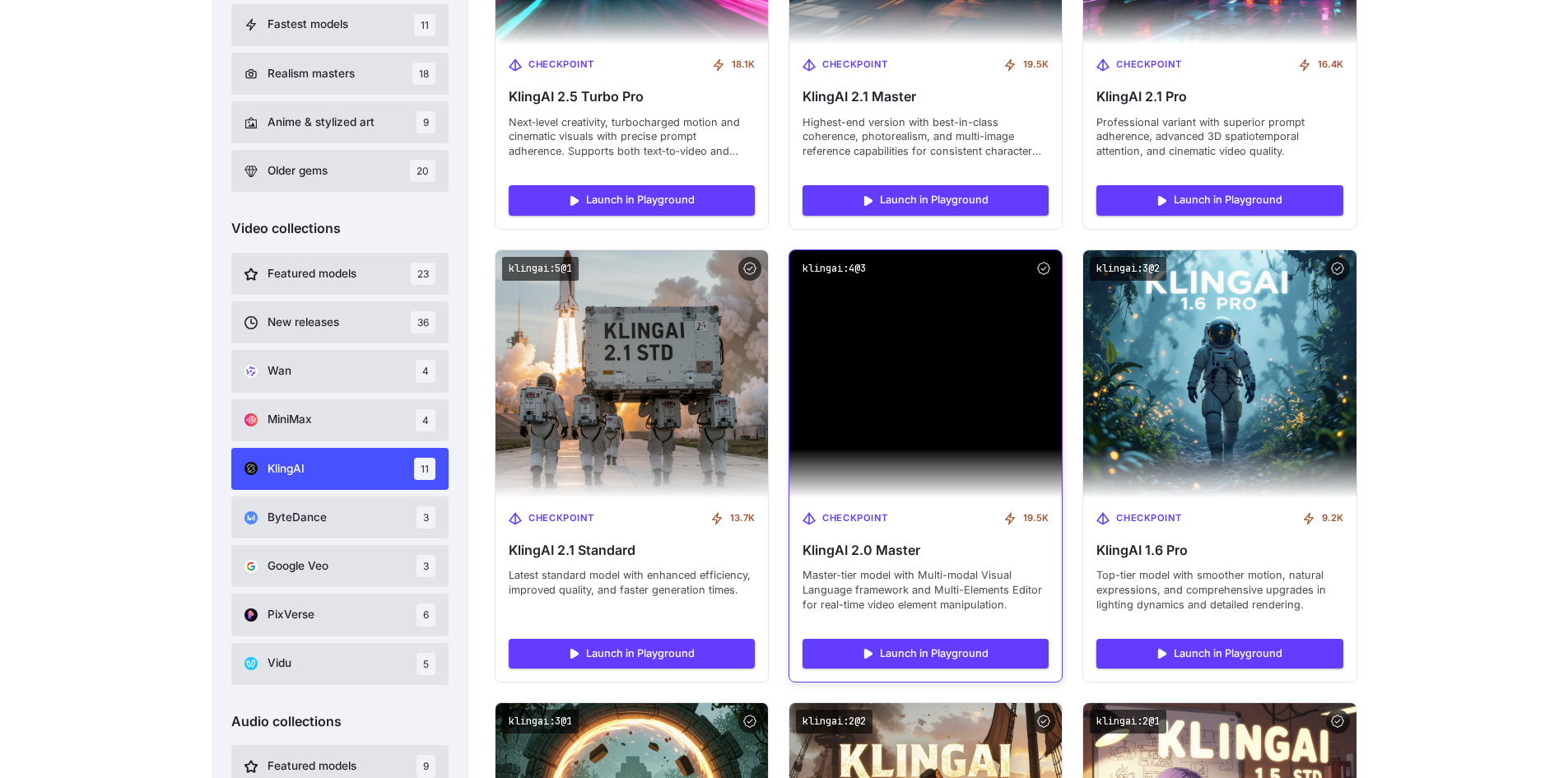
click at [924, 434] on img at bounding box center [926, 374] width 273 height 248
click at [895, 654] on link "Launch in Playground" at bounding box center [925, 653] width 247 height 29
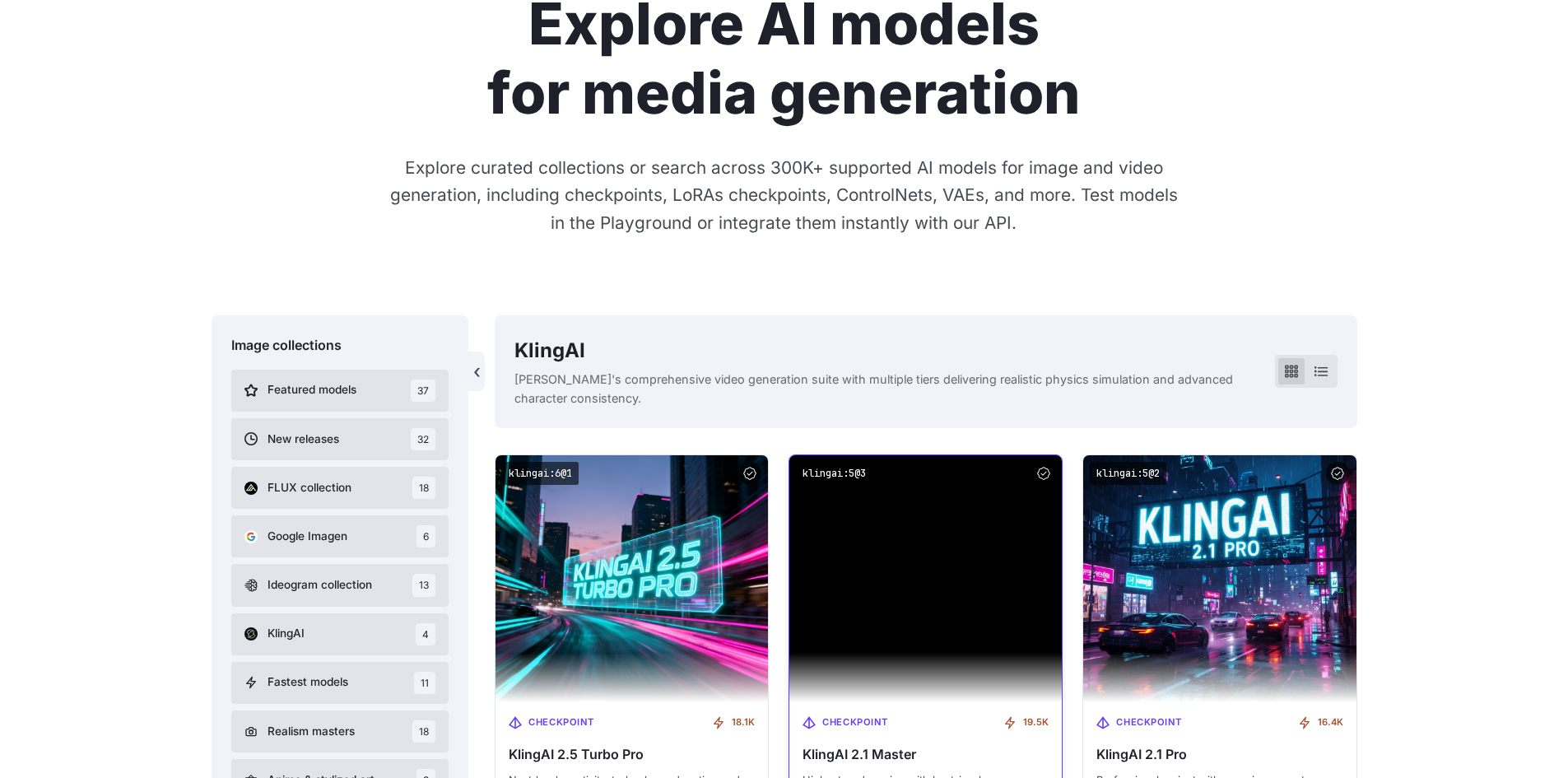
scroll to position [181, 0]
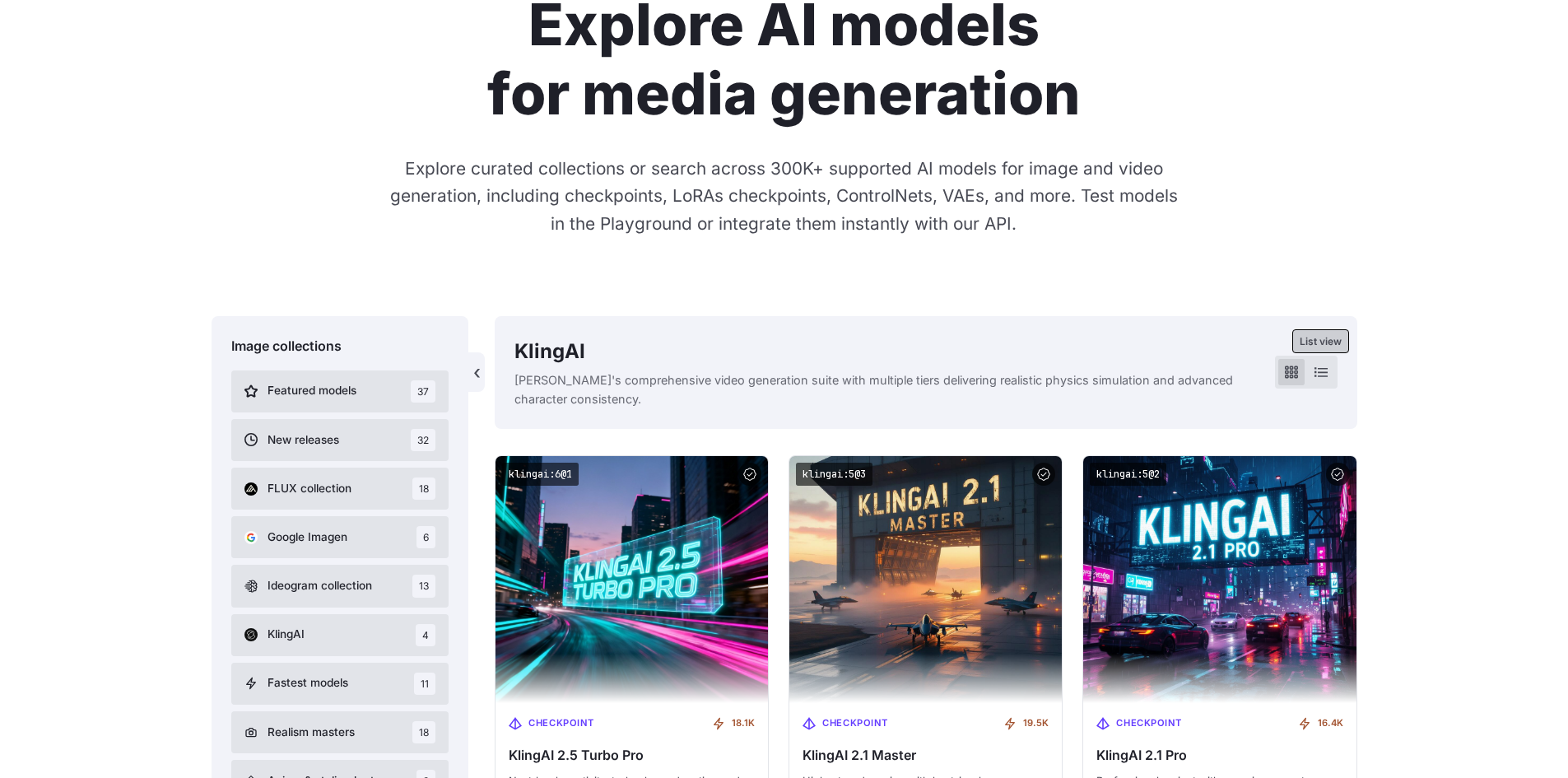
click at [1316, 372] on icon at bounding box center [1321, 372] width 14 height 14
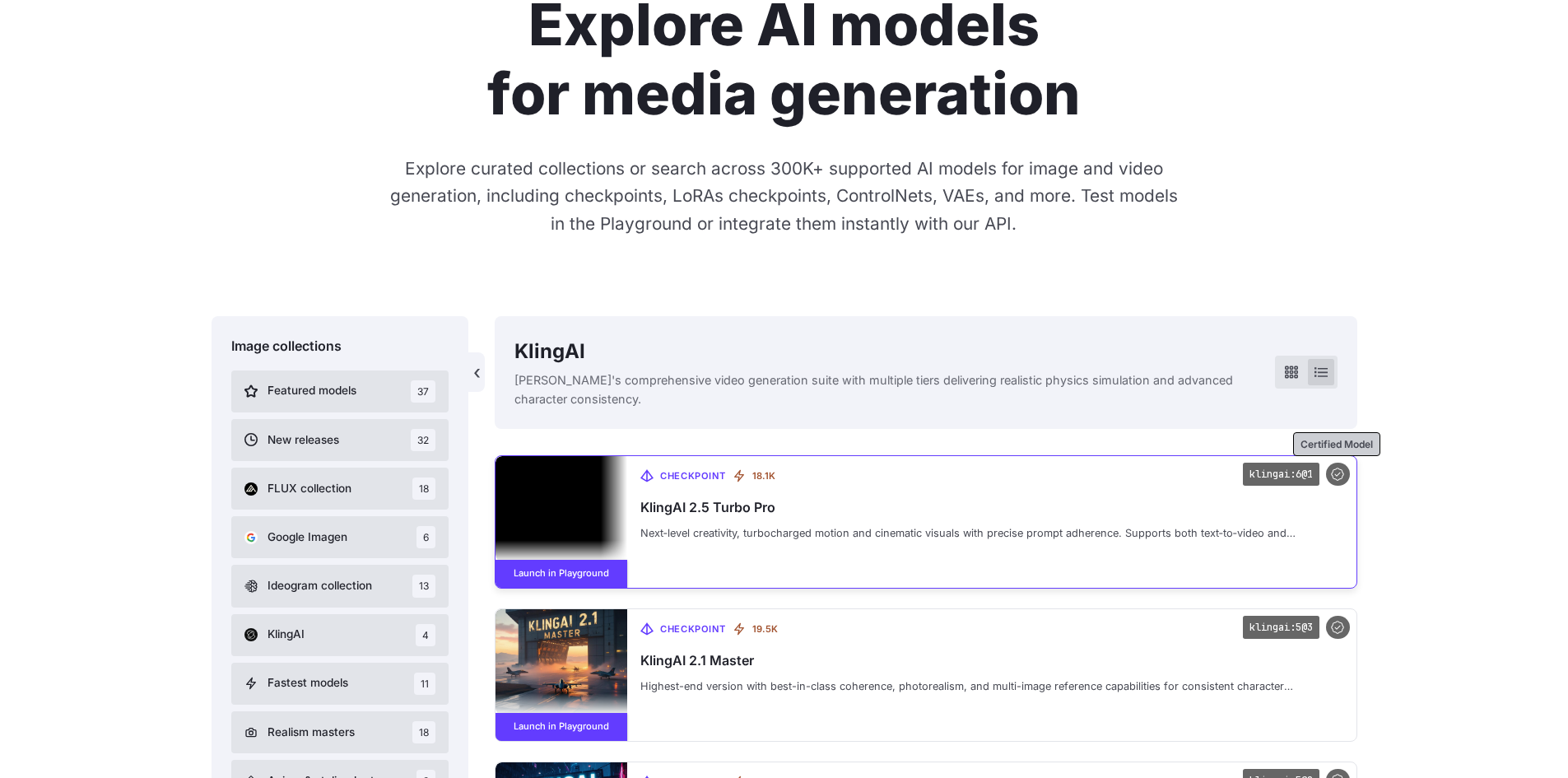
click at [1343, 476] on div at bounding box center [1338, 475] width 23 height 23
click at [592, 508] on img at bounding box center [560, 509] width 132 height 105
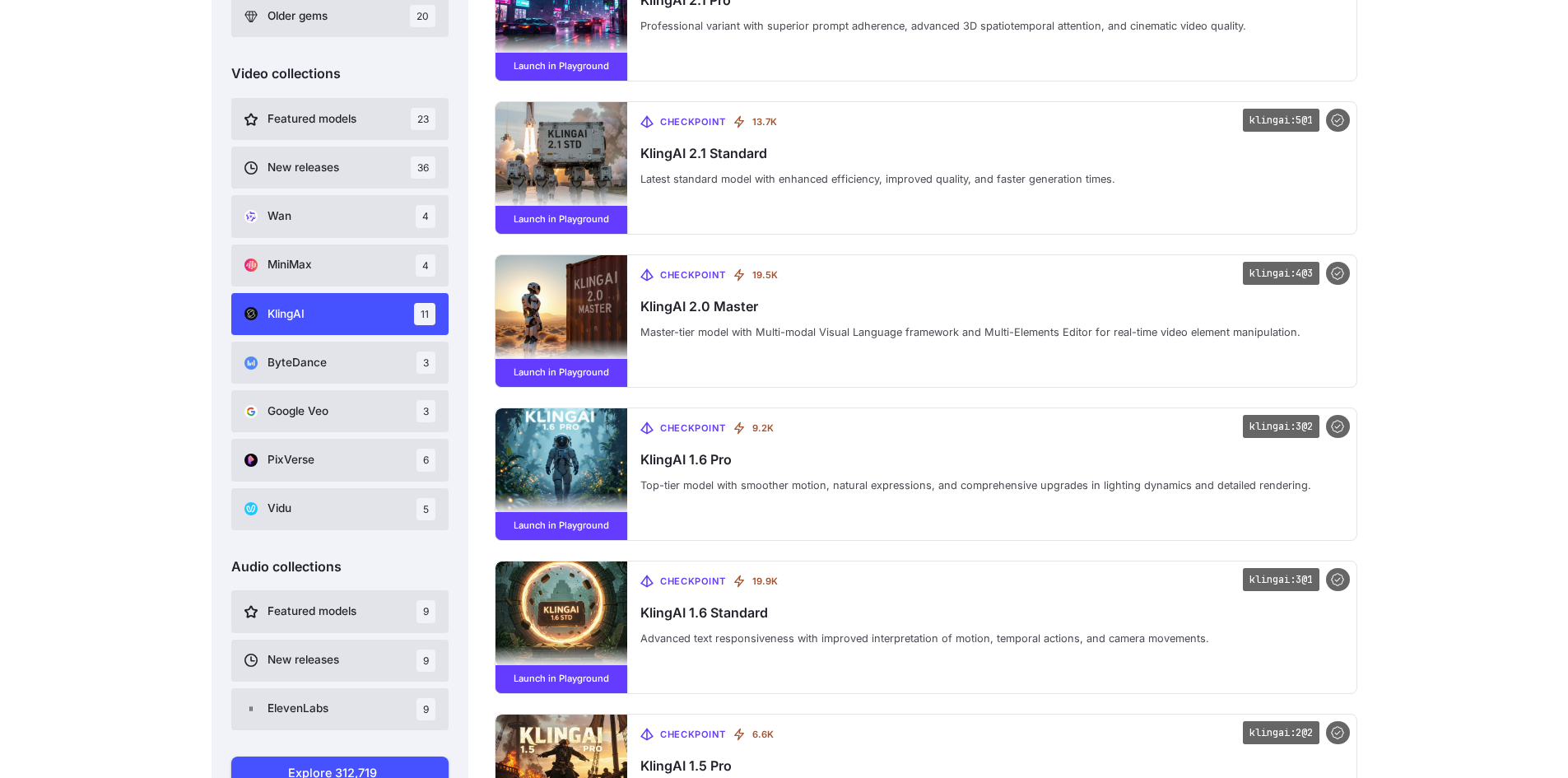
scroll to position [1004, 0]
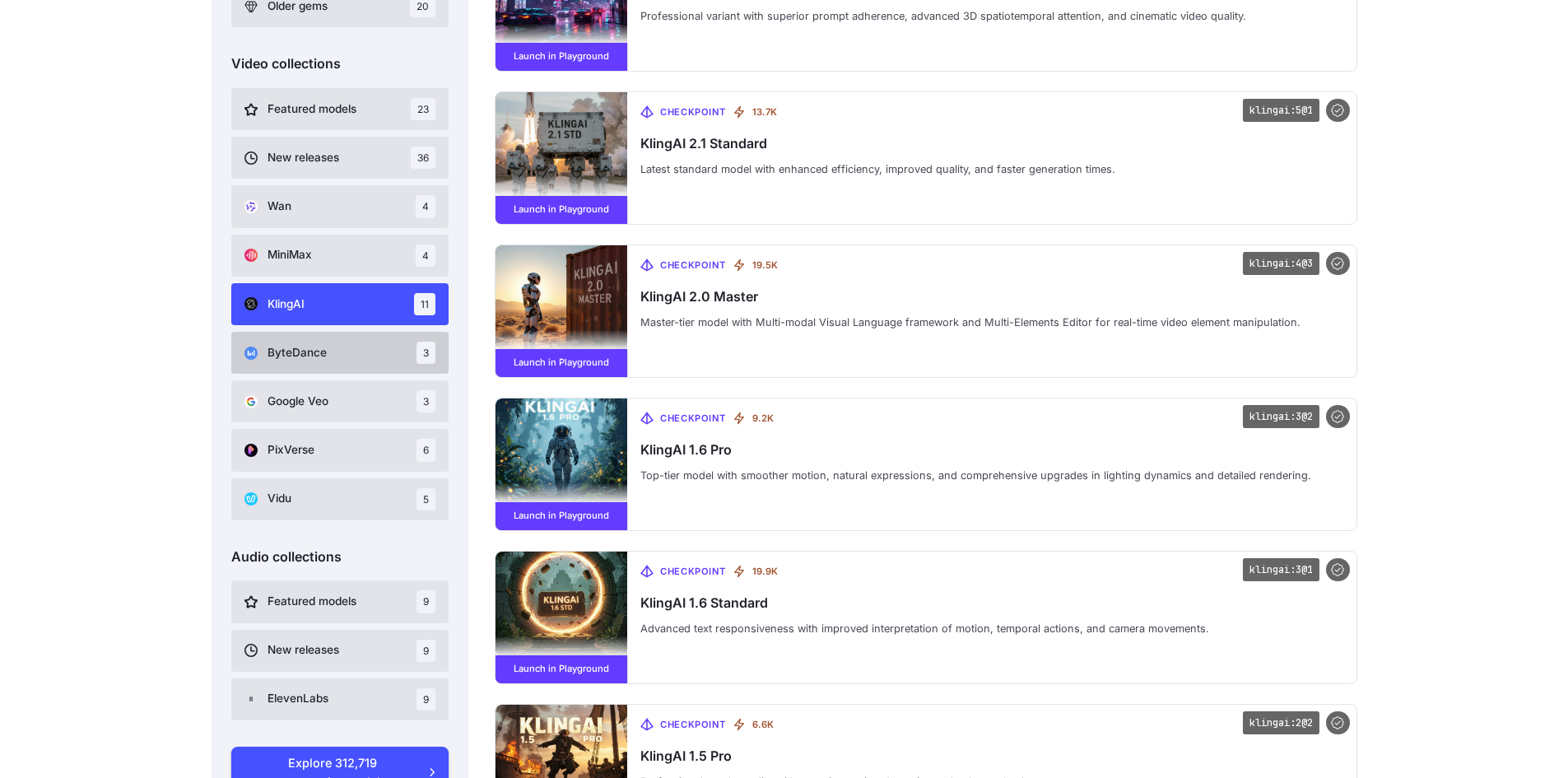
click at [319, 348] on span "ByteDance" at bounding box center [296, 353] width 59 height 19
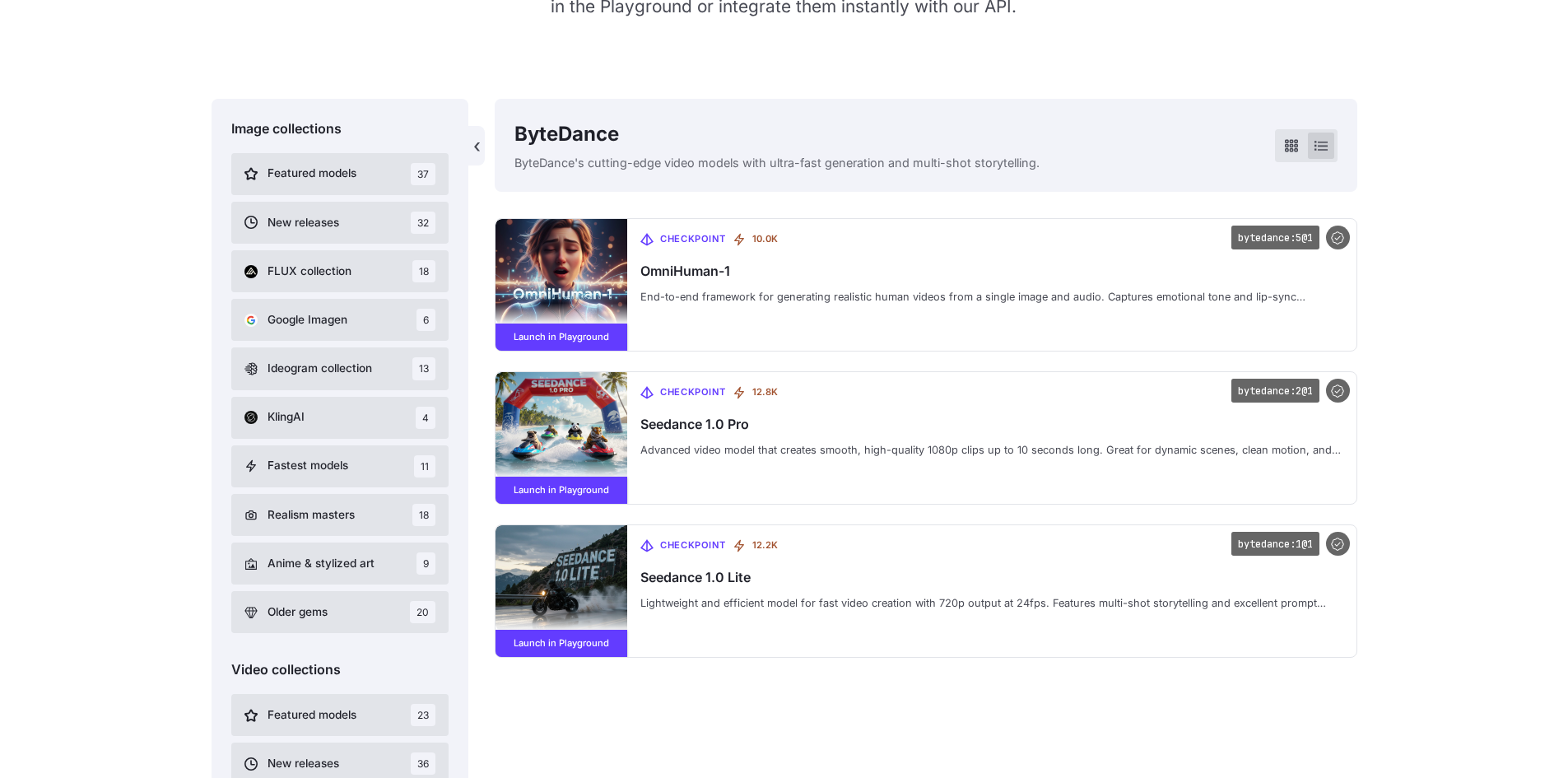
scroll to position [393, 0]
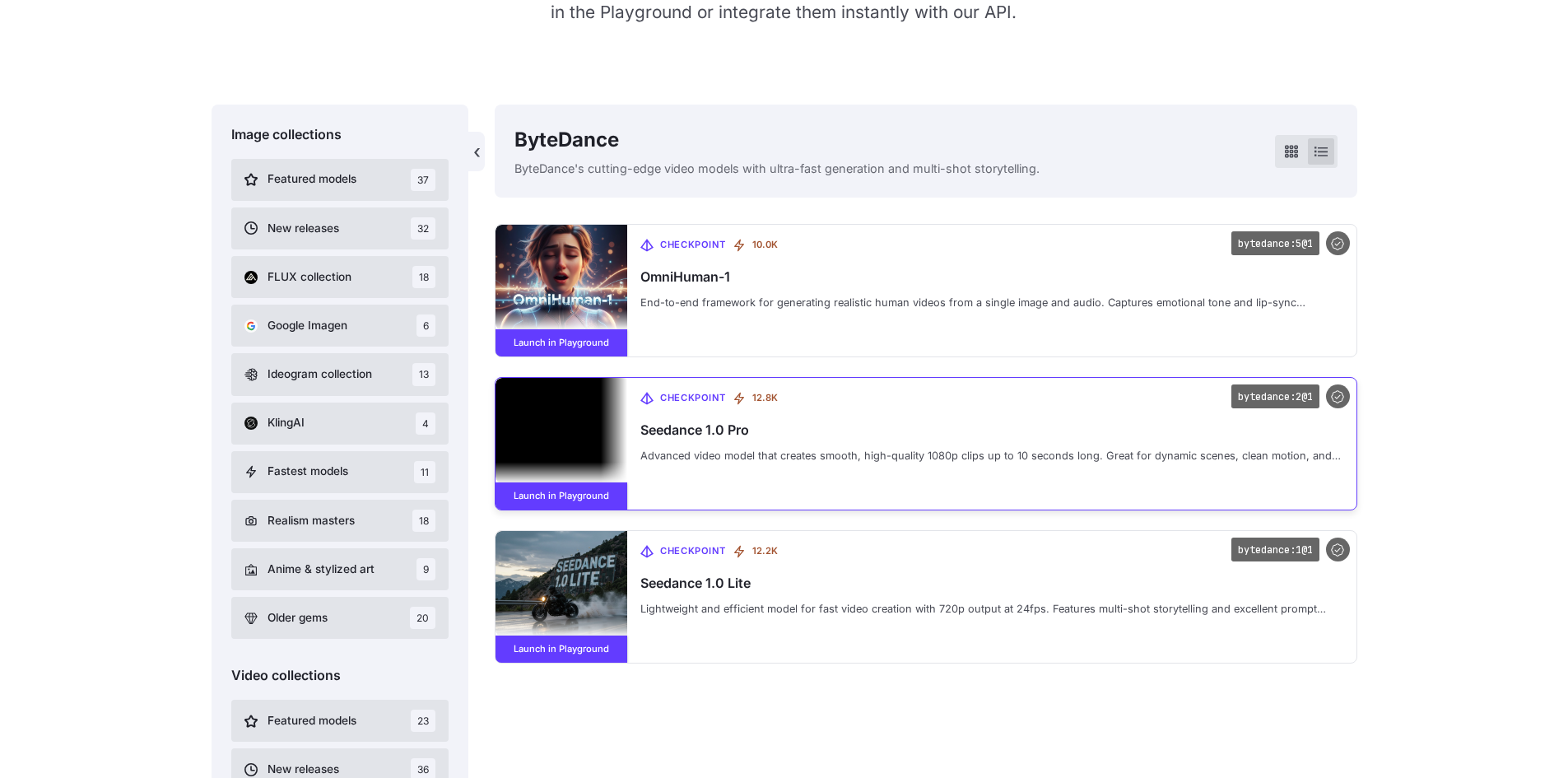
click at [555, 458] on img at bounding box center [560, 431] width 132 height 105
click at [551, 492] on link "Launch in Playground" at bounding box center [560, 496] width 132 height 28
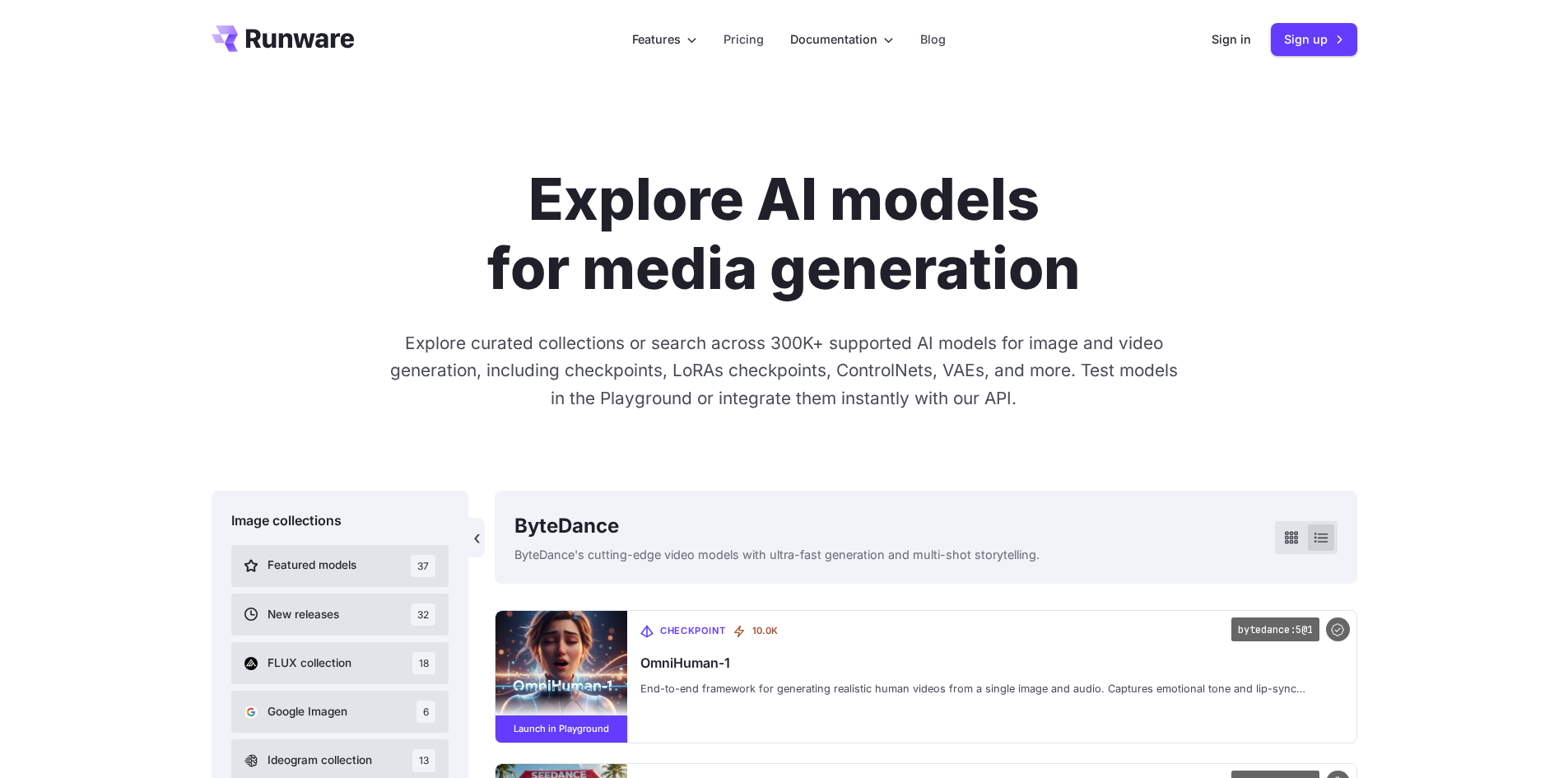
scroll to position [0, 0]
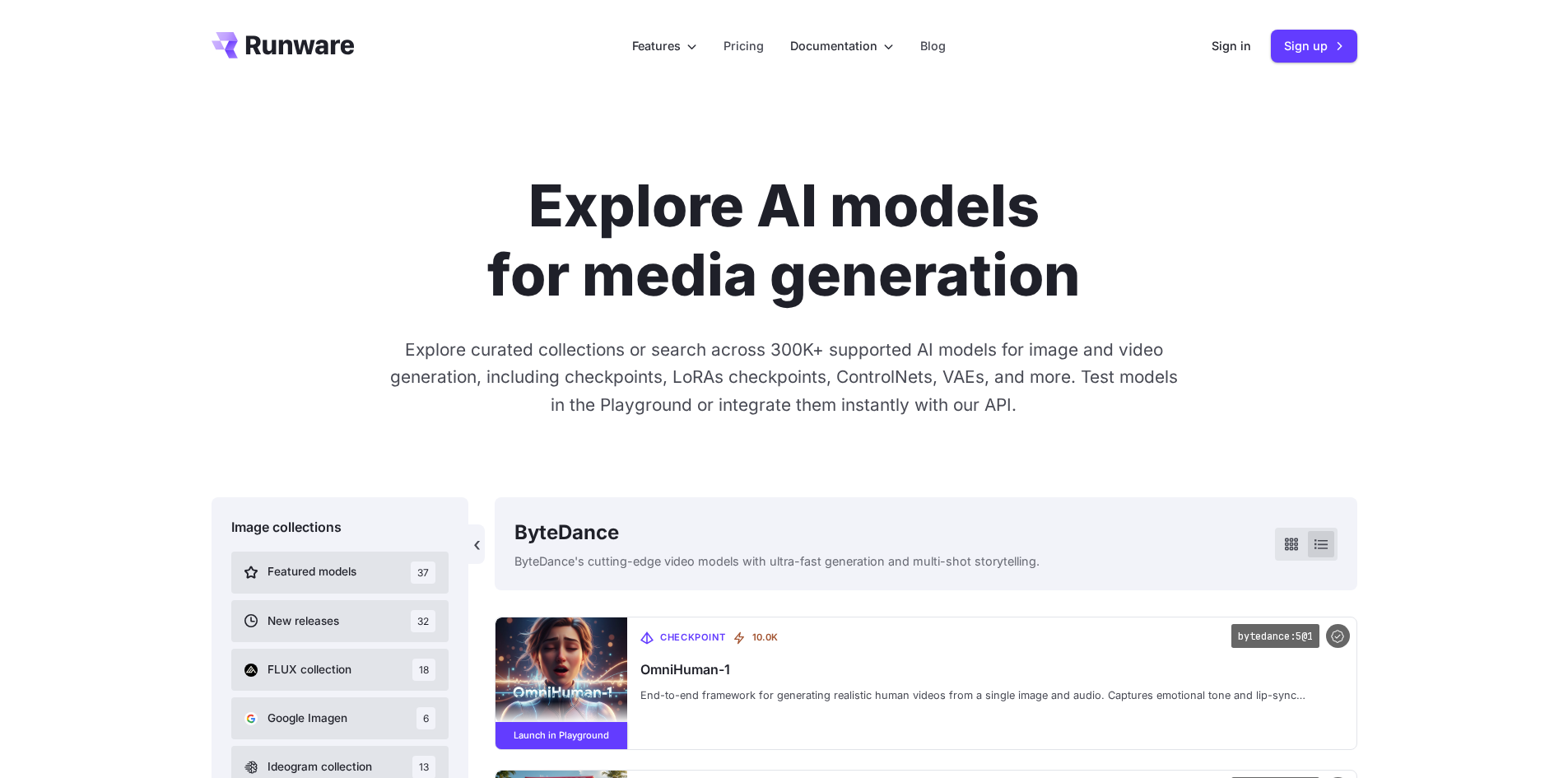
click at [292, 42] on icon "Go to /" at bounding box center [283, 45] width 143 height 26
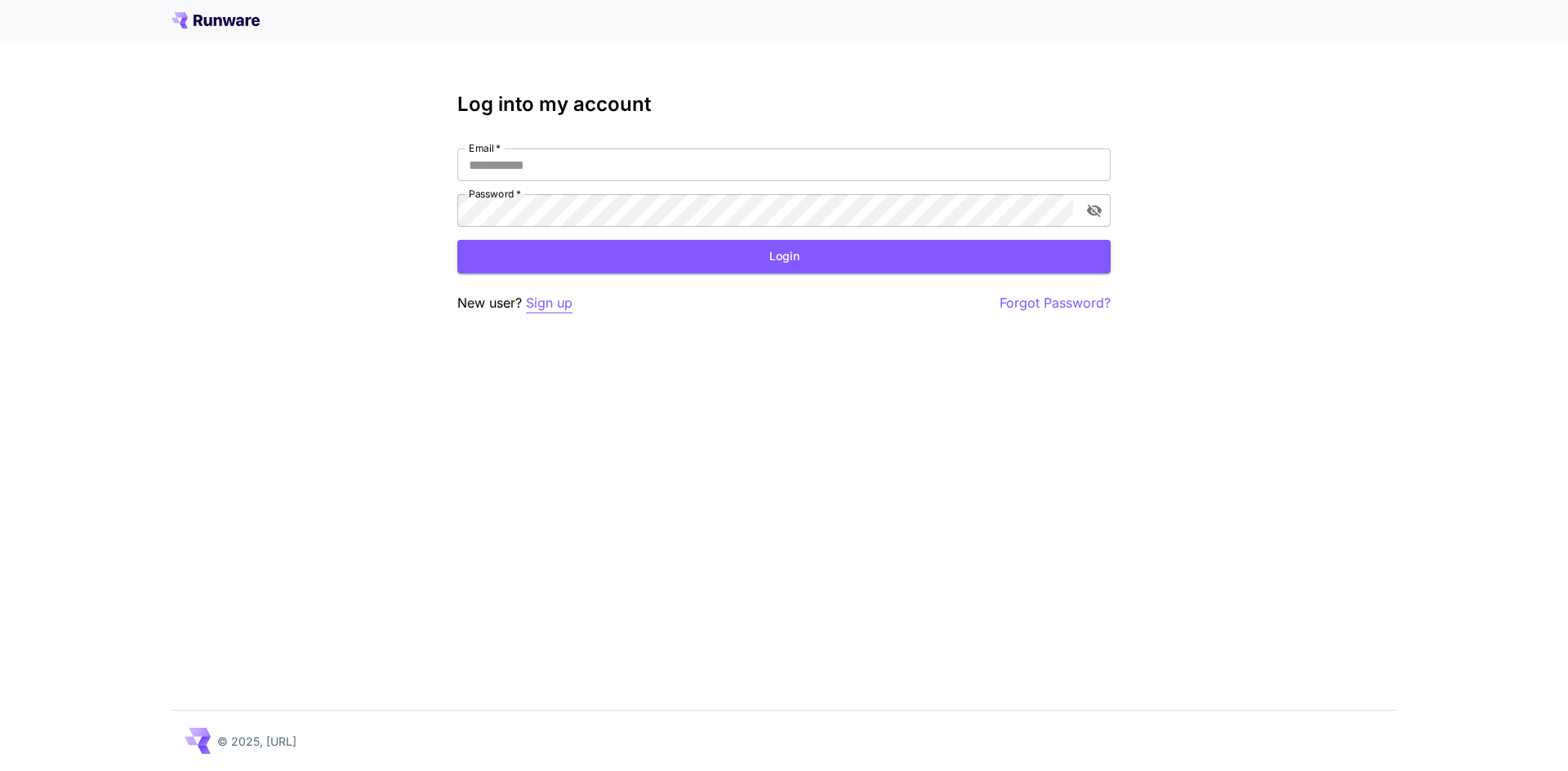
click at [549, 307] on p "Sign up" at bounding box center [549, 302] width 46 height 20
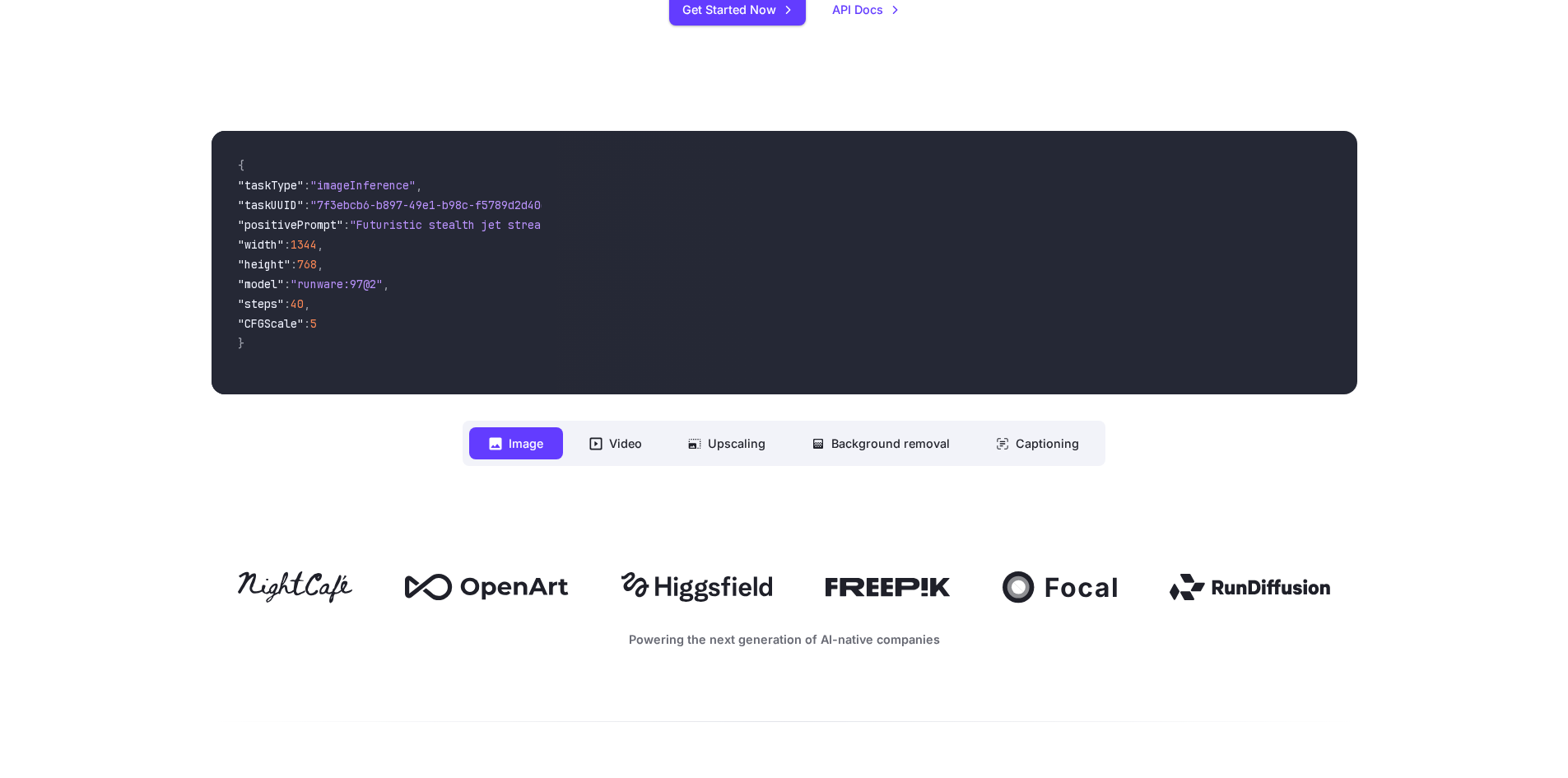
scroll to position [741, 0]
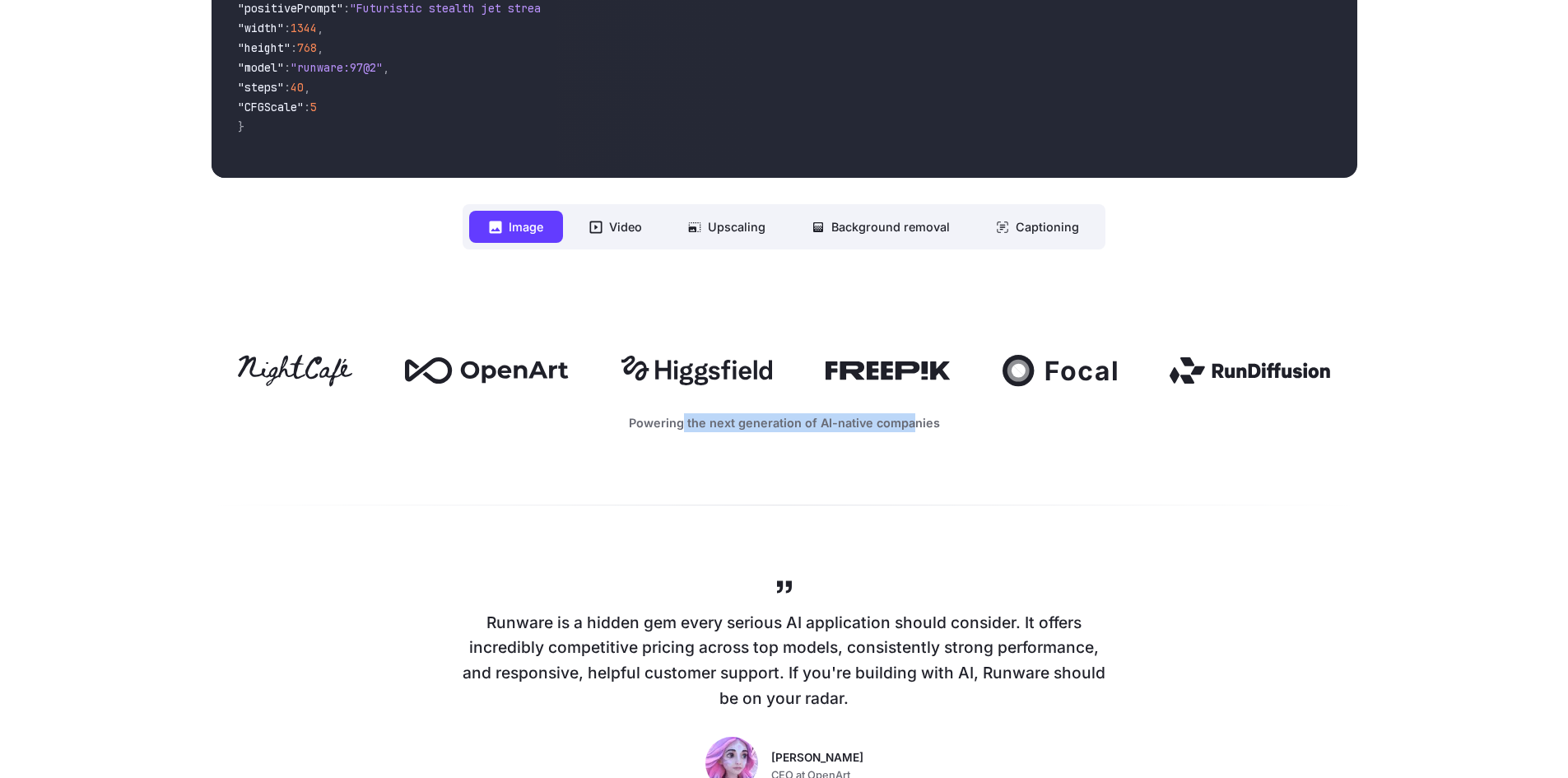
drag, startPoint x: 685, startPoint y: 423, endPoint x: 909, endPoint y: 421, distance: 224.0
click at [909, 421] on p "Powering the next generation of AI-native companies" at bounding box center [784, 422] width 1146 height 19
drag, startPoint x: 834, startPoint y: 370, endPoint x: 926, endPoint y: 363, distance: 92.3
click at [926, 363] on icon at bounding box center [888, 370] width 125 height 19
click at [612, 220] on button "Video" at bounding box center [615, 226] width 93 height 32
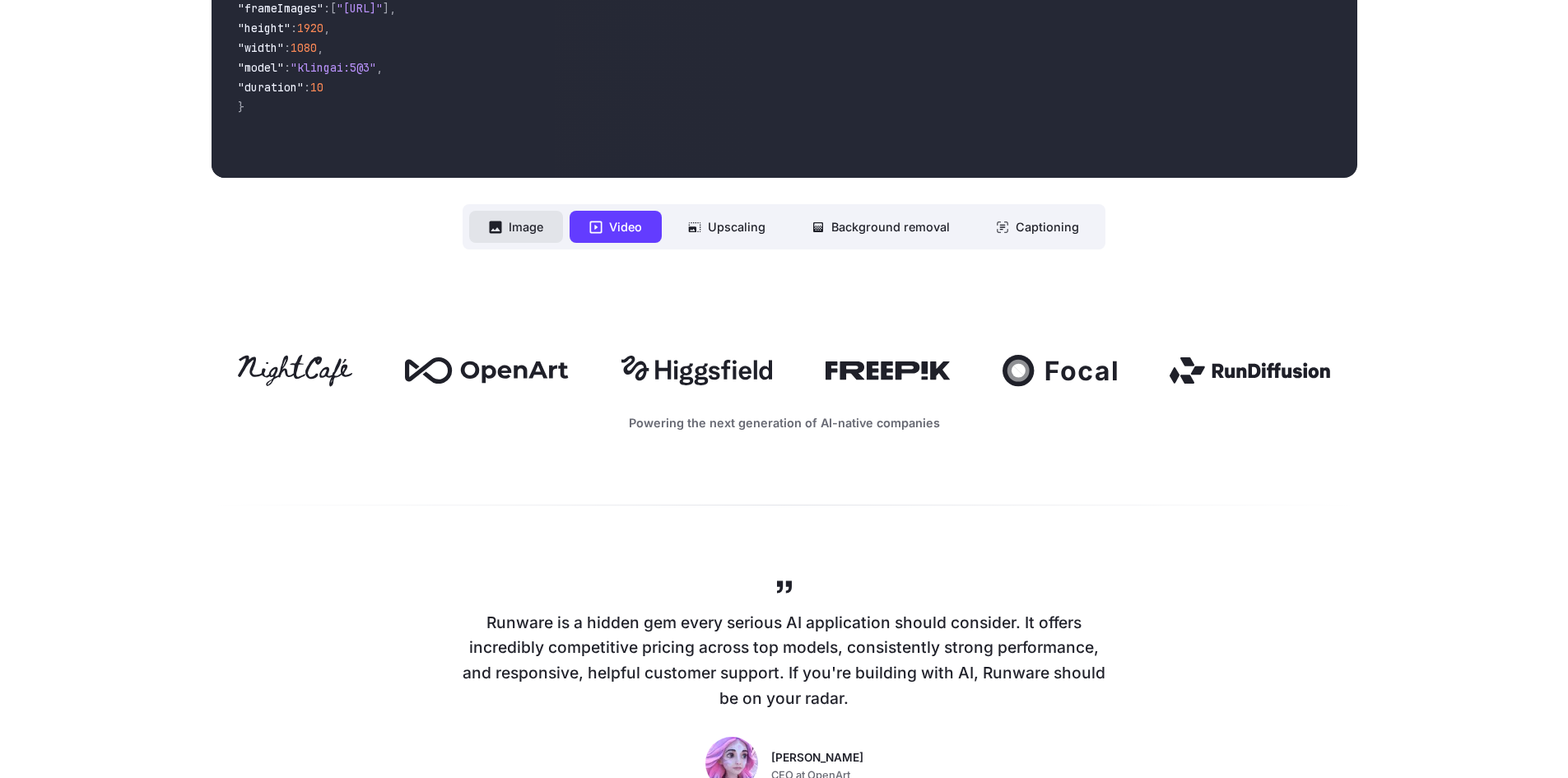
click at [538, 235] on button "Image" at bounding box center [516, 226] width 94 height 32
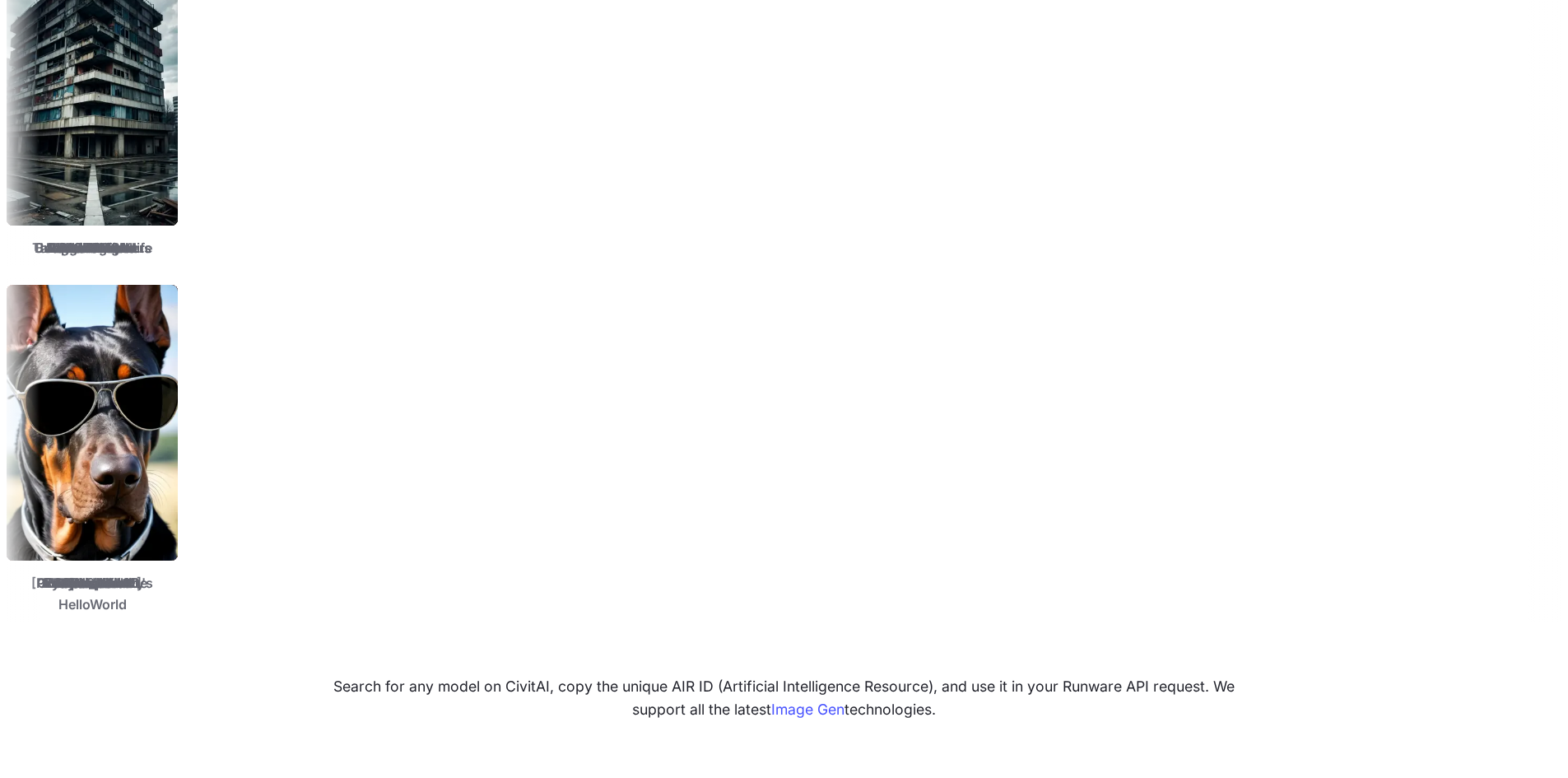
scroll to position [2223, 0]
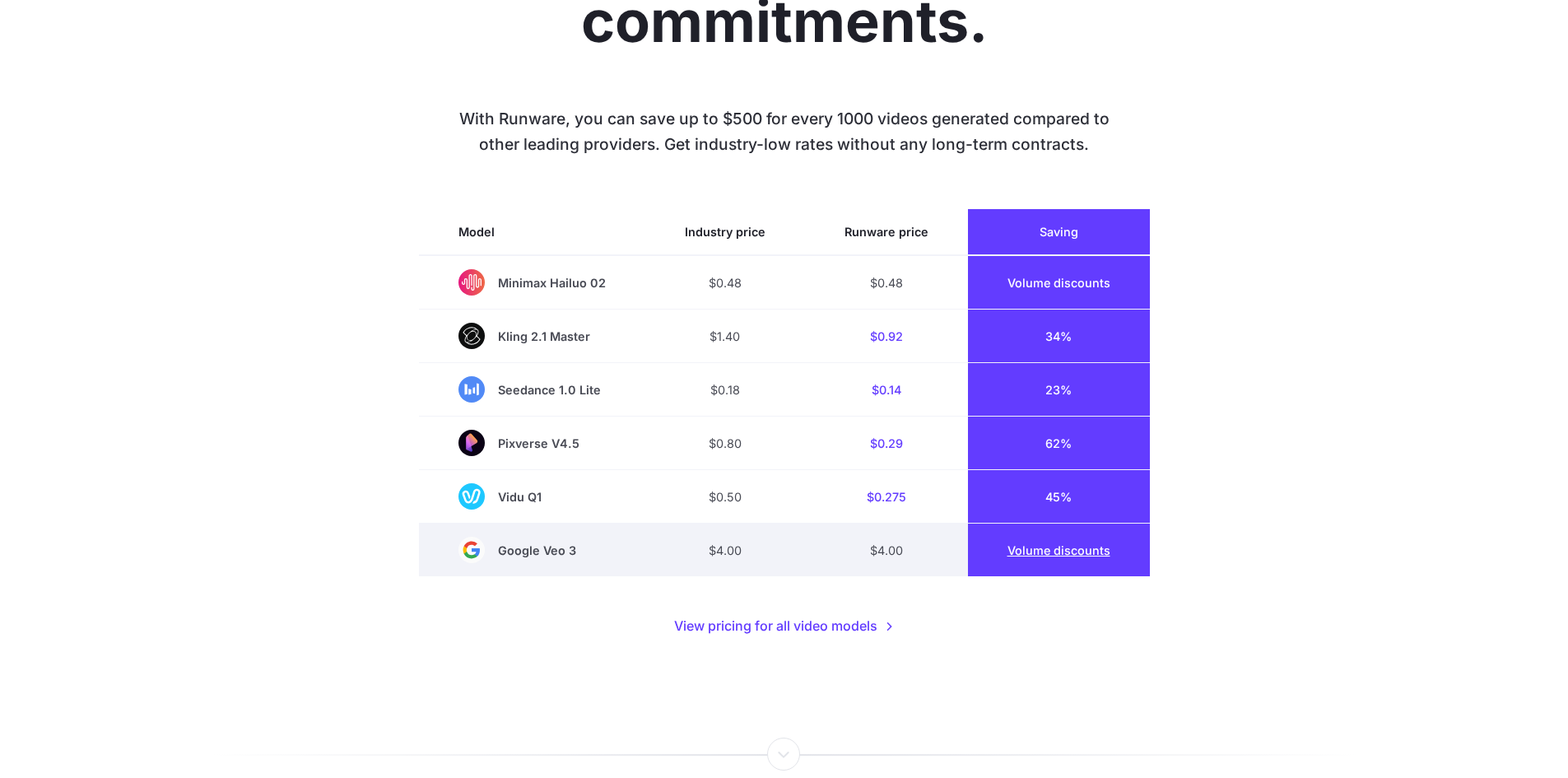
click at [1073, 550] on link "Volume discounts" at bounding box center [1059, 550] width 103 height 14
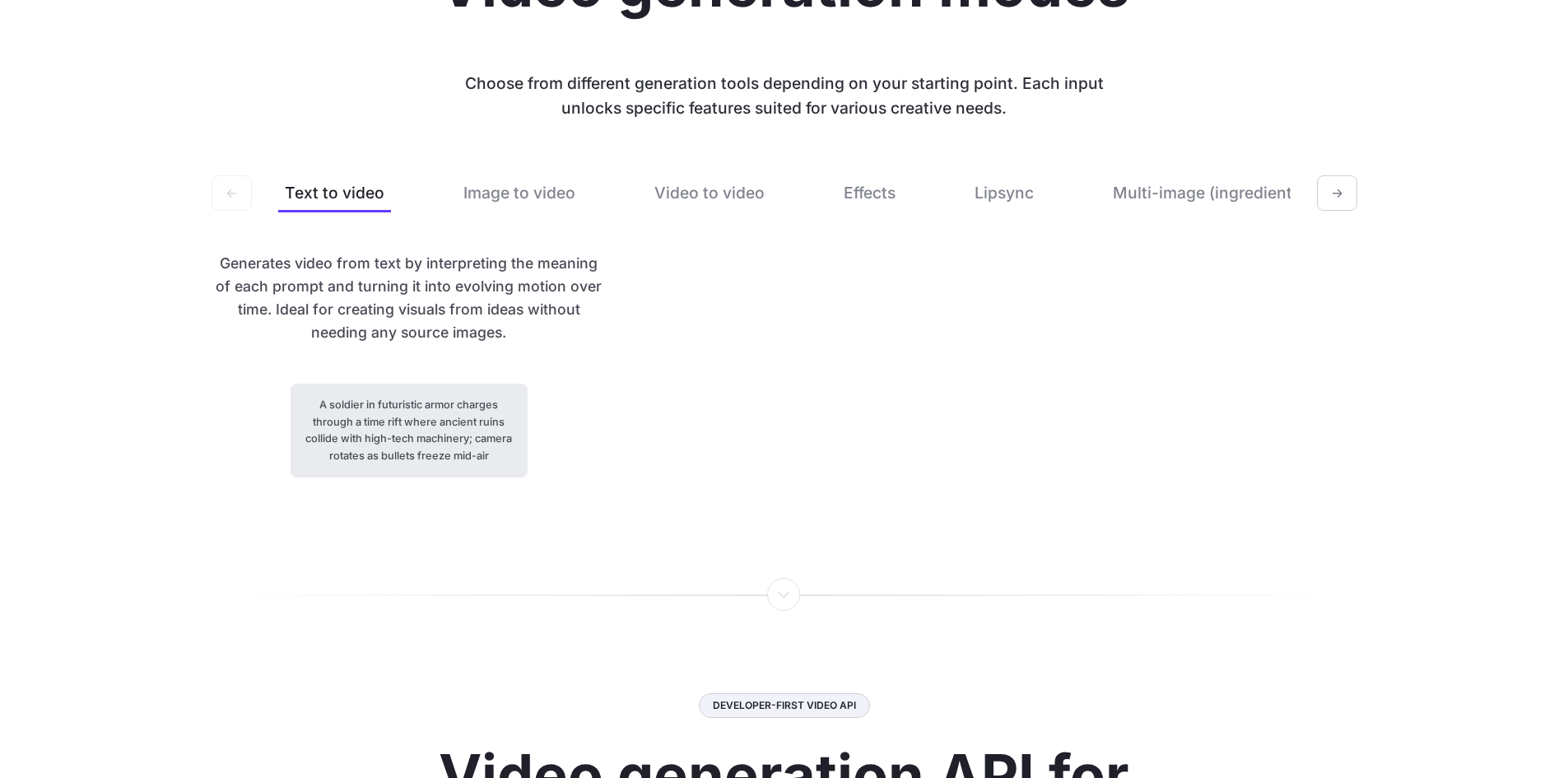
scroll to position [3293, 0]
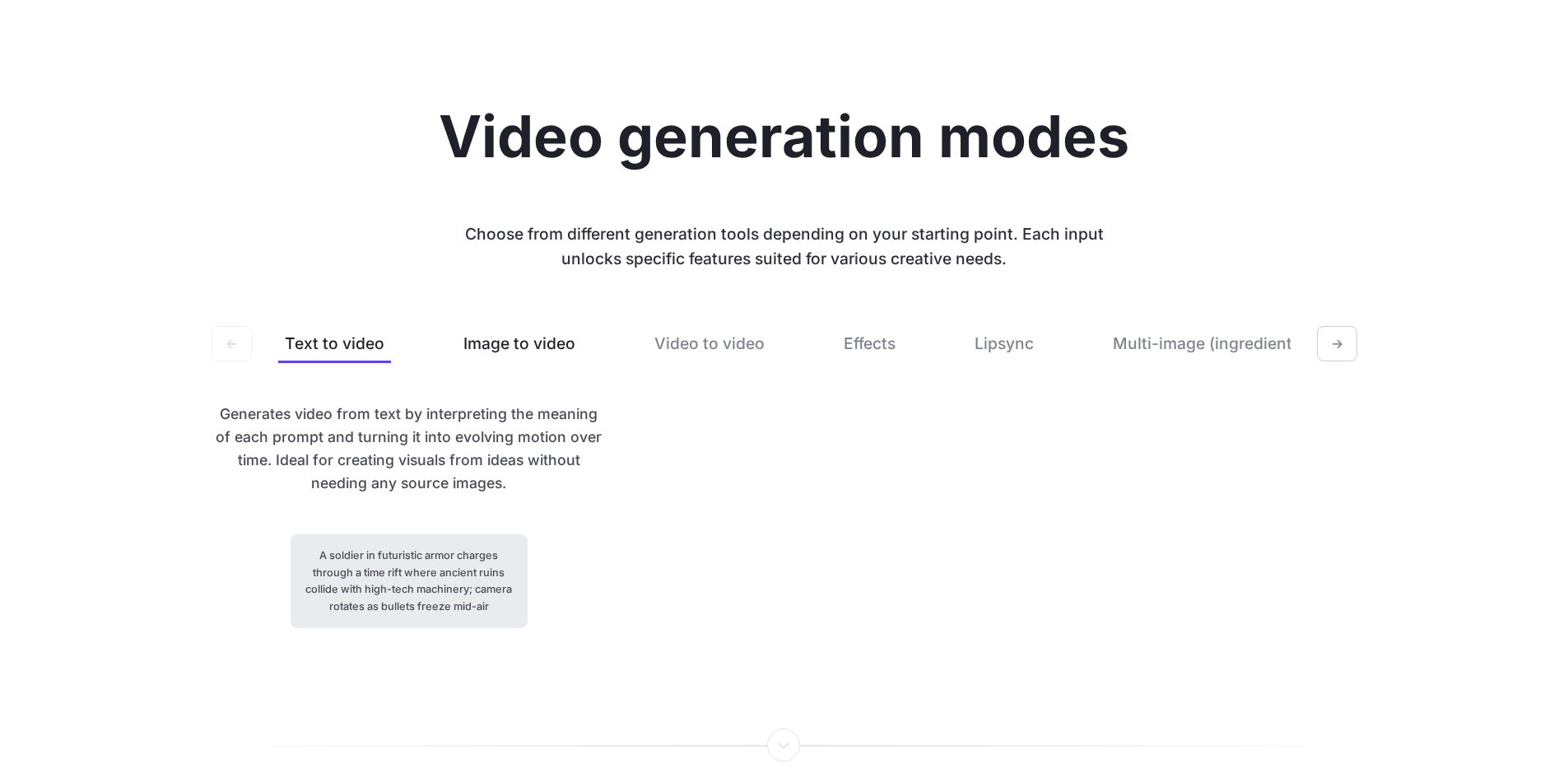
click at [542, 338] on button "Image to video" at bounding box center [519, 344] width 125 height 39
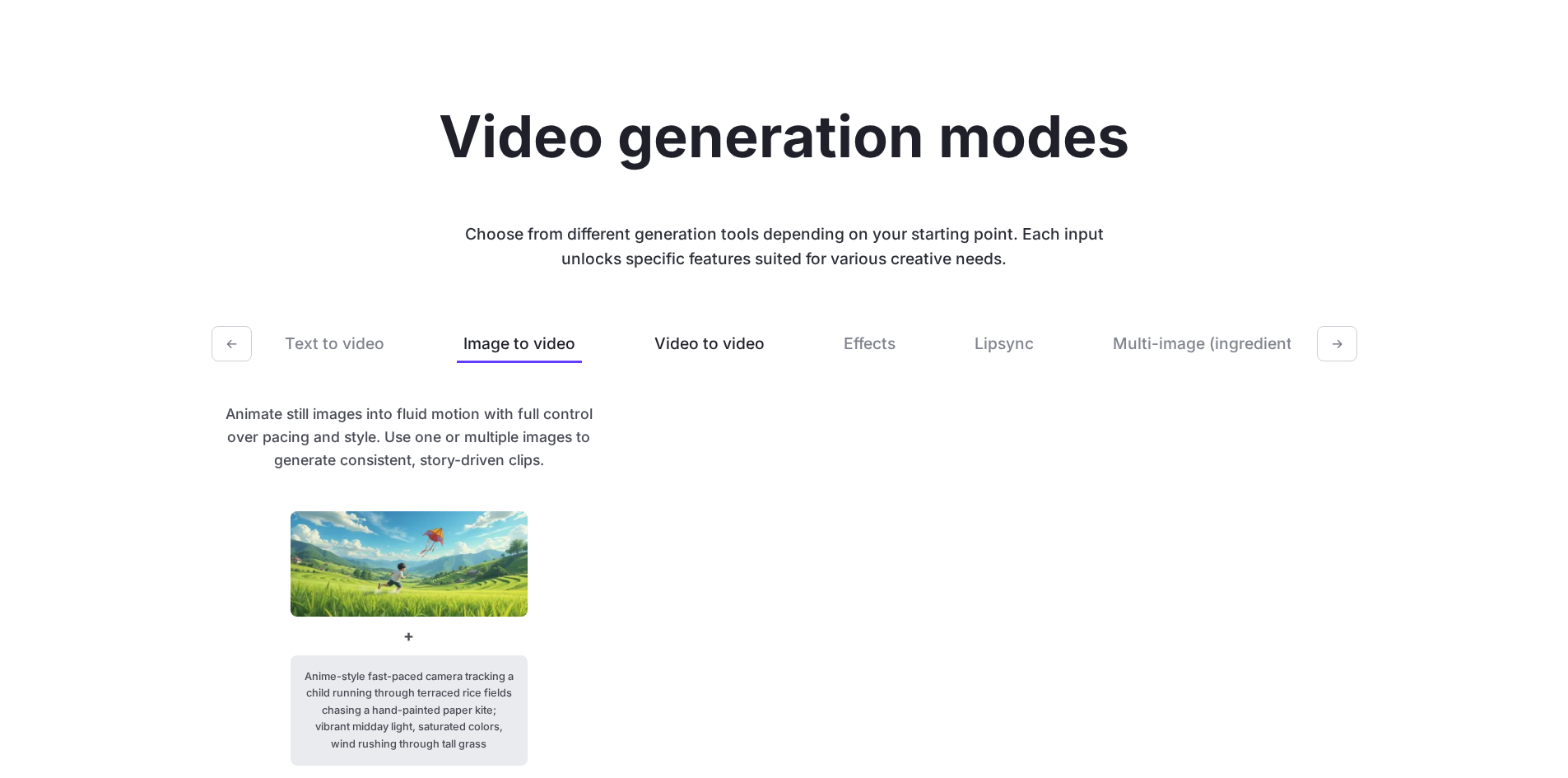
click at [717, 337] on button "Video to video" at bounding box center [709, 344] width 124 height 39
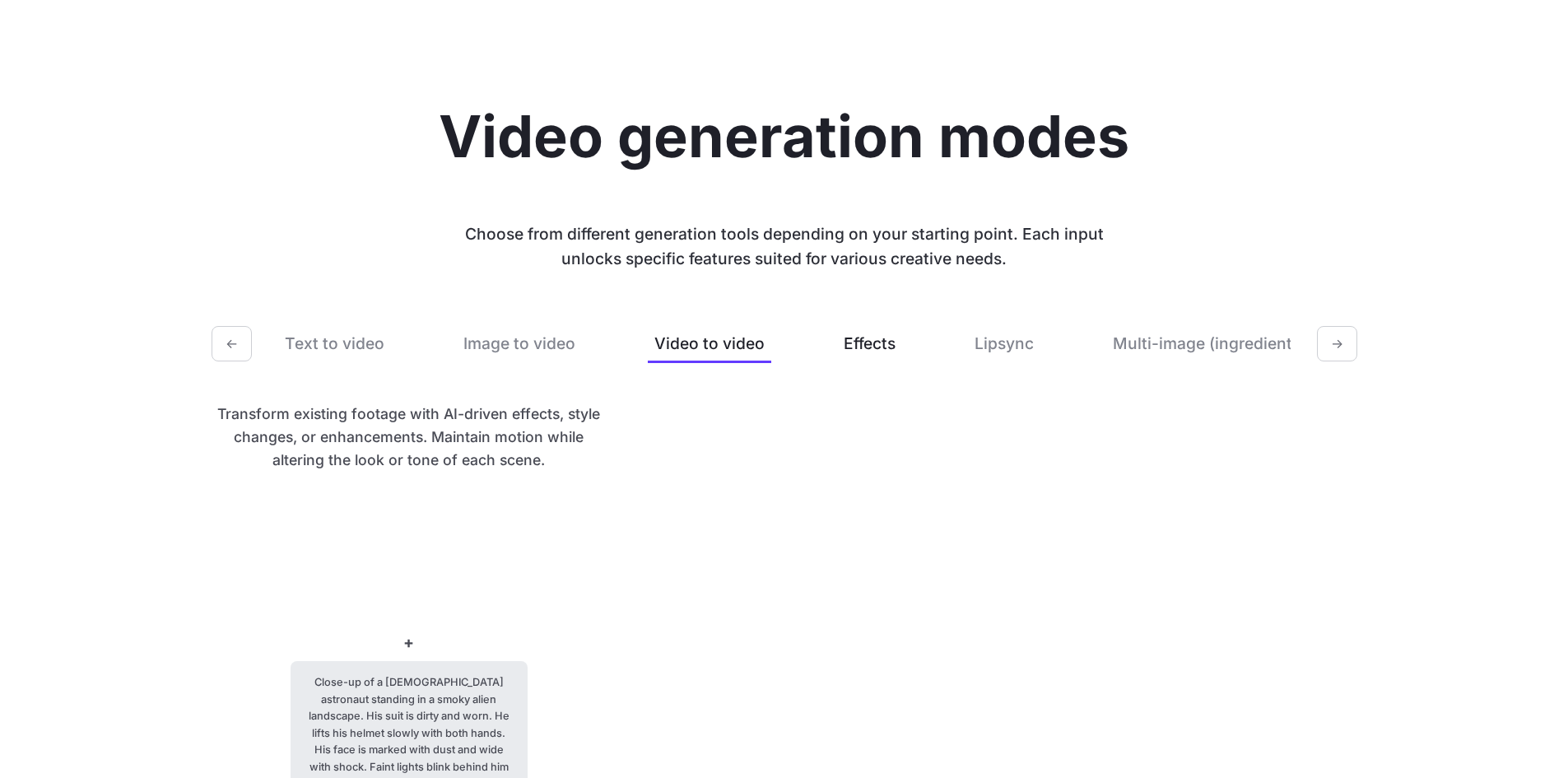
click at [847, 349] on button "Effects" at bounding box center [869, 344] width 65 height 39
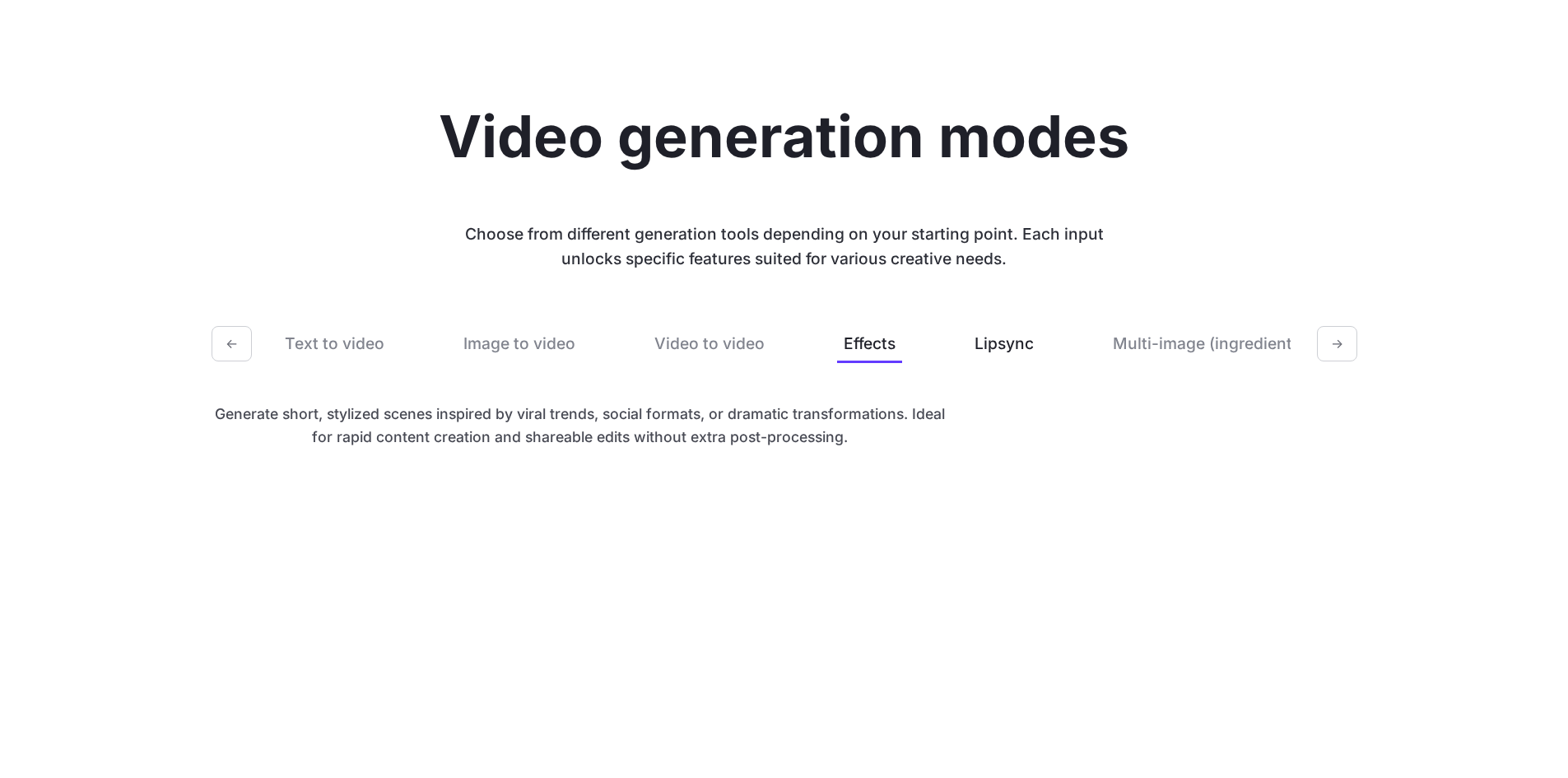
click at [982, 342] on button "Lipsync" at bounding box center [1004, 344] width 72 height 39
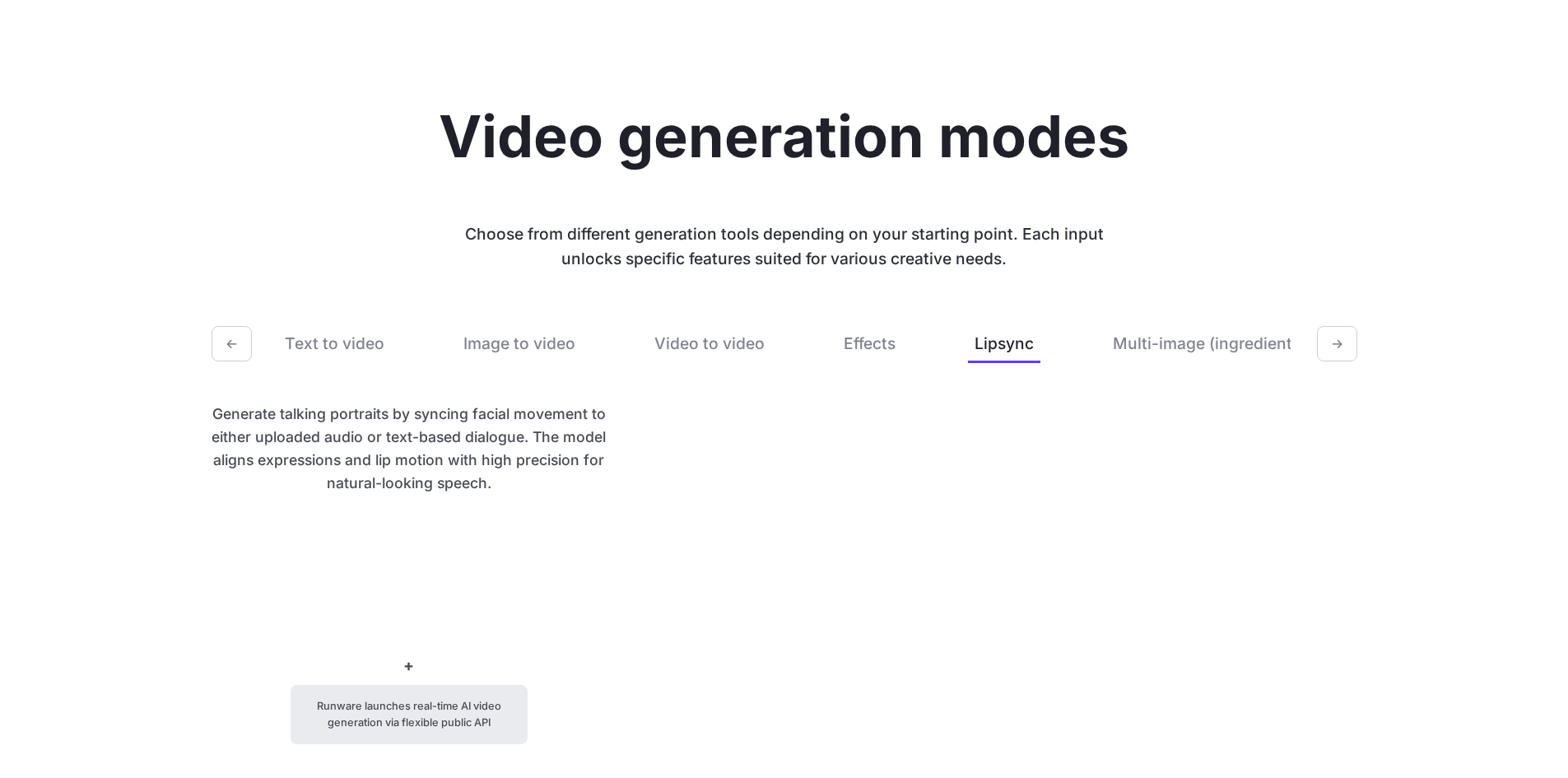
click at [1008, 351] on button "Lipsync" at bounding box center [1004, 344] width 72 height 39
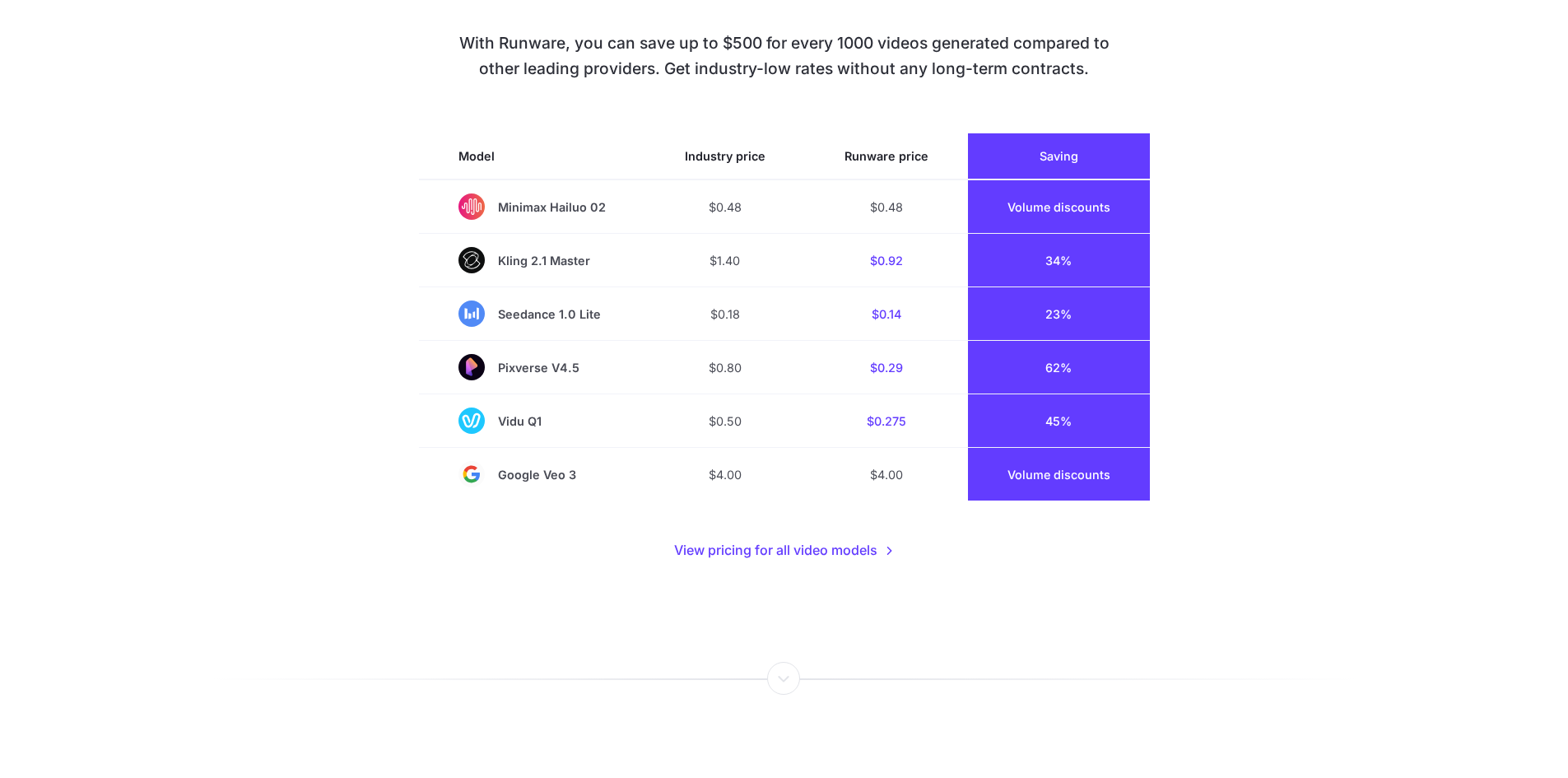
scroll to position [989, 0]
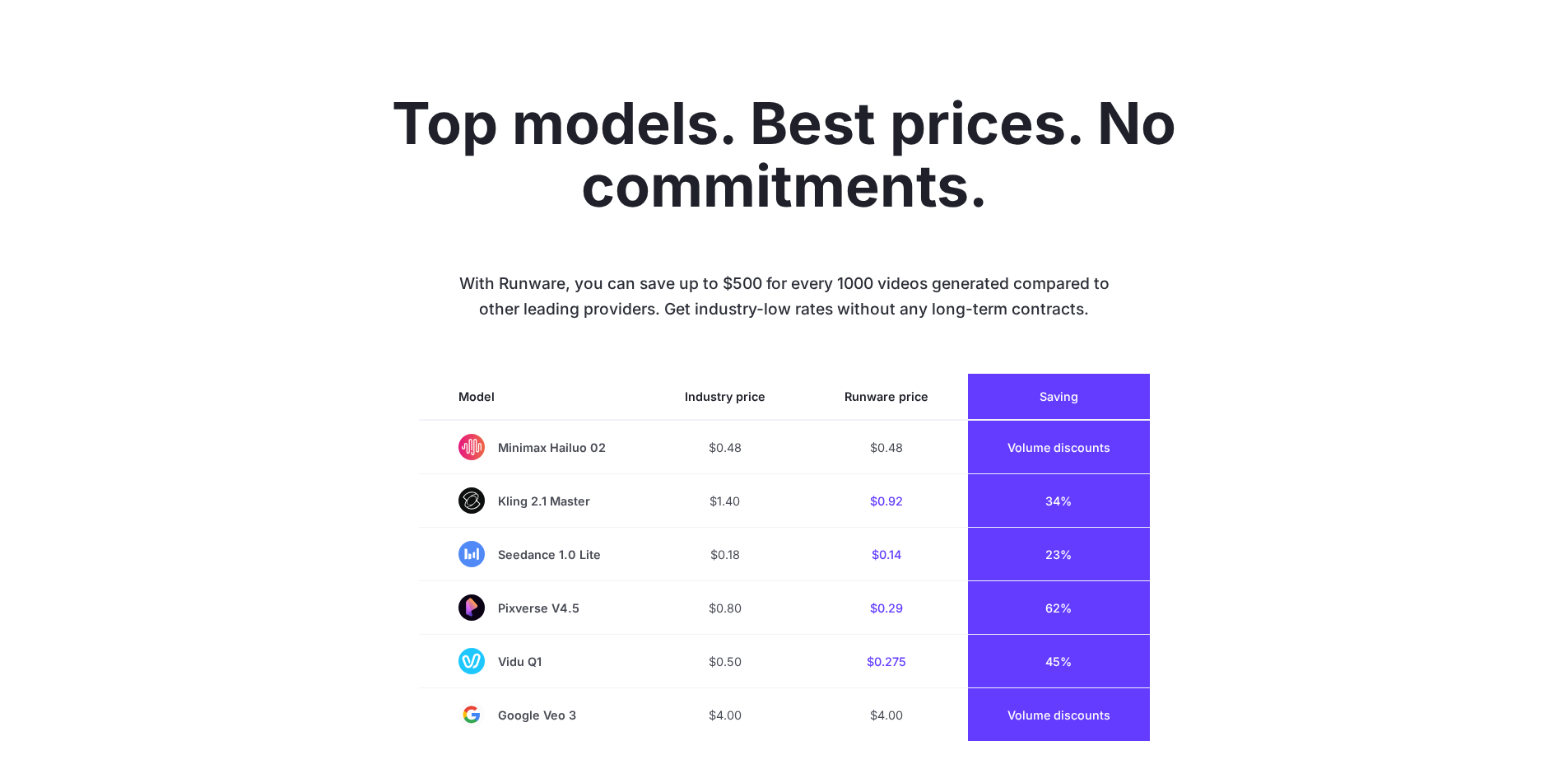
drag, startPoint x: 186, startPoint y: 443, endPoint x: 179, endPoint y: -11, distance: 454.1
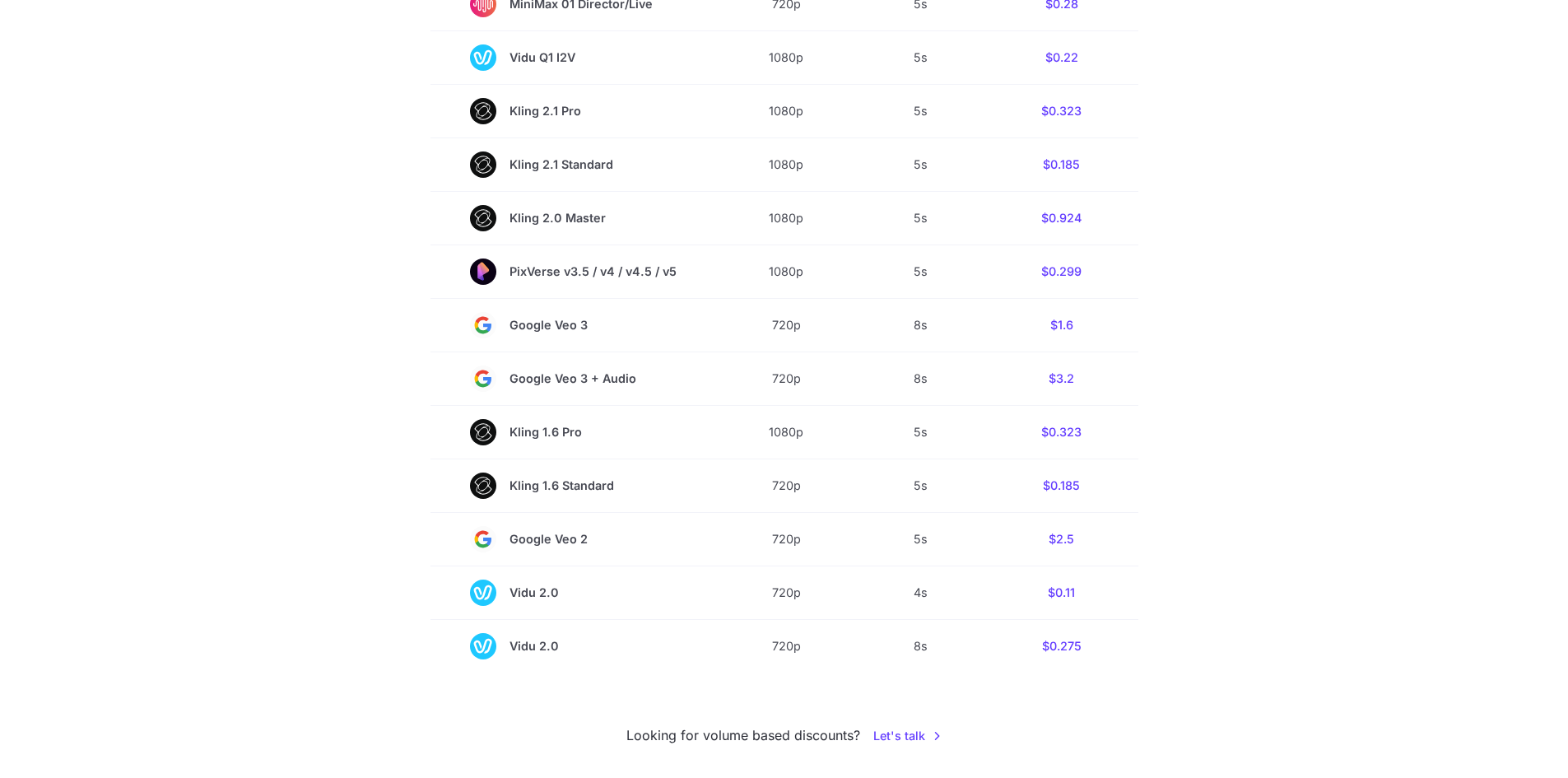
scroll to position [1054, 0]
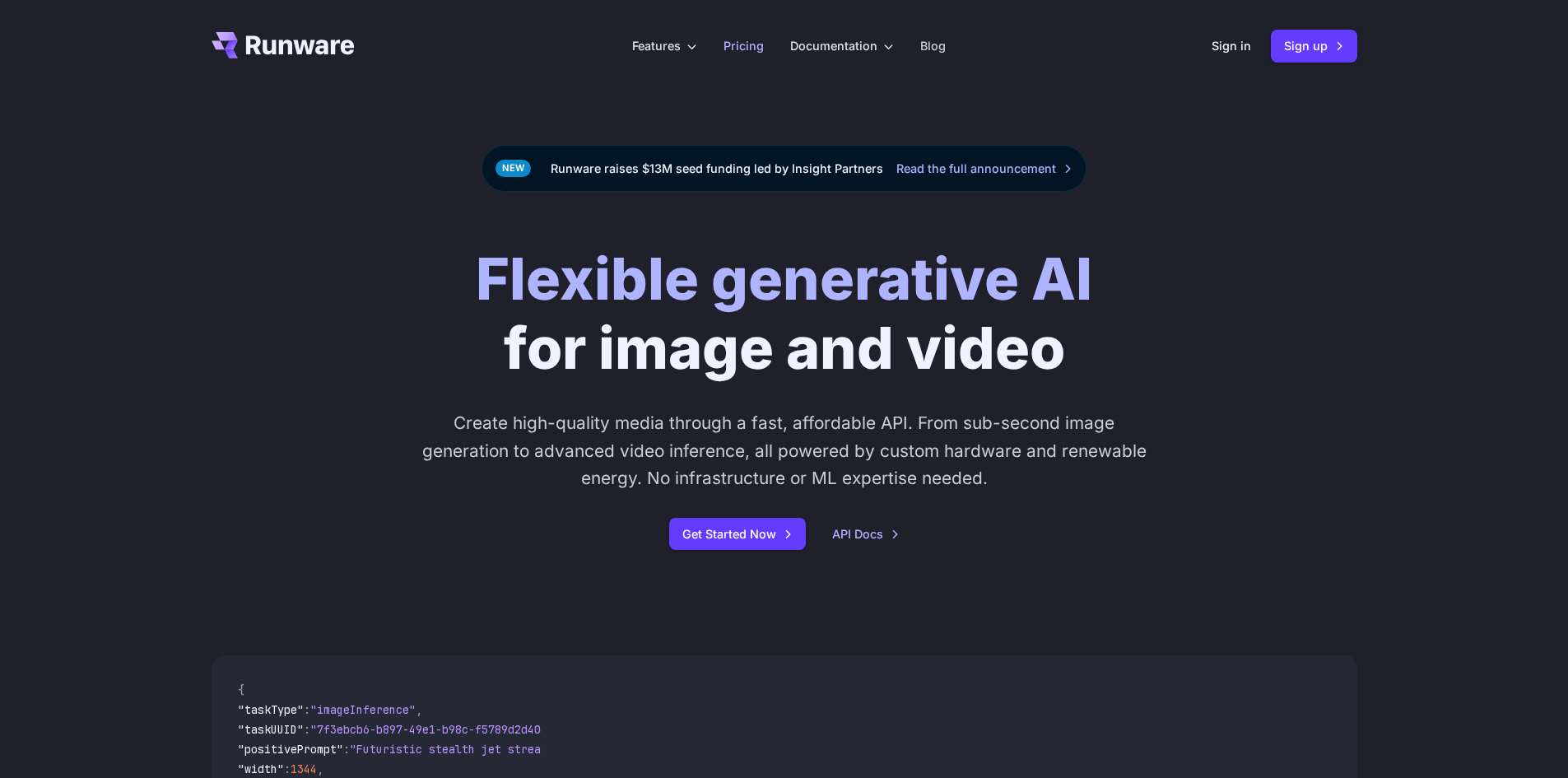
click at [740, 42] on link "Pricing" at bounding box center [743, 45] width 40 height 19
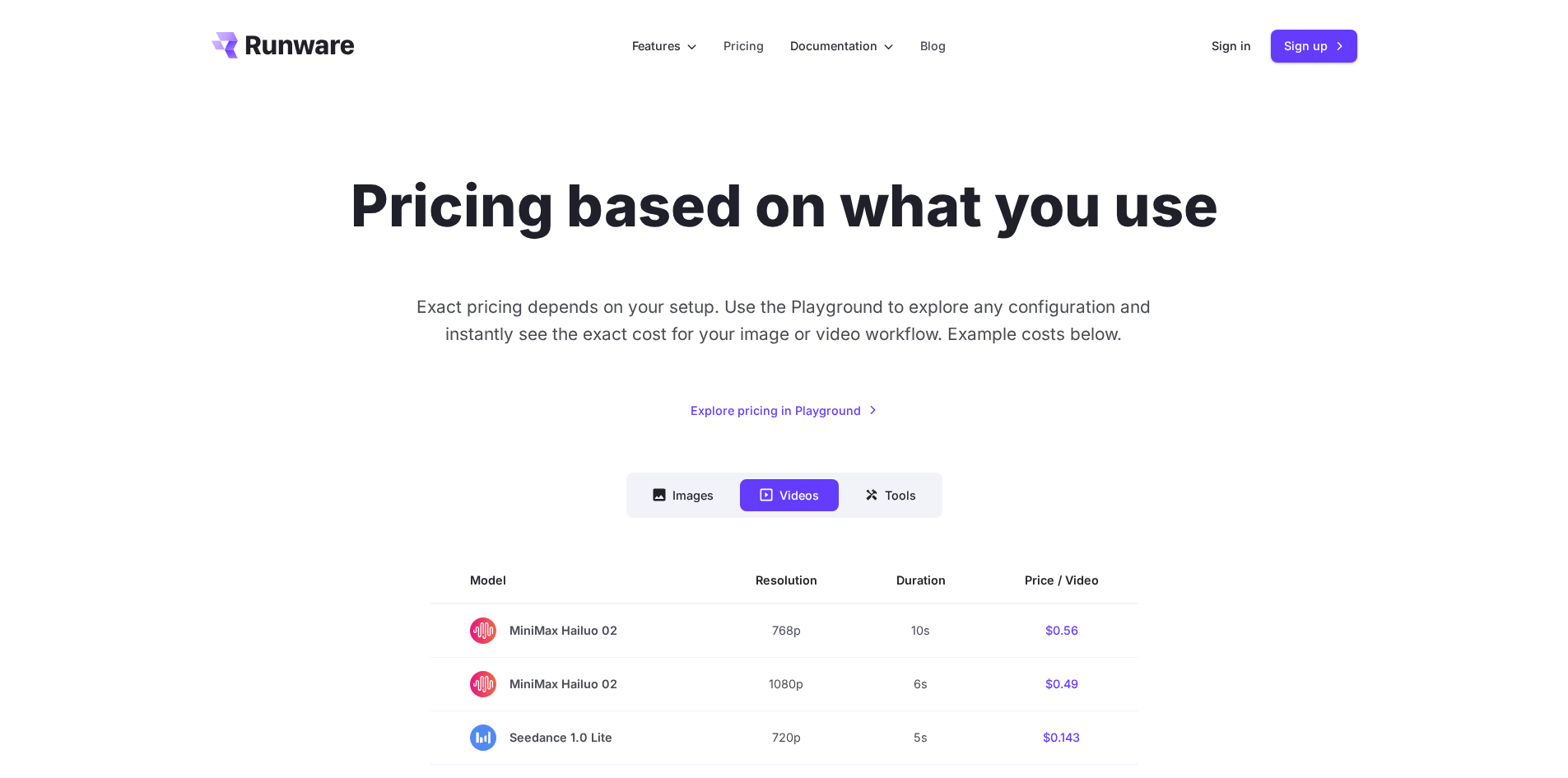
click at [283, 48] on icon "Go to /" at bounding box center [300, 44] width 108 height 19
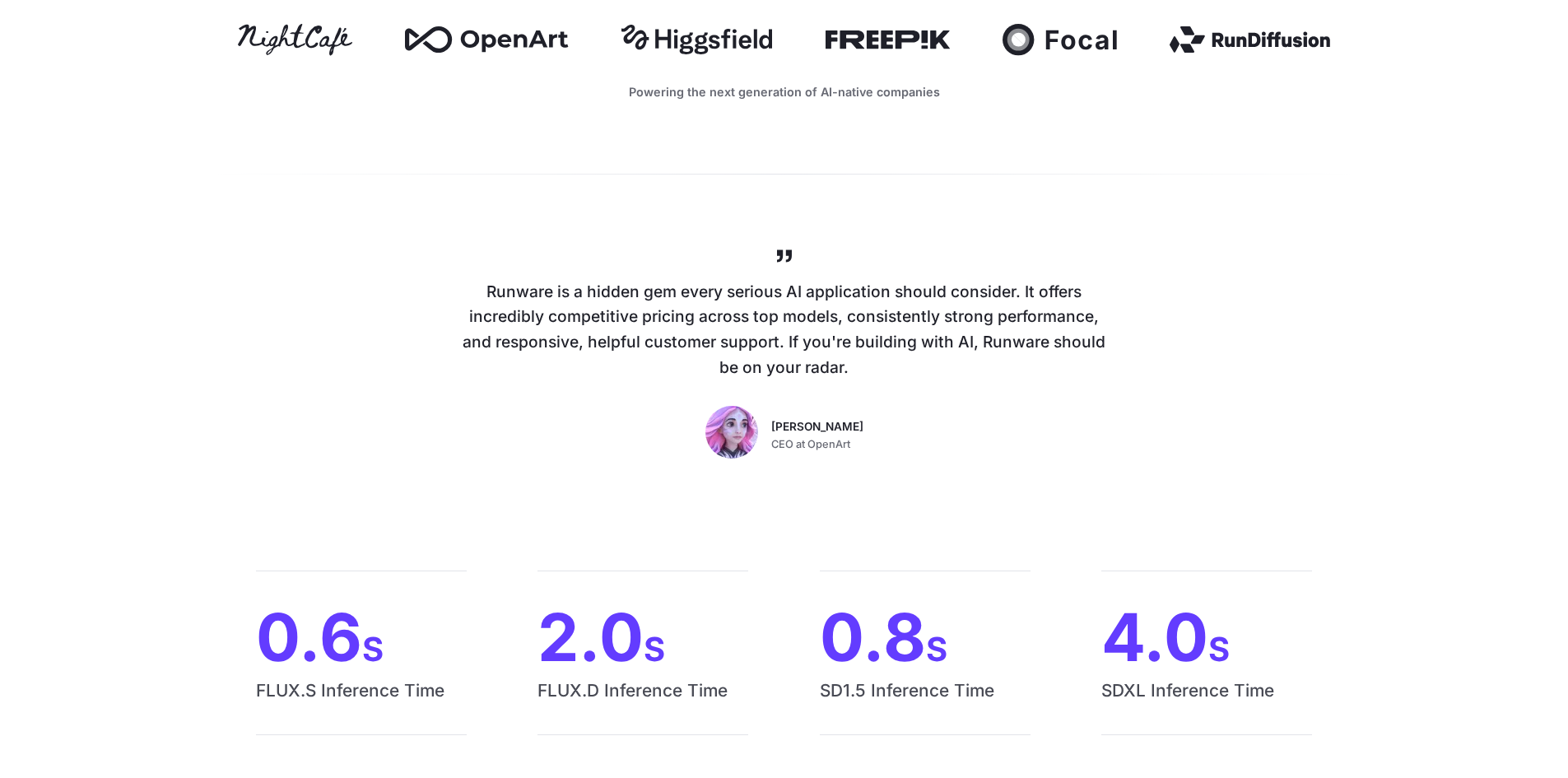
scroll to position [1317, 0]
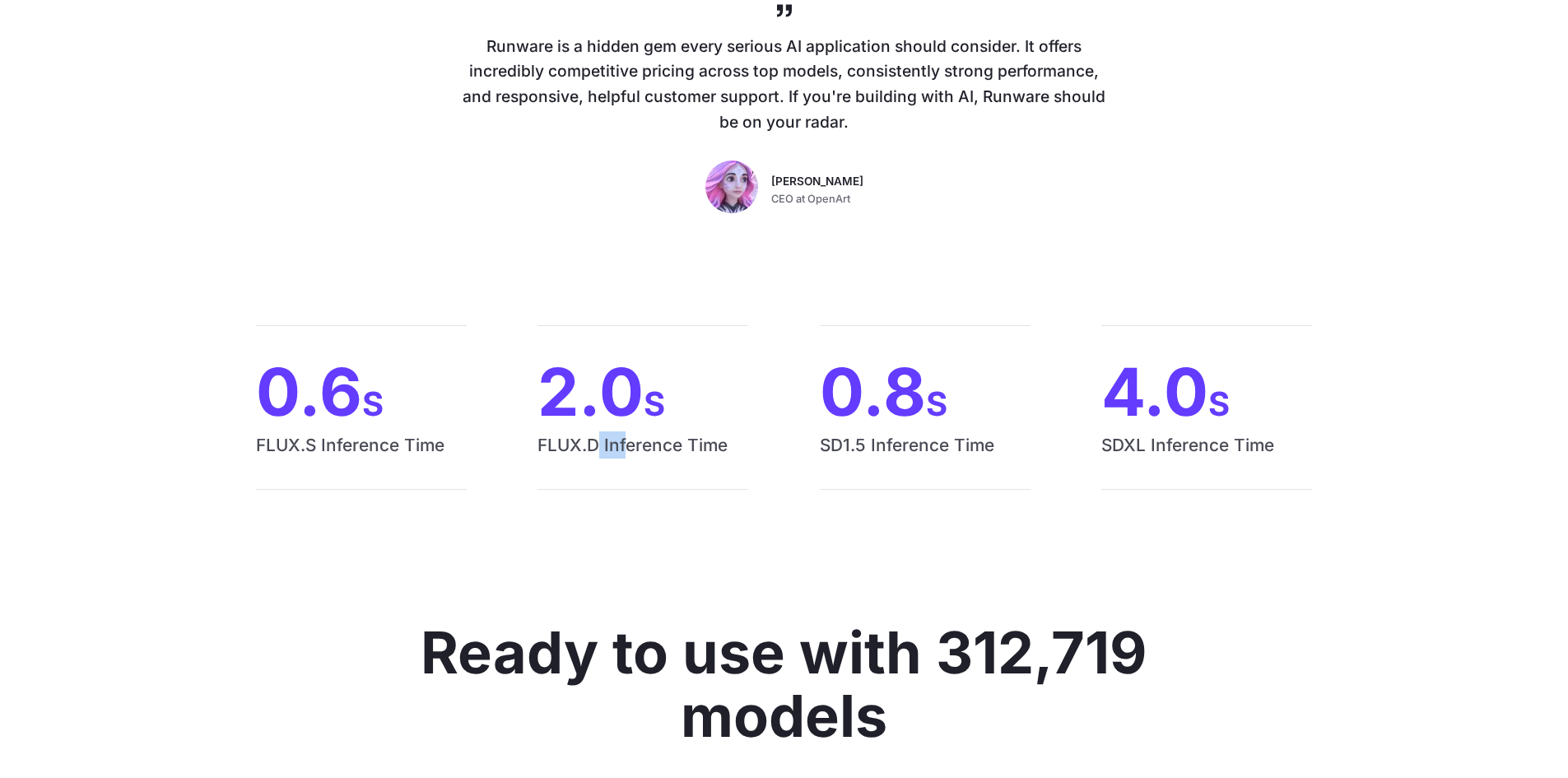
drag, startPoint x: 601, startPoint y: 447, endPoint x: 628, endPoint y: 437, distance: 28.8
click at [628, 437] on span "FLUX.D Inference Time" at bounding box center [643, 460] width 210 height 58
click at [552, 445] on span "FLUX.D Inference Time" at bounding box center [643, 460] width 210 height 58
drag, startPoint x: 538, startPoint y: 445, endPoint x: 680, endPoint y: 443, distance: 142.0
click at [680, 443] on span "FLUX.D Inference Time" at bounding box center [643, 460] width 210 height 58
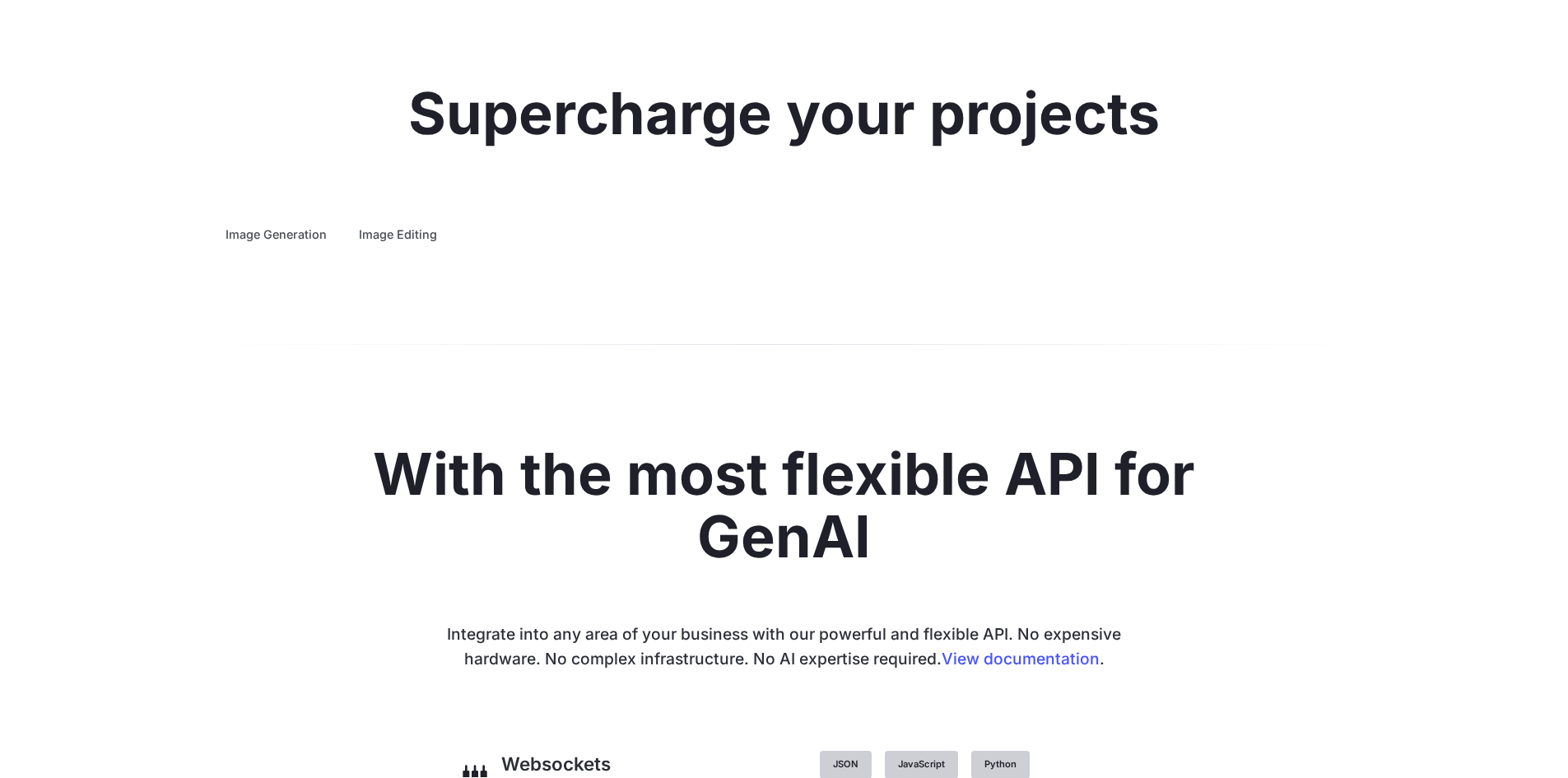
scroll to position [3129, 0]
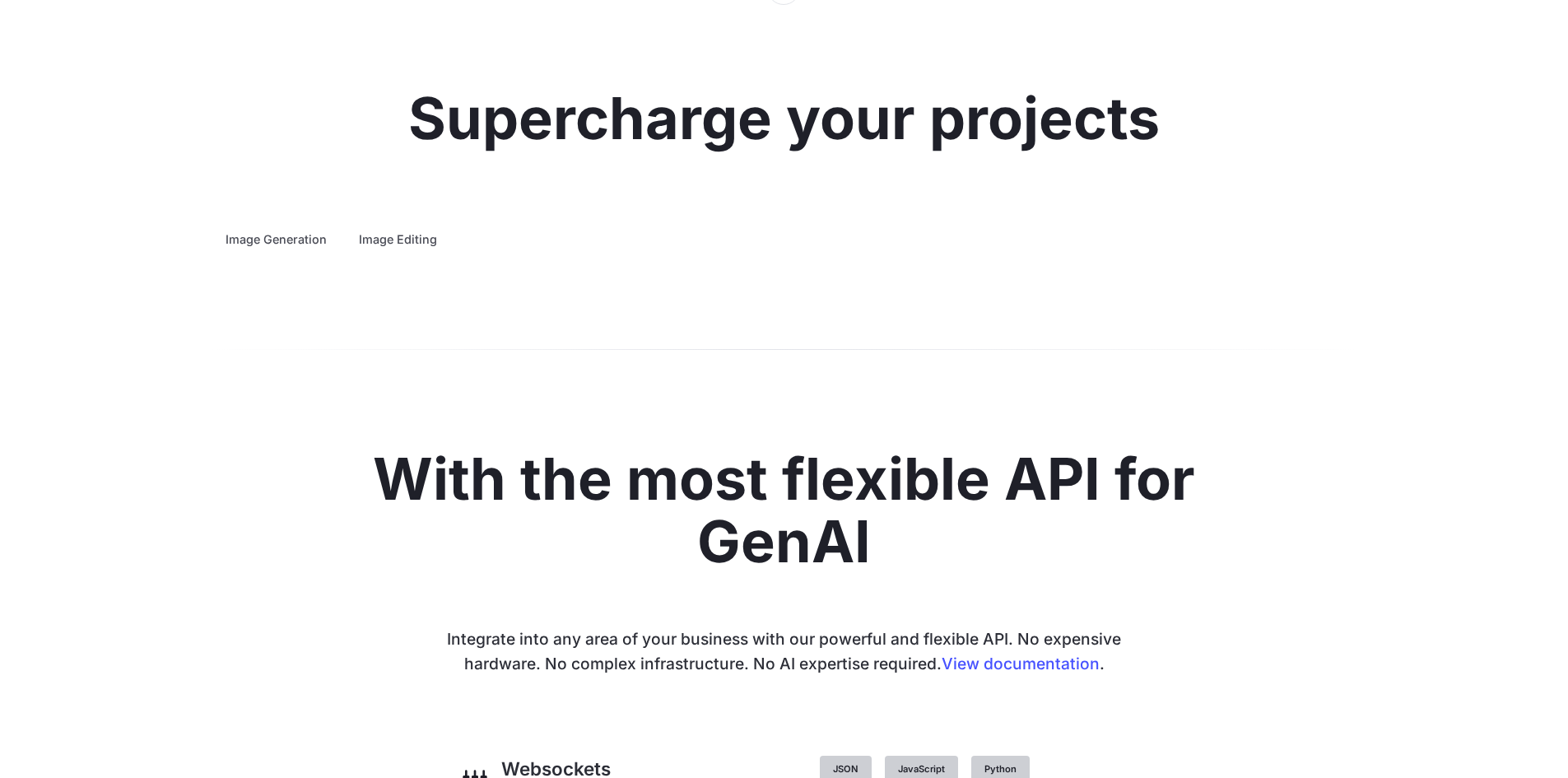
click at [0, 0] on summary "Concept design" at bounding box center [0, 0] width 0 height 0
click at [0, 0] on summary "Creative styling" at bounding box center [0, 0] width 0 height 0
click at [0, 0] on details "Architecture Visualize architectural designs with ease, from initial sketches t…" at bounding box center [0, 0] width 0 height 0
click at [0, 0] on summary "Architecture" at bounding box center [0, 0] width 0 height 0
click at [0, 0] on summary "Product design" at bounding box center [0, 0] width 0 height 0
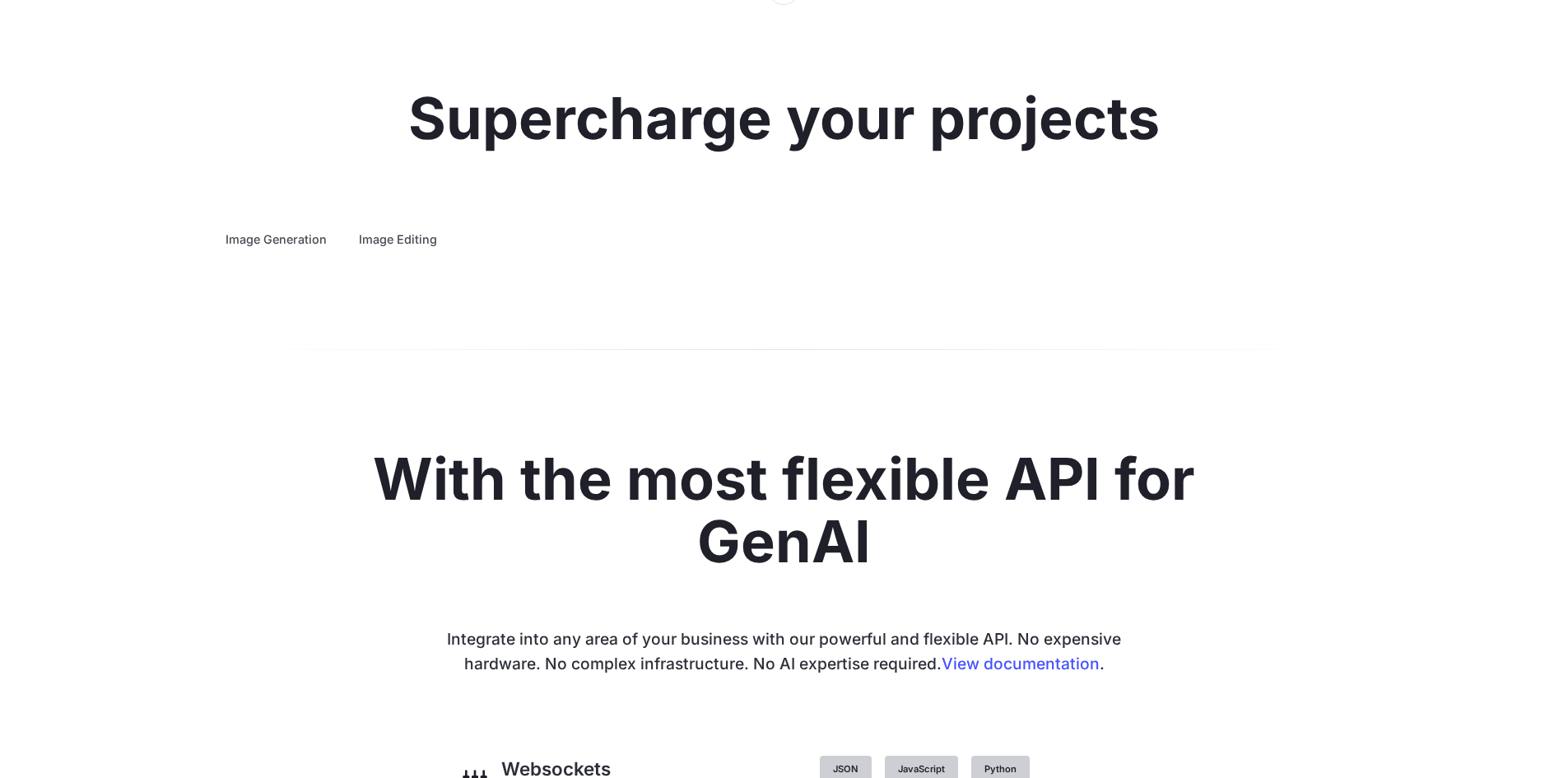
click at [0, 0] on summary "Personalized assets" at bounding box center [0, 0] width 0 height 0
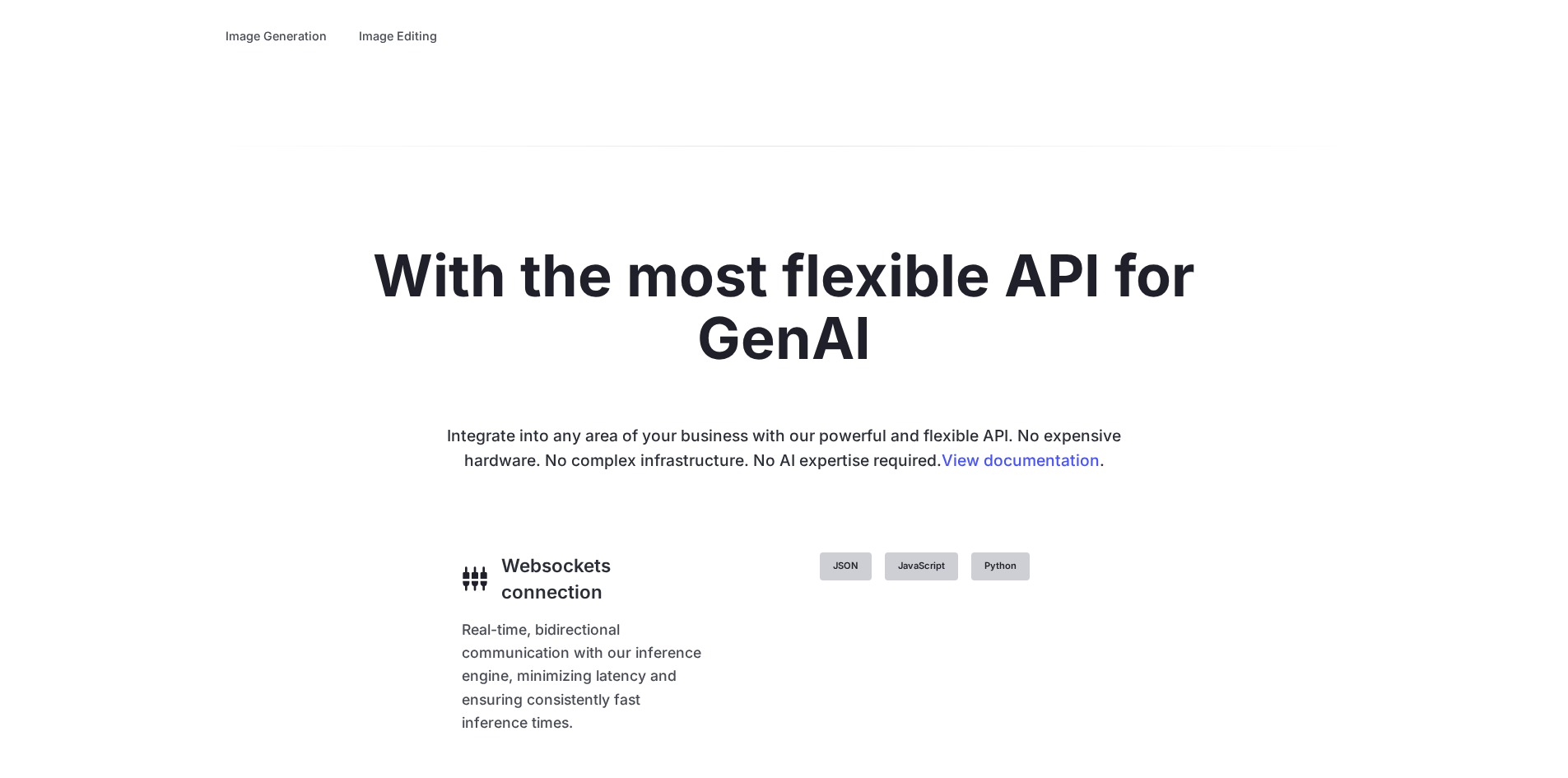
scroll to position [0, 0]
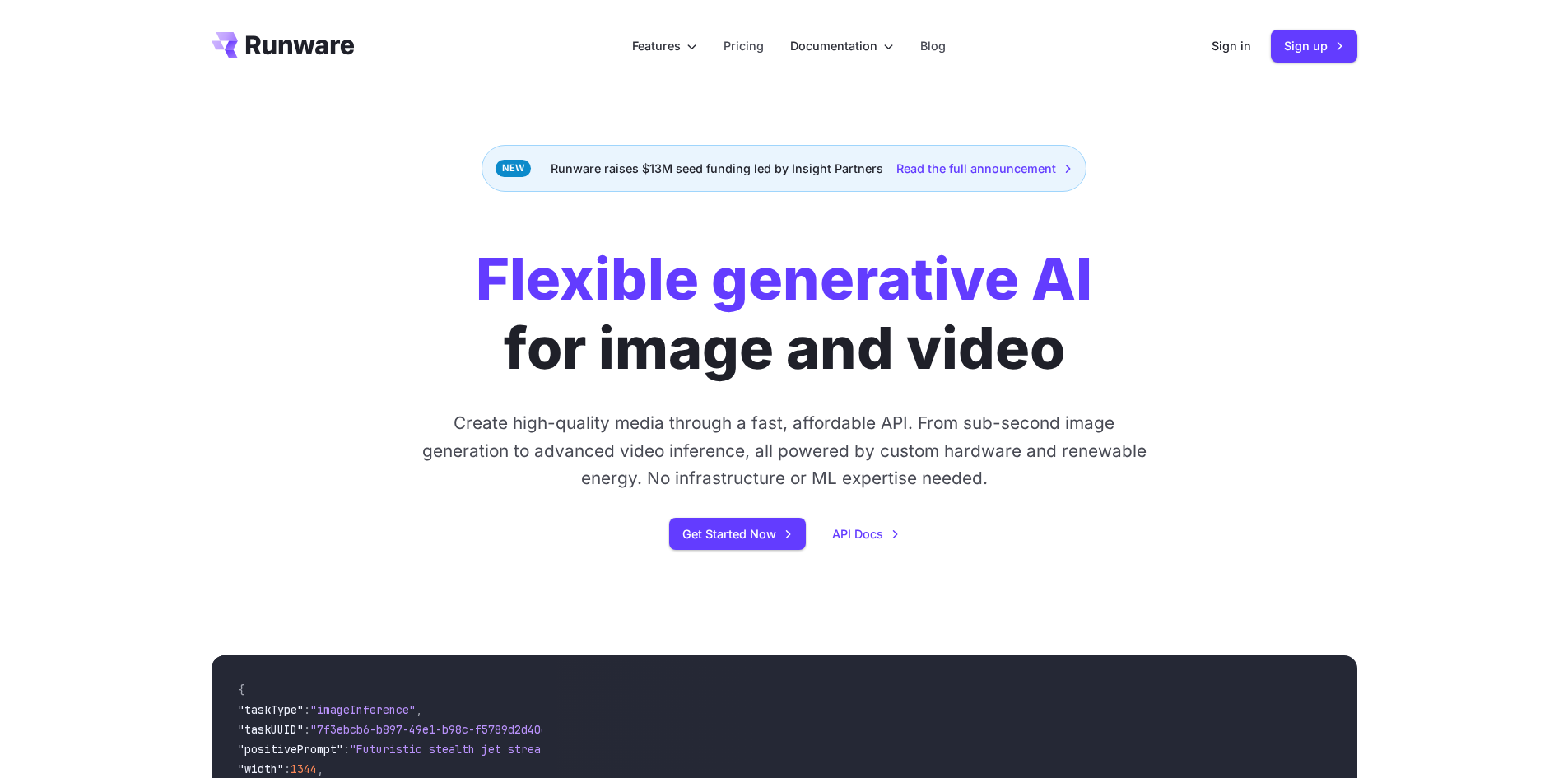
drag, startPoint x: 569, startPoint y: 594, endPoint x: 526, endPoint y: 80, distance: 515.8
click at [298, 43] on icon "Go to /" at bounding box center [300, 44] width 108 height 19
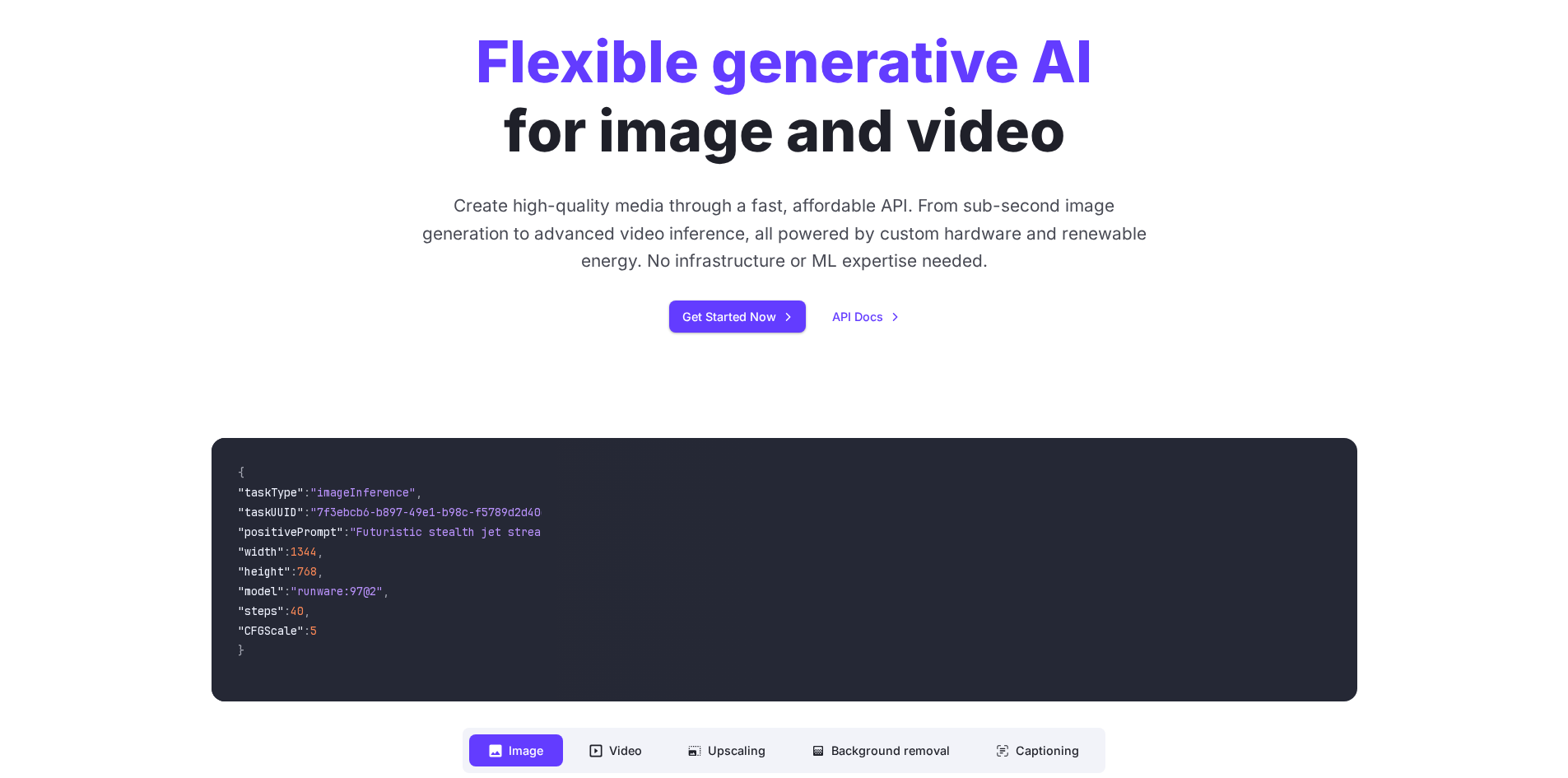
scroll to position [247, 0]
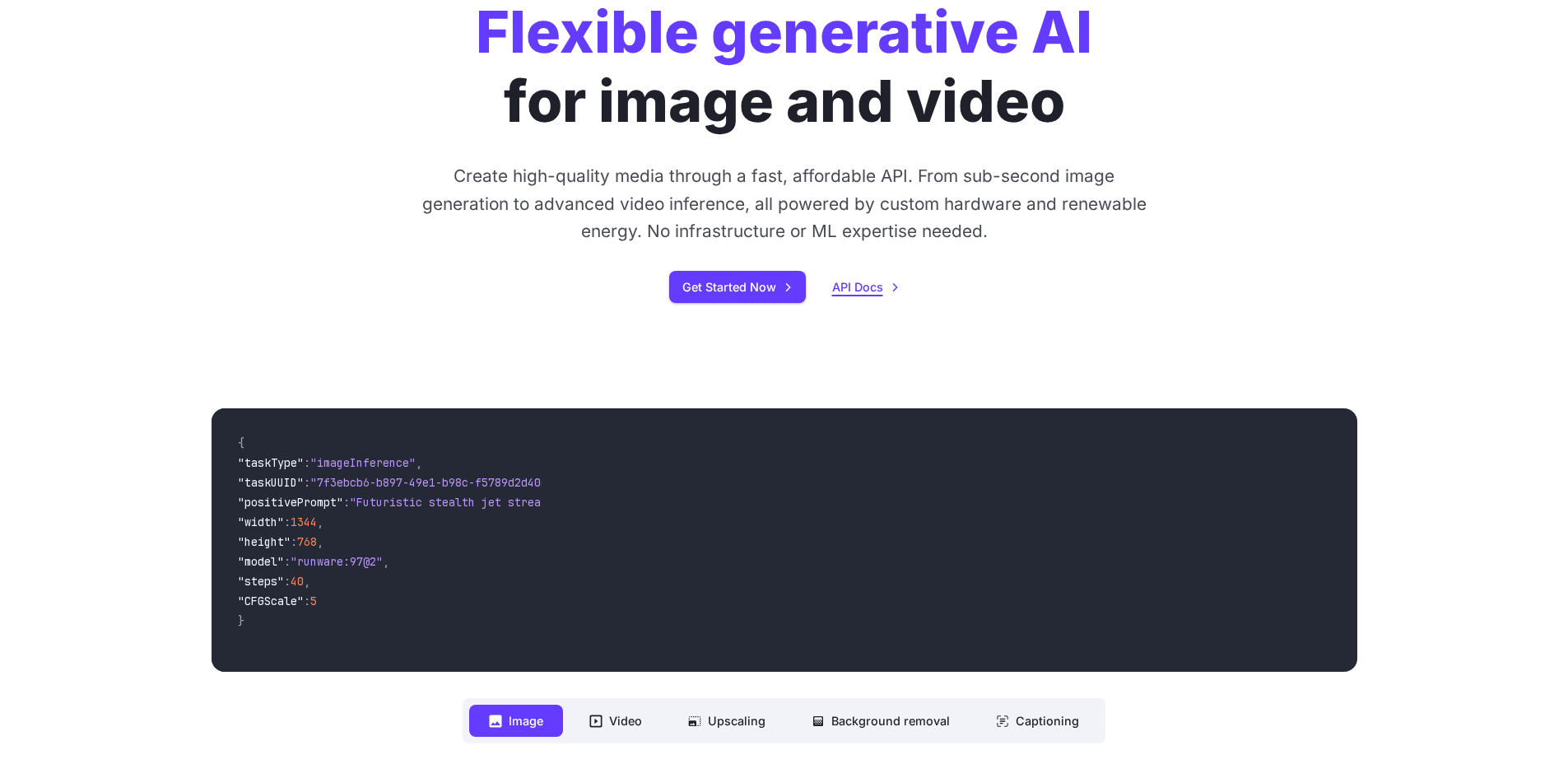
click at [867, 291] on link "API Docs" at bounding box center [865, 287] width 67 height 19
